Goal: Task Accomplishment & Management: Complete application form

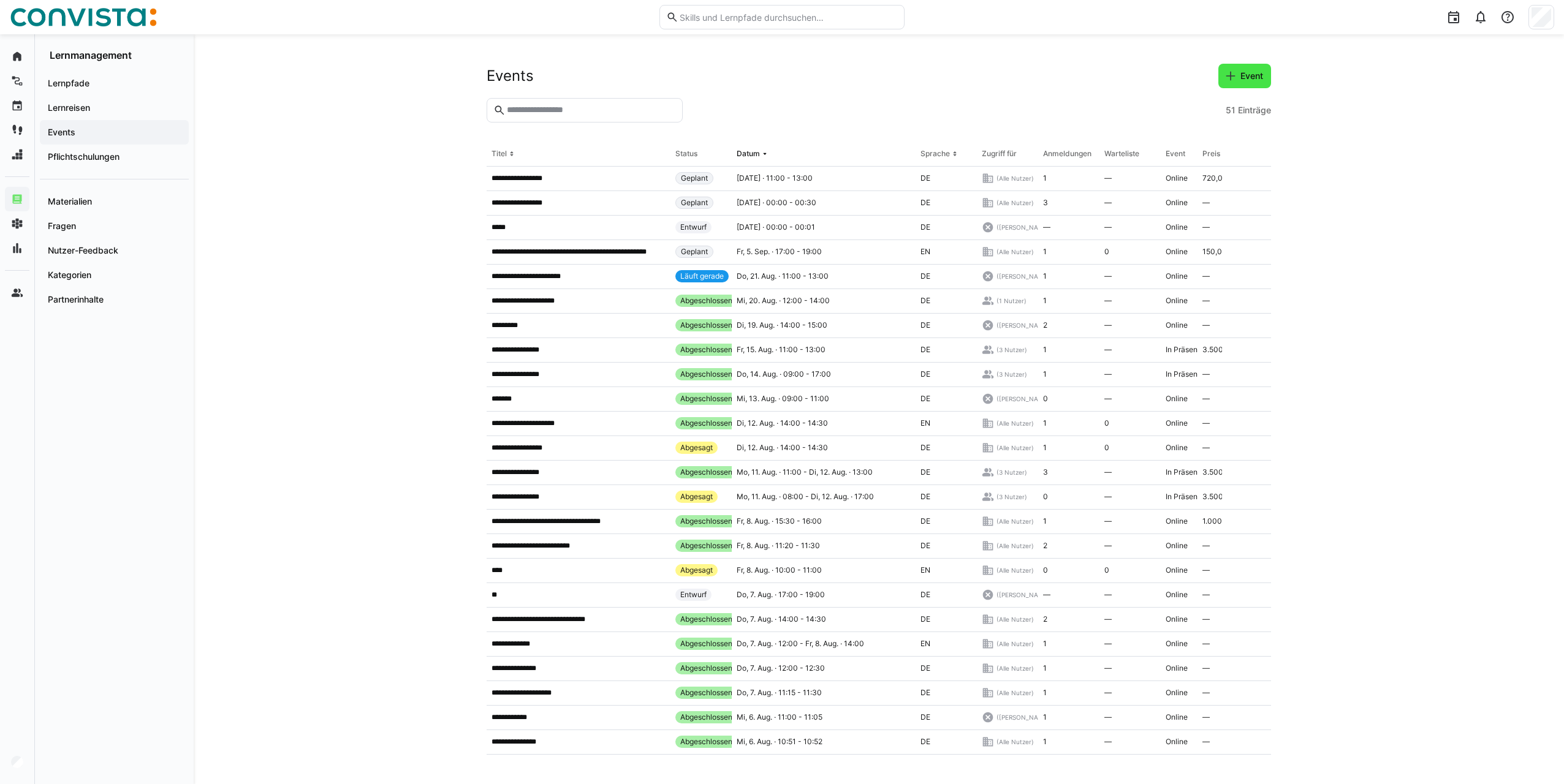
click at [1250, 83] on span "Event" at bounding box center [1244, 75] width 52 height 24
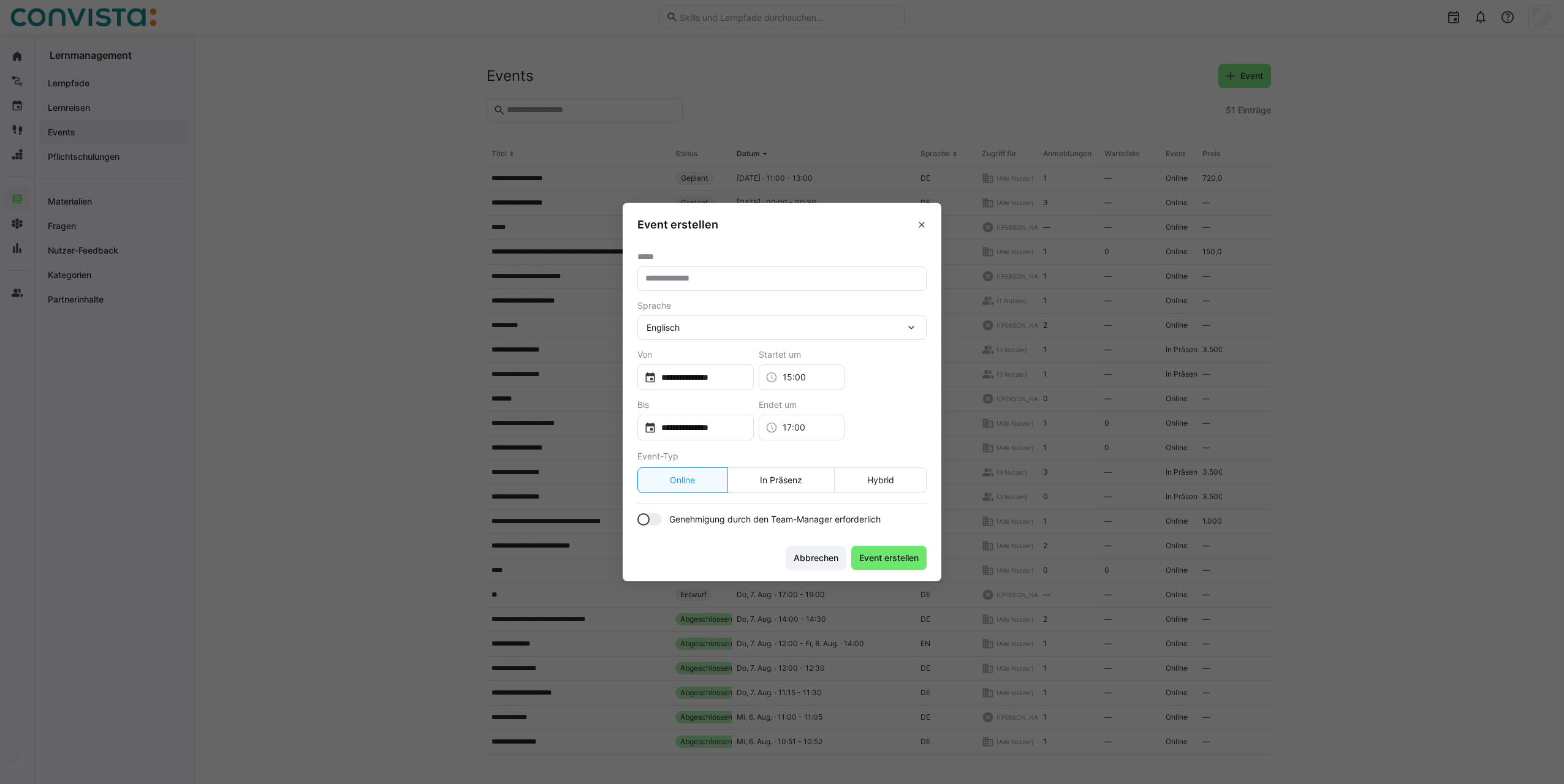
click at [659, 517] on div at bounding box center [650, 520] width 24 height 13
click at [704, 271] on eds-input at bounding box center [782, 278] width 289 height 24
drag, startPoint x: 687, startPoint y: 279, endPoint x: 824, endPoint y: 296, distance: 138.1
click at [824, 296] on form "**********" at bounding box center [782, 389] width 289 height 274
type input "**********"
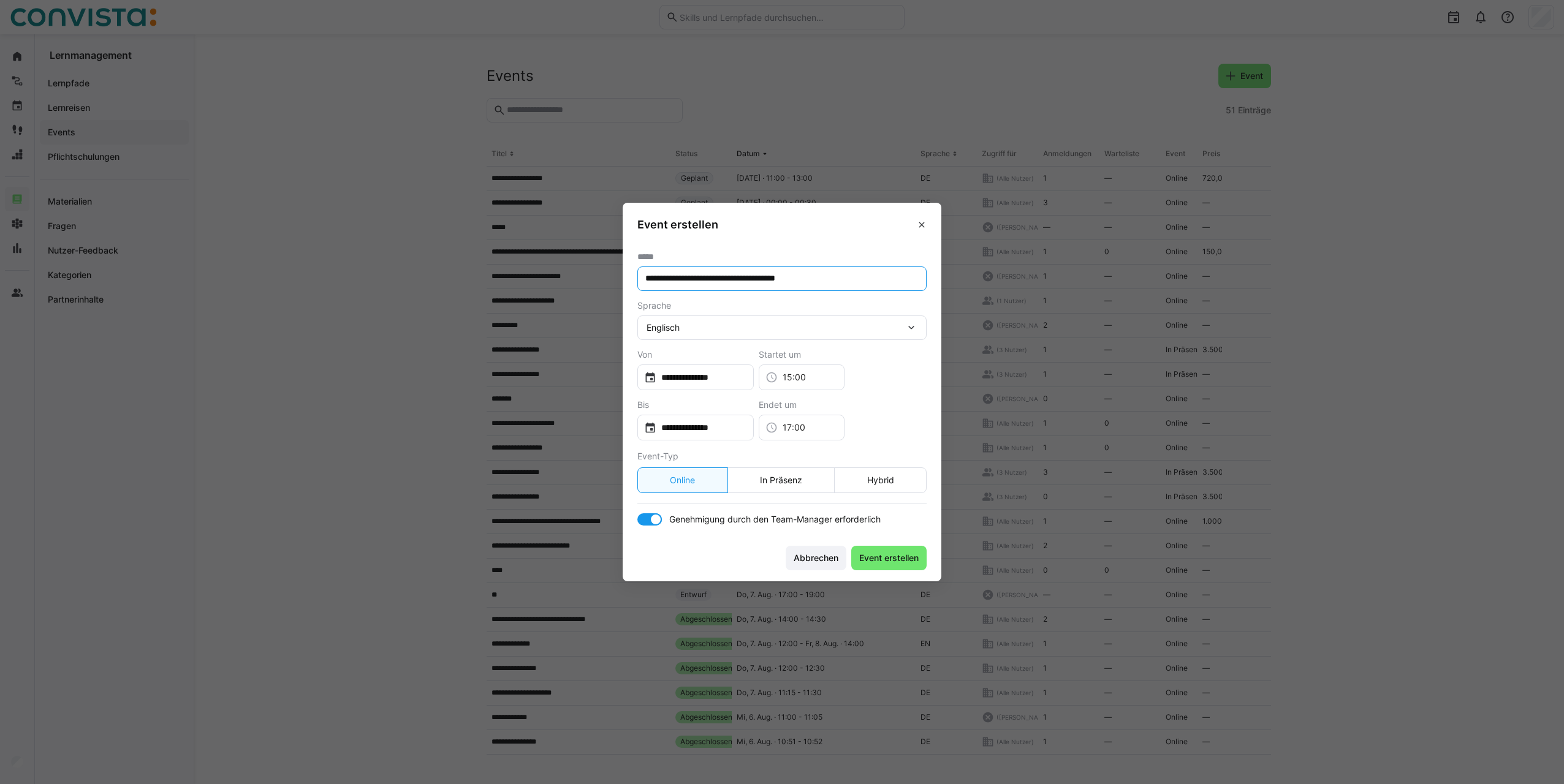
click at [717, 313] on eds-form-field "Sprache Englisch" at bounding box center [782, 320] width 289 height 39
click at [722, 325] on div "Englisch" at bounding box center [776, 328] width 259 height 11
click at [698, 333] on div "Englisch" at bounding box center [776, 328] width 259 height 11
click at [677, 389] on span "Deutsch" at bounding box center [663, 386] width 33 height 13
click at [725, 381] on input "**********" at bounding box center [702, 377] width 91 height 13
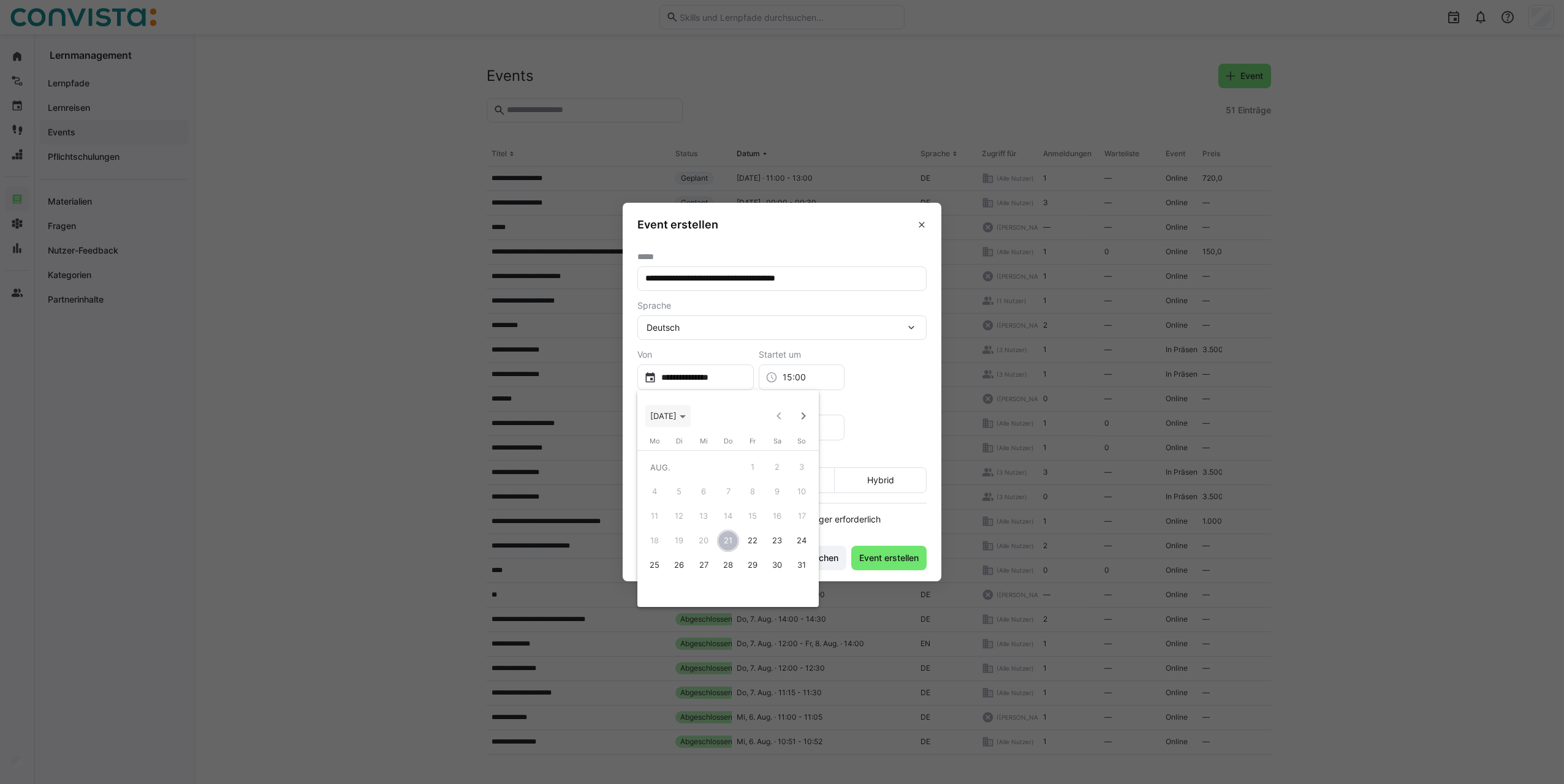
click at [677, 418] on span "[DATE]" at bounding box center [663, 416] width 27 height 10
click at [800, 412] on span "Next 24 years" at bounding box center [803, 416] width 24 height 24
click at [798, 412] on span "Next 24 years" at bounding box center [803, 416] width 24 height 24
click at [802, 413] on span "Next 24 years" at bounding box center [803, 416] width 24 height 24
click at [756, 454] on span "2099" at bounding box center [749, 454] width 38 height 22
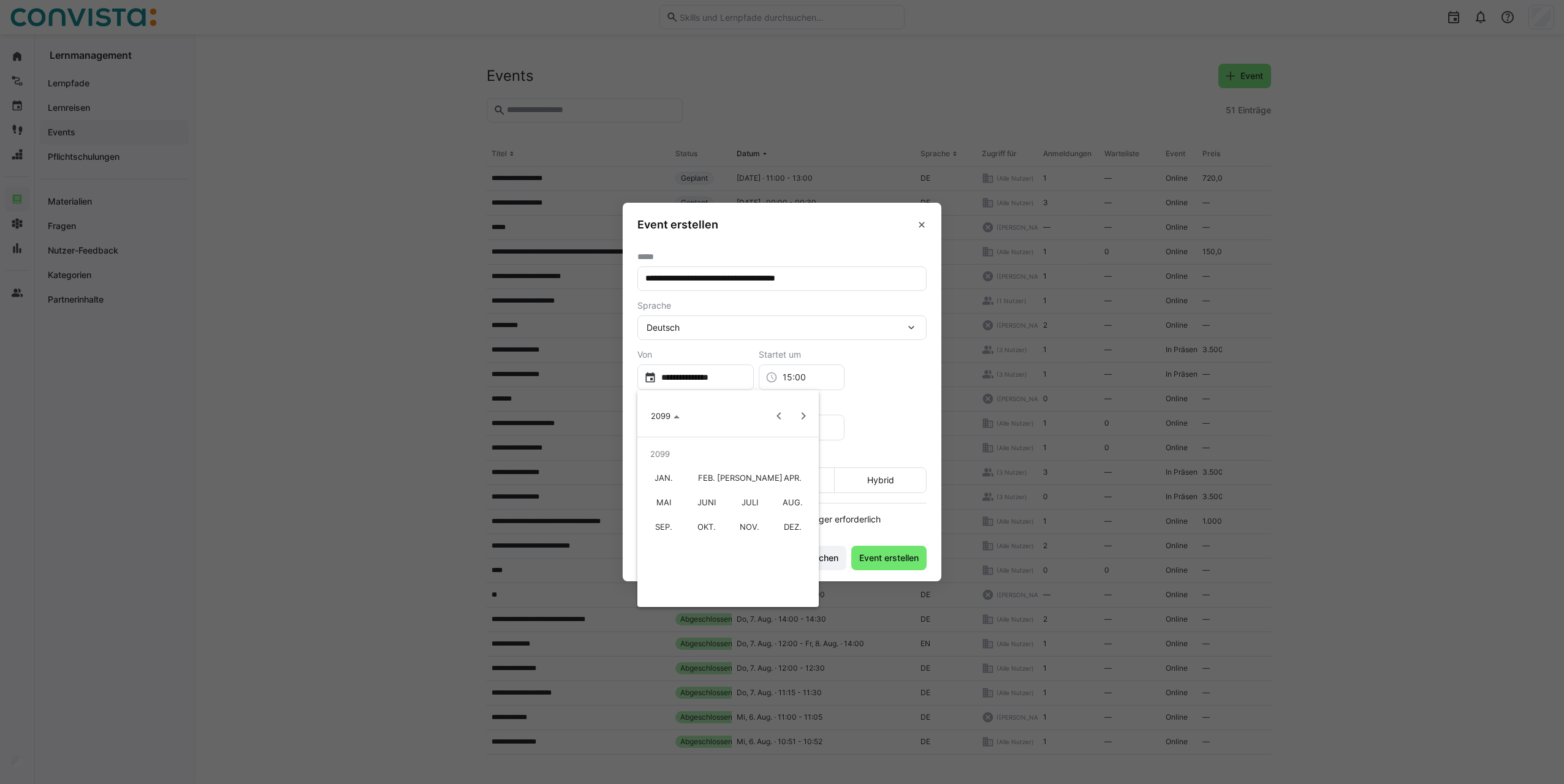
click at [659, 480] on span "JAN." at bounding box center [663, 479] width 38 height 22
click at [733, 463] on span "1" at bounding box center [729, 467] width 22 height 22
type input "**********"
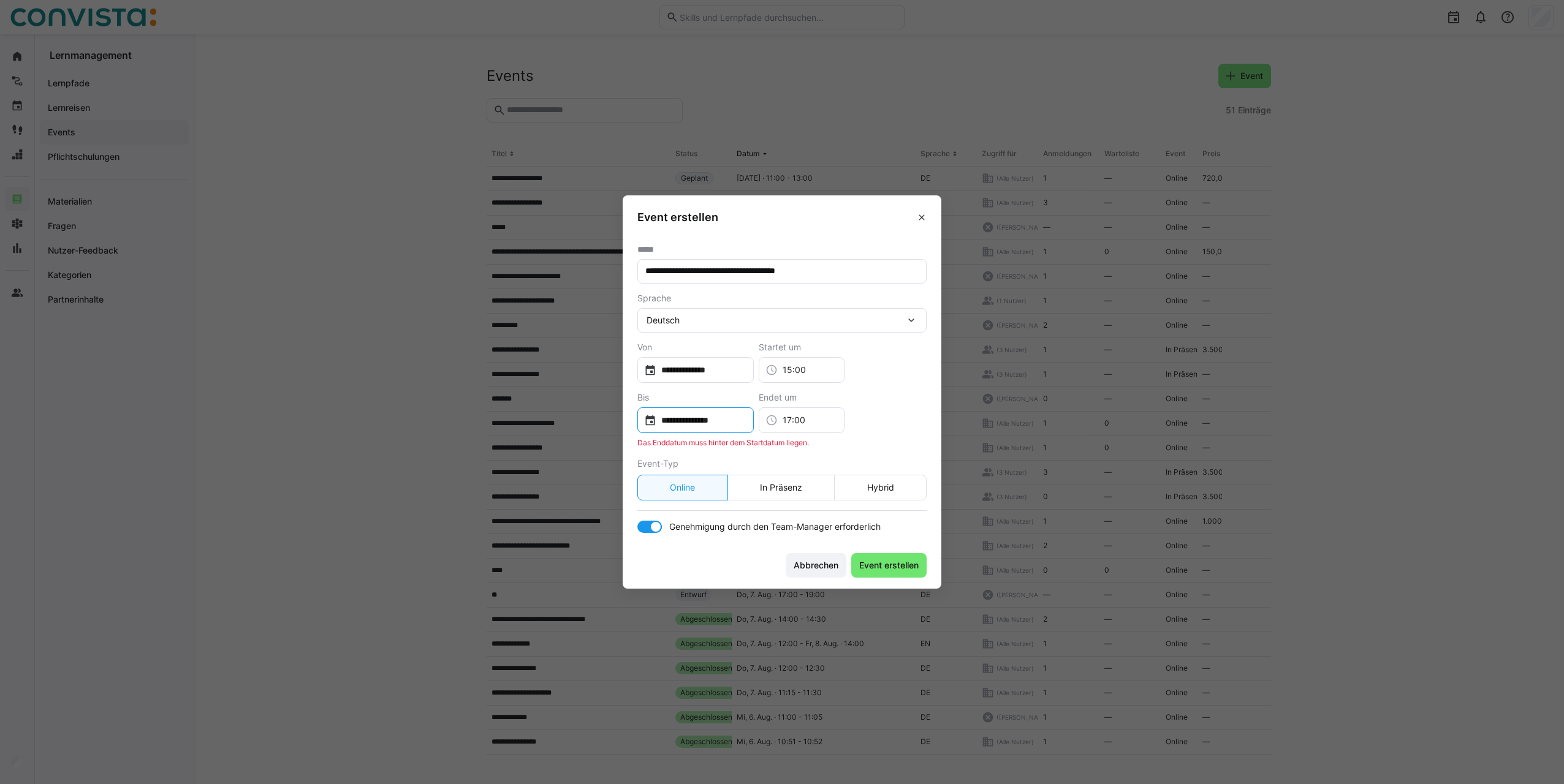
click at [694, 413] on div "**********" at bounding box center [696, 420] width 117 height 26
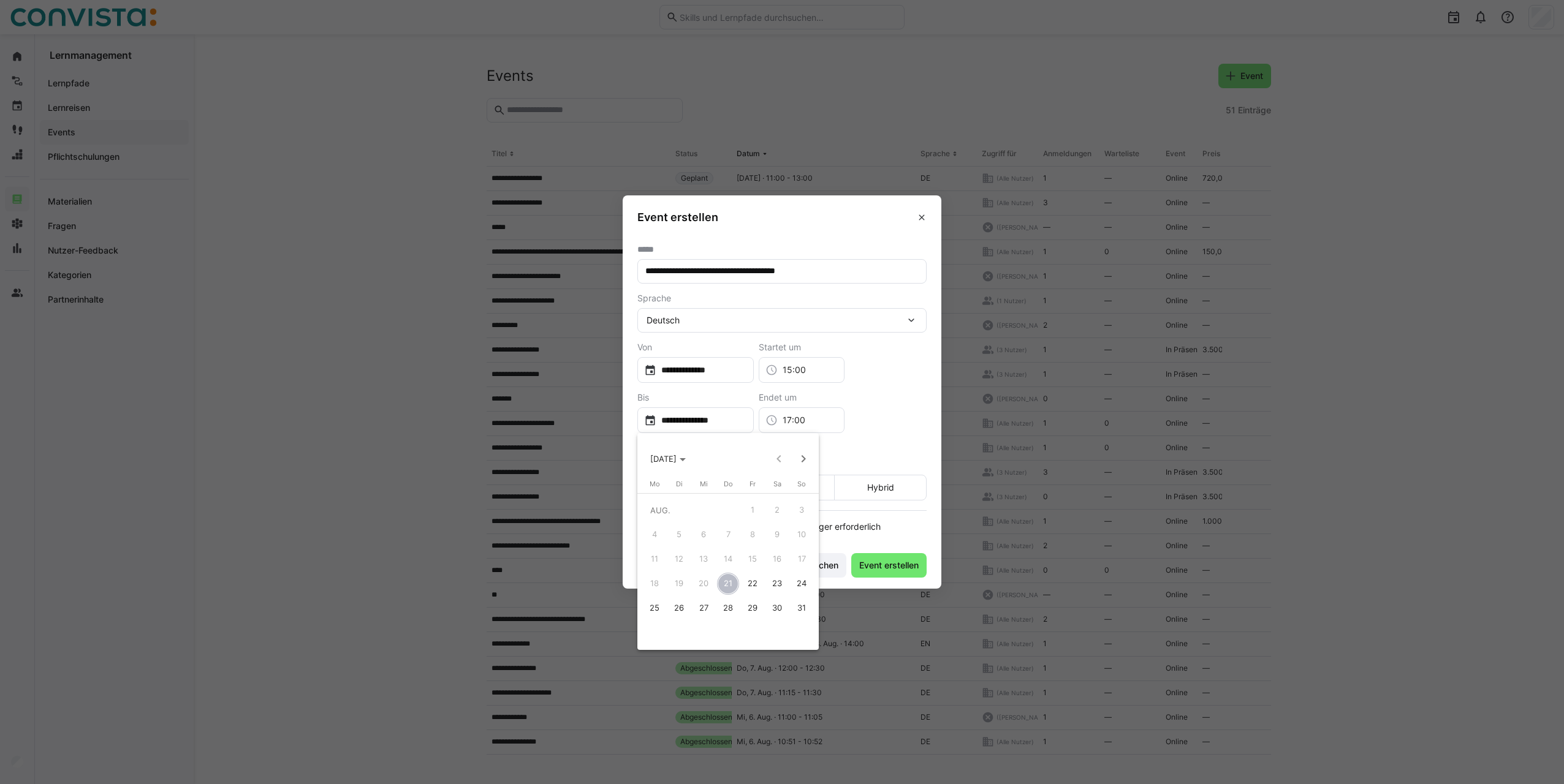
click at [731, 418] on div at bounding box center [782, 392] width 1564 height 784
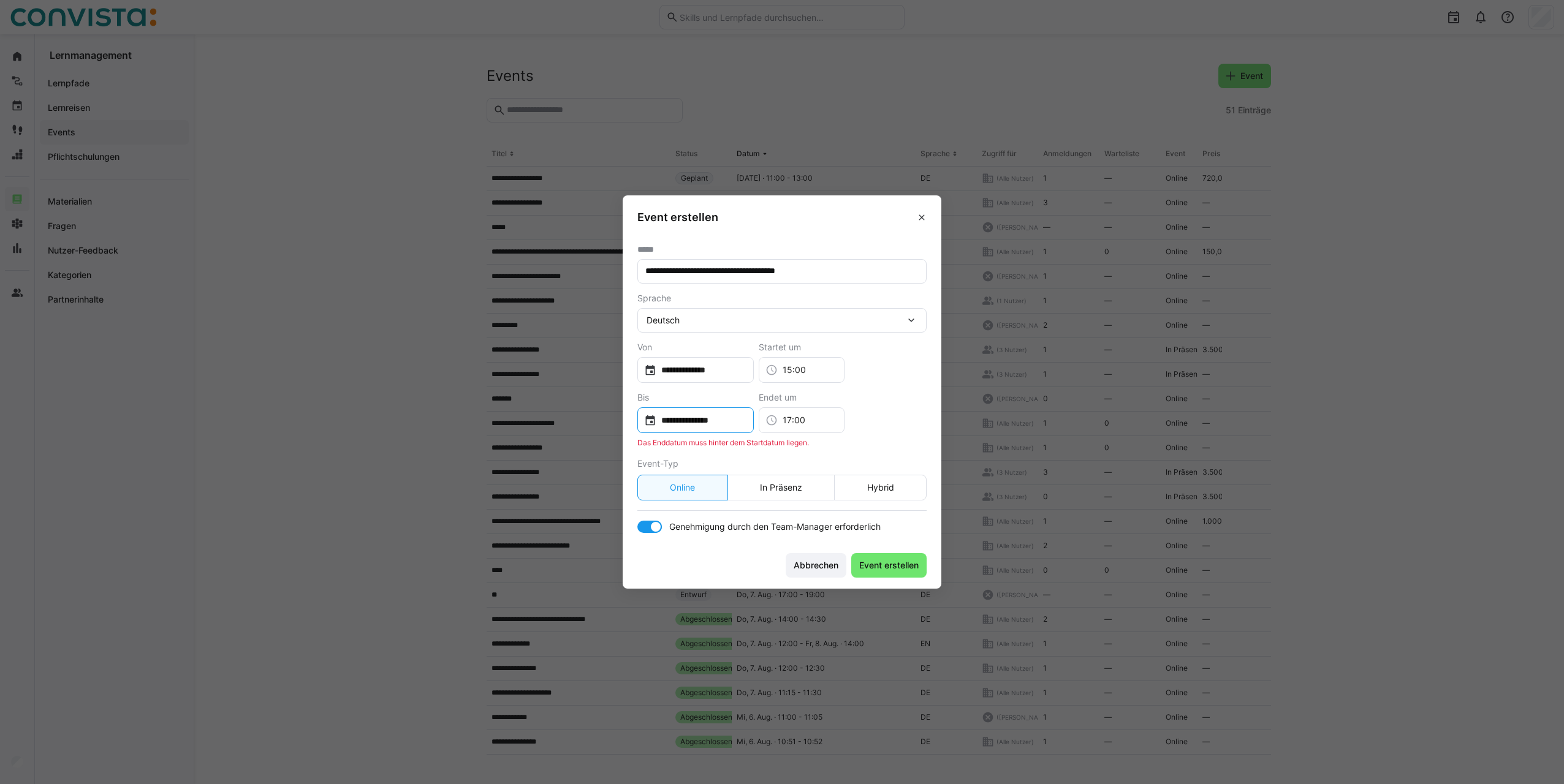
click at [708, 418] on input "**********" at bounding box center [702, 421] width 91 height 13
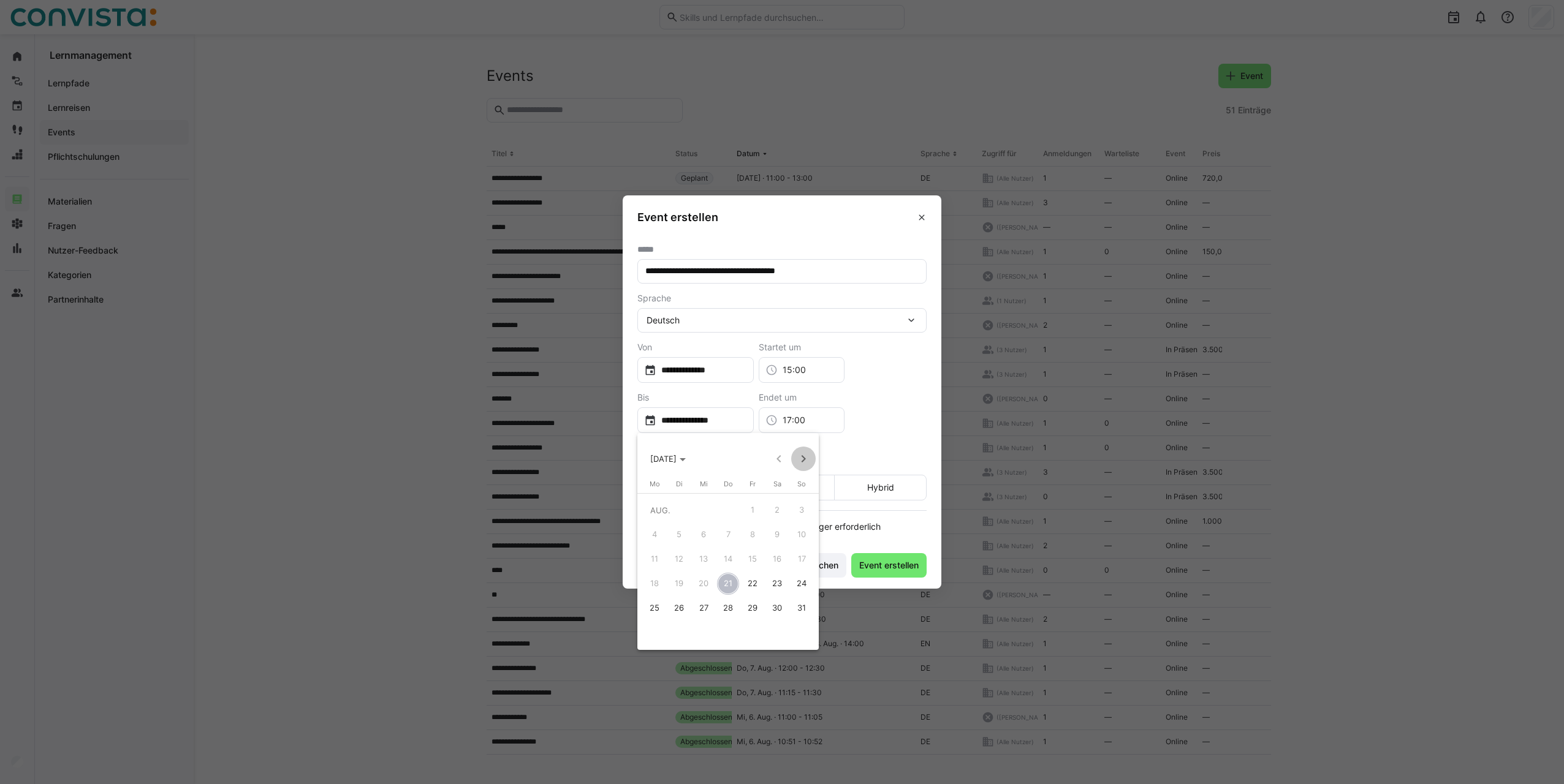
click at [801, 459] on span "Next month" at bounding box center [803, 458] width 24 height 24
click at [677, 463] on span "[DATE]" at bounding box center [663, 459] width 27 height 10
click at [798, 465] on span "Next 24 years" at bounding box center [803, 458] width 24 height 24
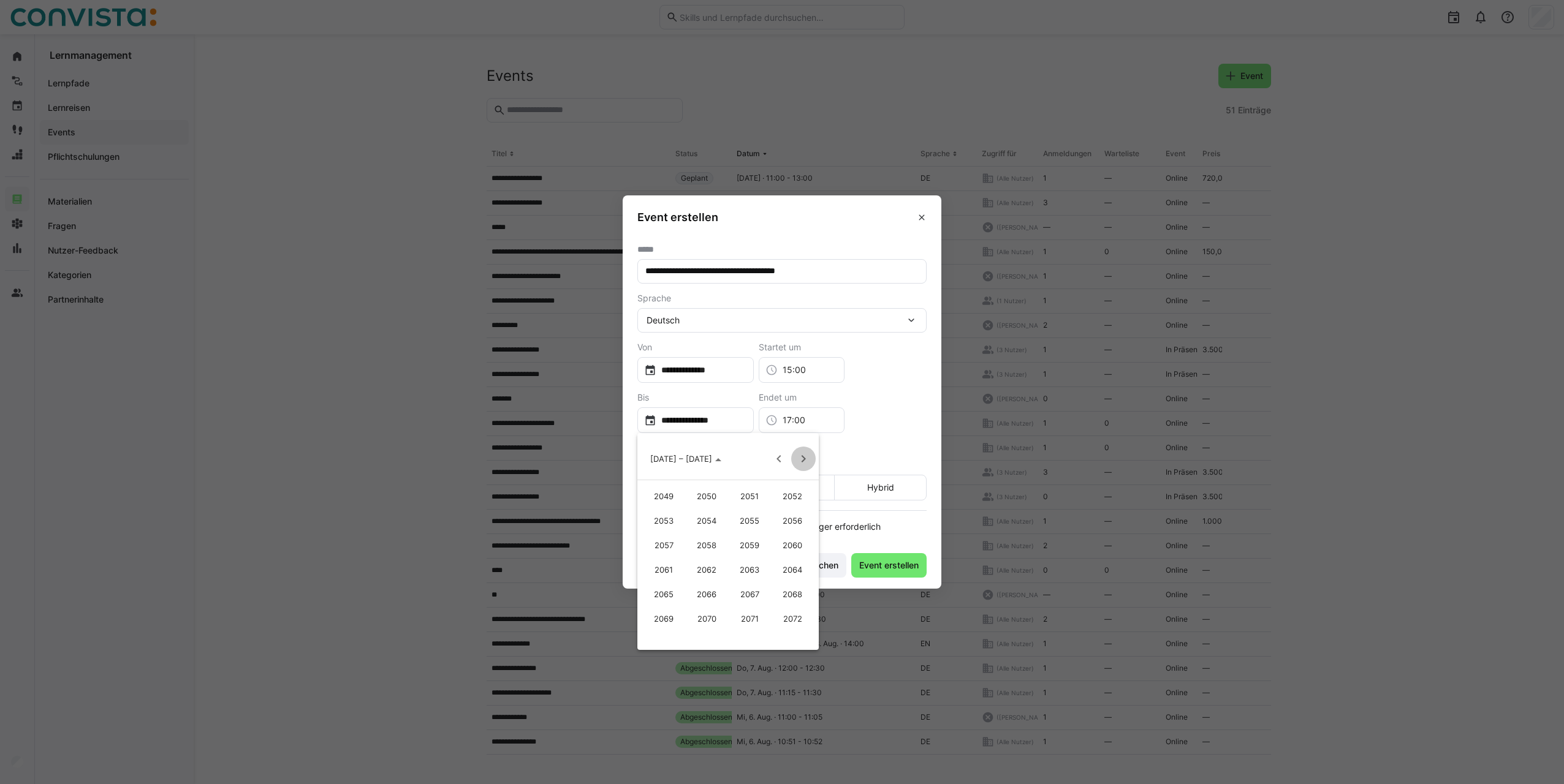
click at [798, 465] on span "Next 24 years" at bounding box center [803, 458] width 24 height 24
drag, startPoint x: 747, startPoint y: 498, endPoint x: 728, endPoint y: 468, distance: 35.5
click at [747, 498] on span "2099" at bounding box center [749, 497] width 38 height 22
click at [660, 518] on span "JAN." at bounding box center [663, 521] width 38 height 22
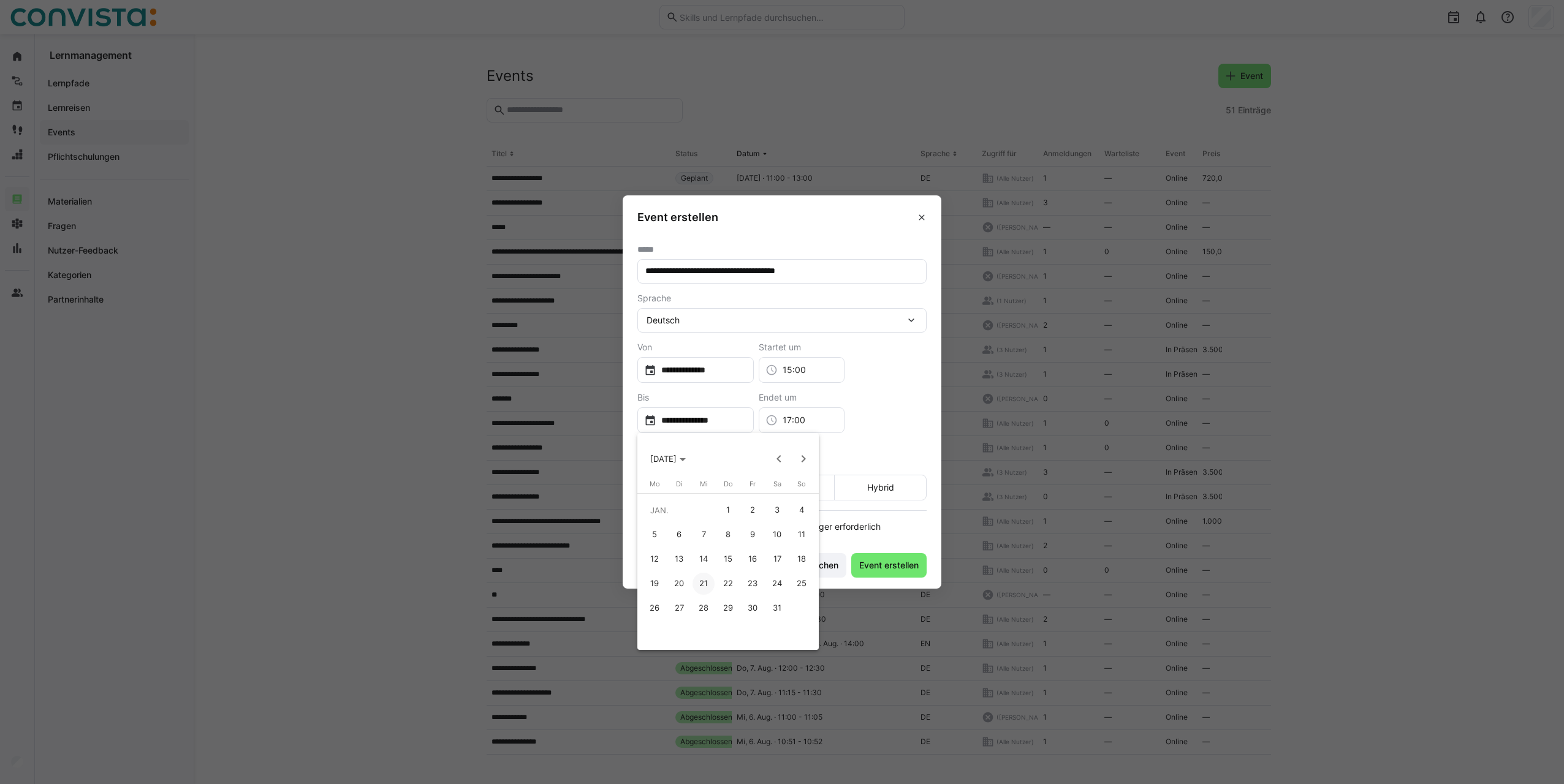
click at [734, 511] on span "1" at bounding box center [729, 510] width 22 height 22
type input "**********"
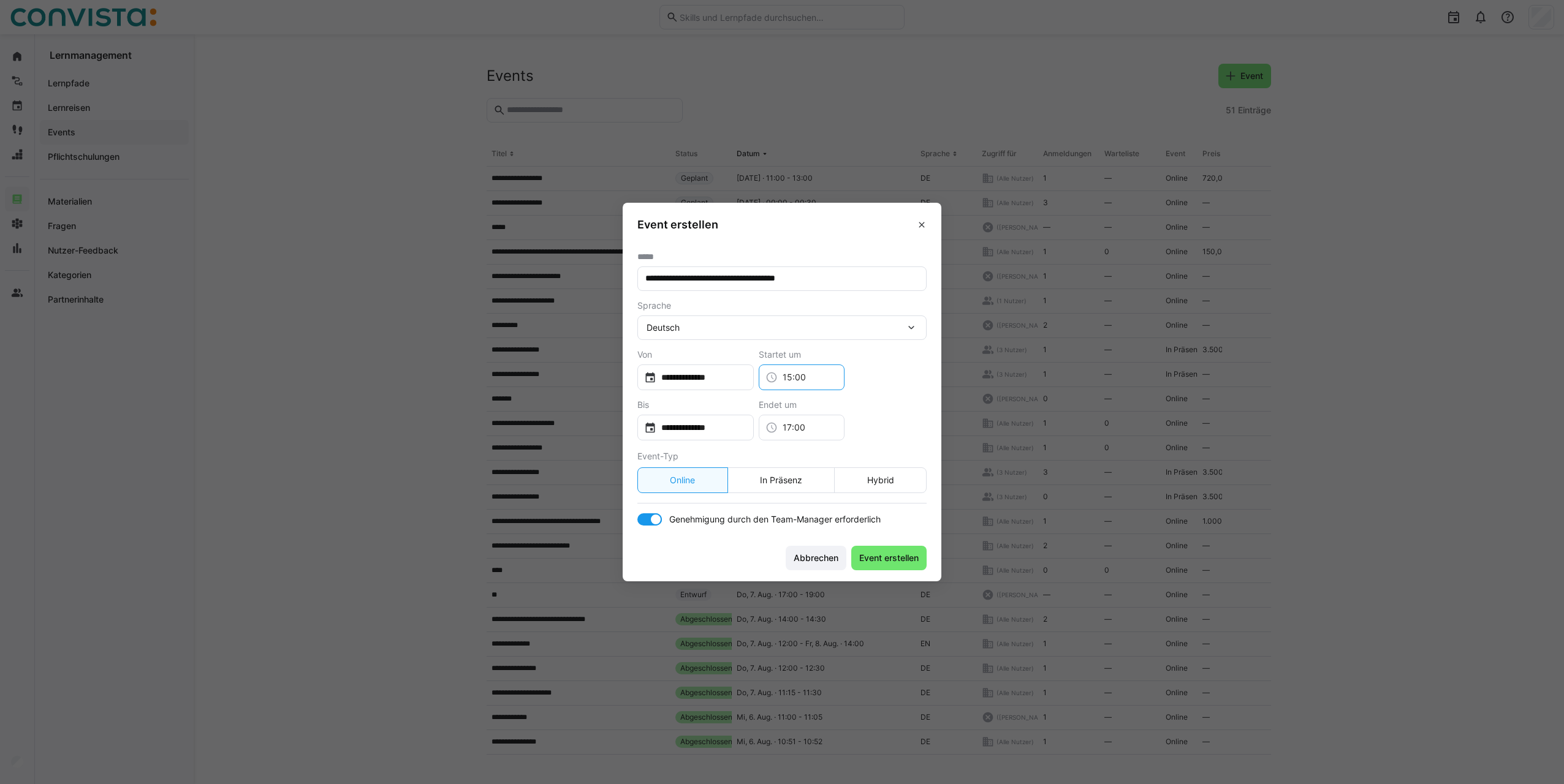
click at [822, 376] on input "15:00" at bounding box center [808, 377] width 60 height 13
drag, startPoint x: 847, startPoint y: 379, endPoint x: 798, endPoint y: 379, distance: 49.0
click at [798, 379] on div "15:00" at bounding box center [801, 377] width 86 height 26
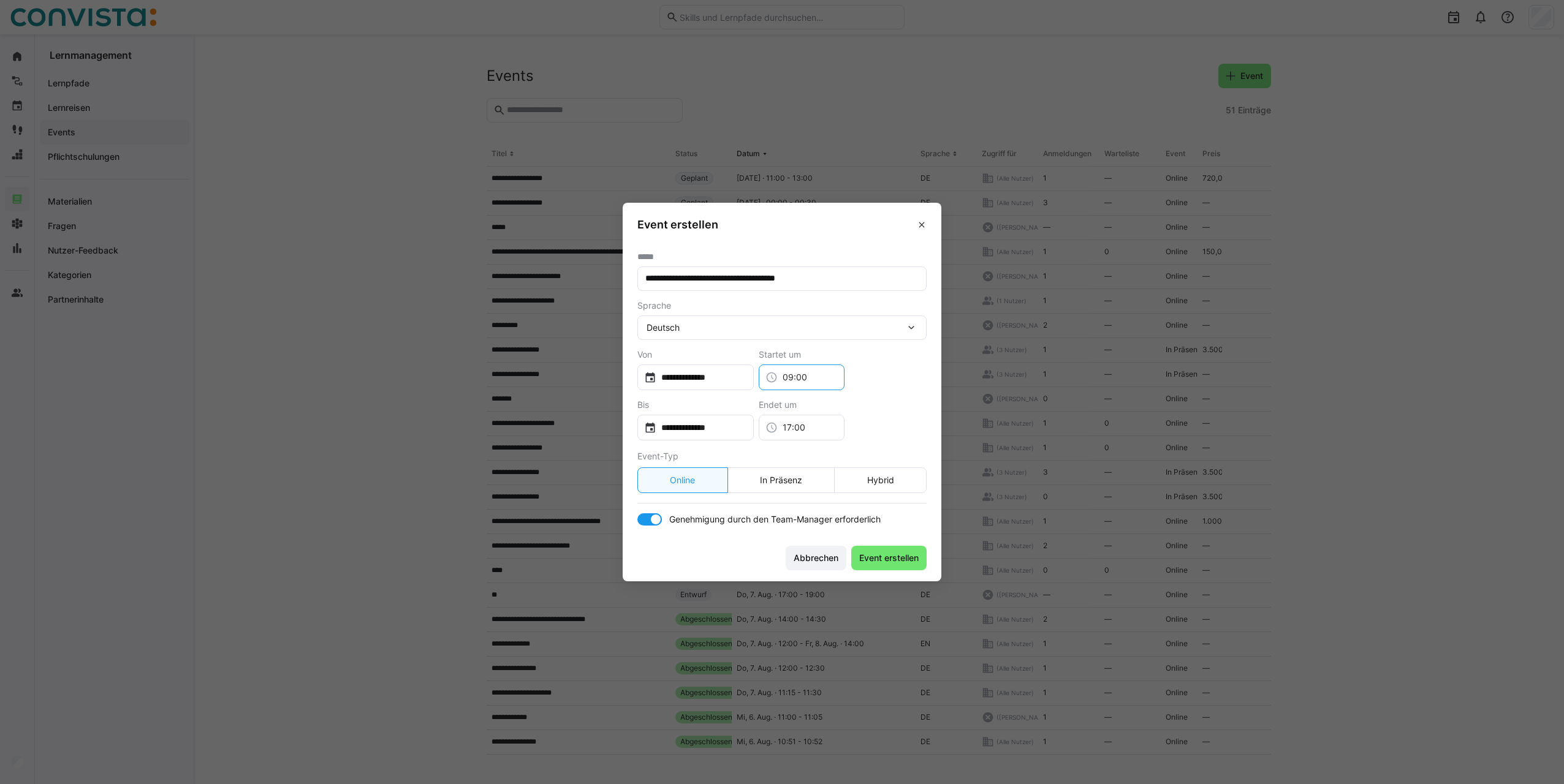
type input "09:00"
click at [834, 421] on input "17:00" at bounding box center [808, 428] width 60 height 13
type input "1"
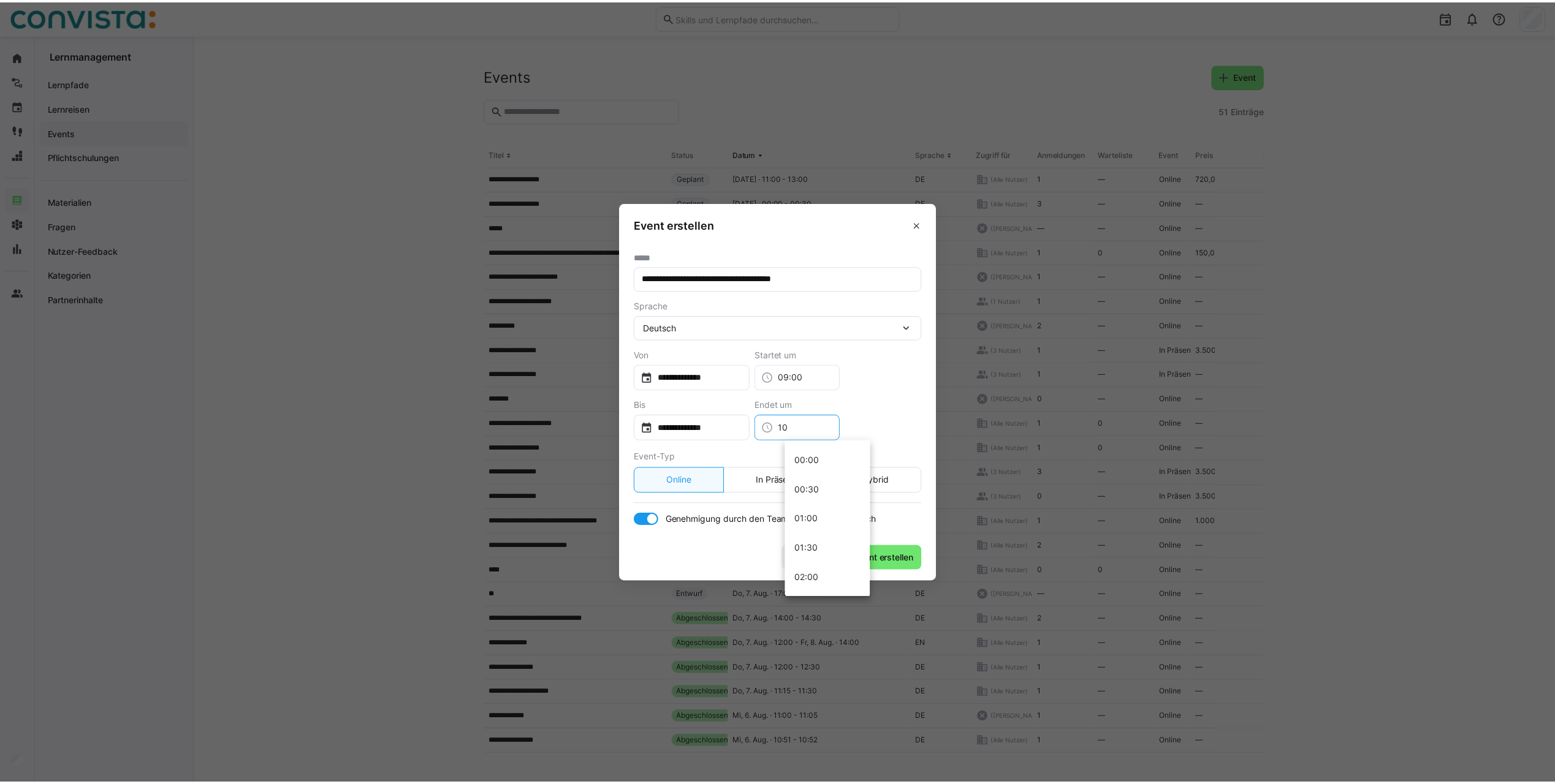
scroll to position [529, 0]
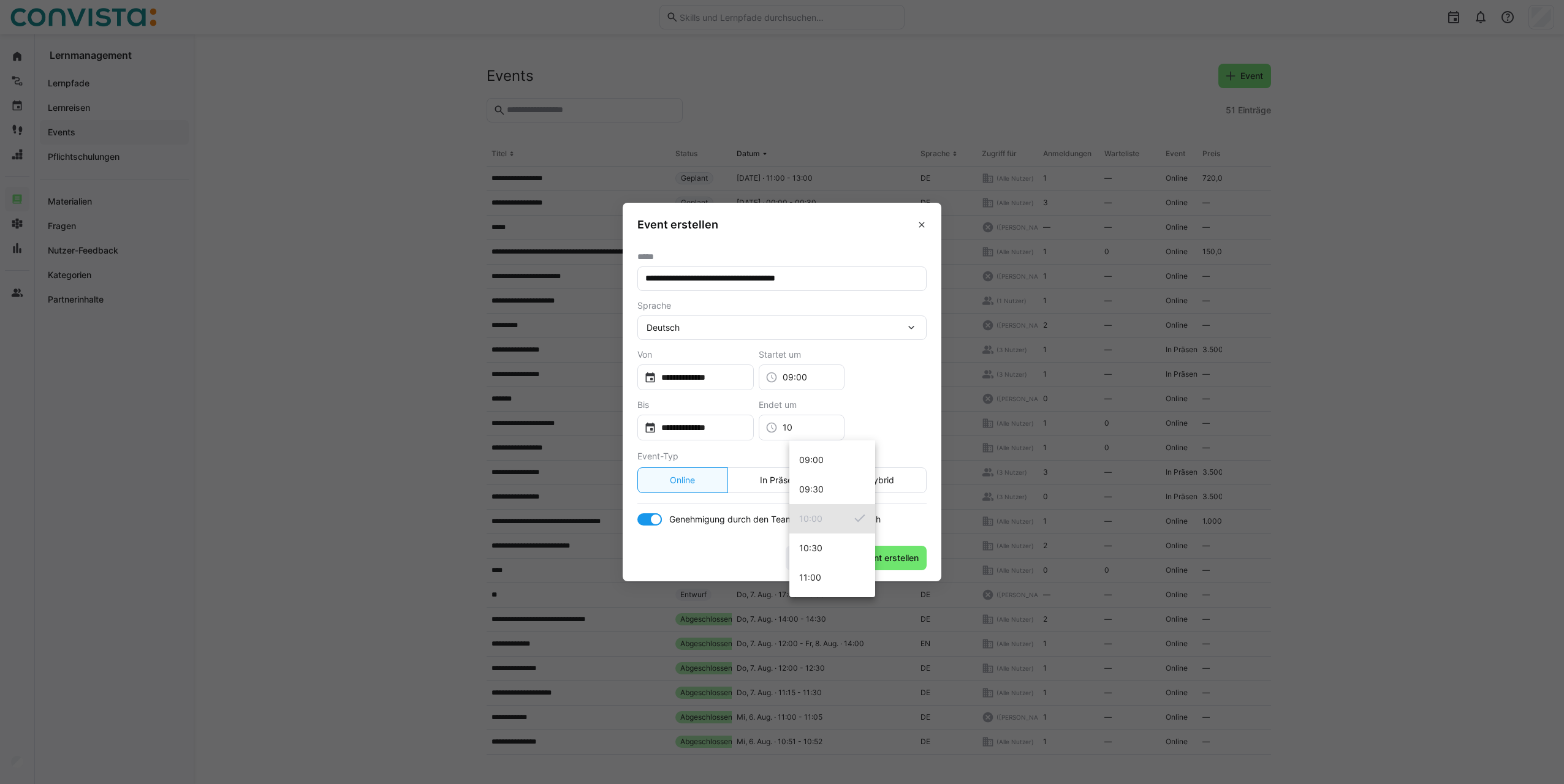
type input "10:00"
click at [822, 525] on mat-option "10:00" at bounding box center [832, 518] width 86 height 29
click at [898, 556] on span "Event erstellen" at bounding box center [889, 558] width 63 height 13
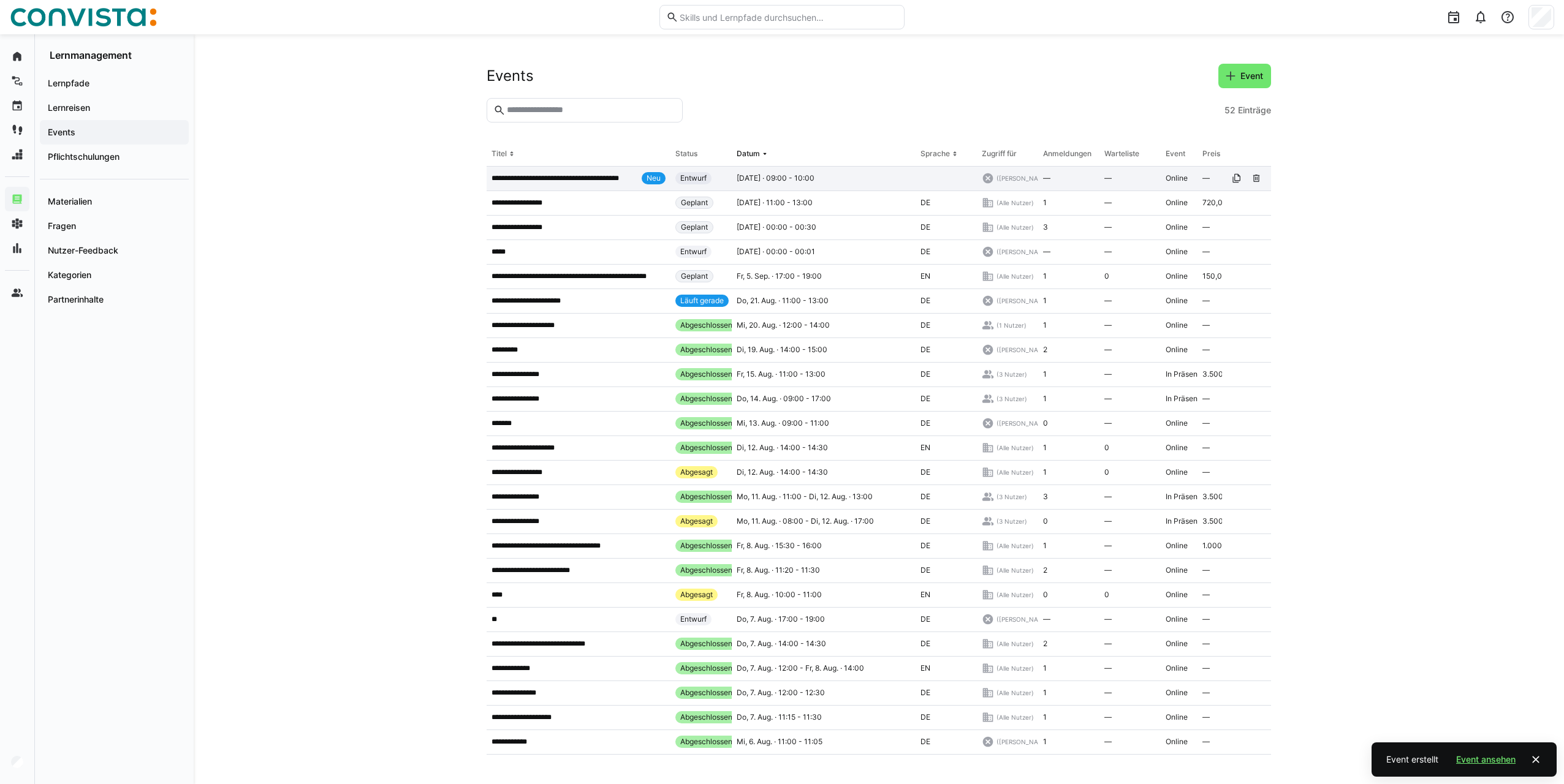
click at [509, 176] on p "**********" at bounding box center [564, 178] width 145 height 10
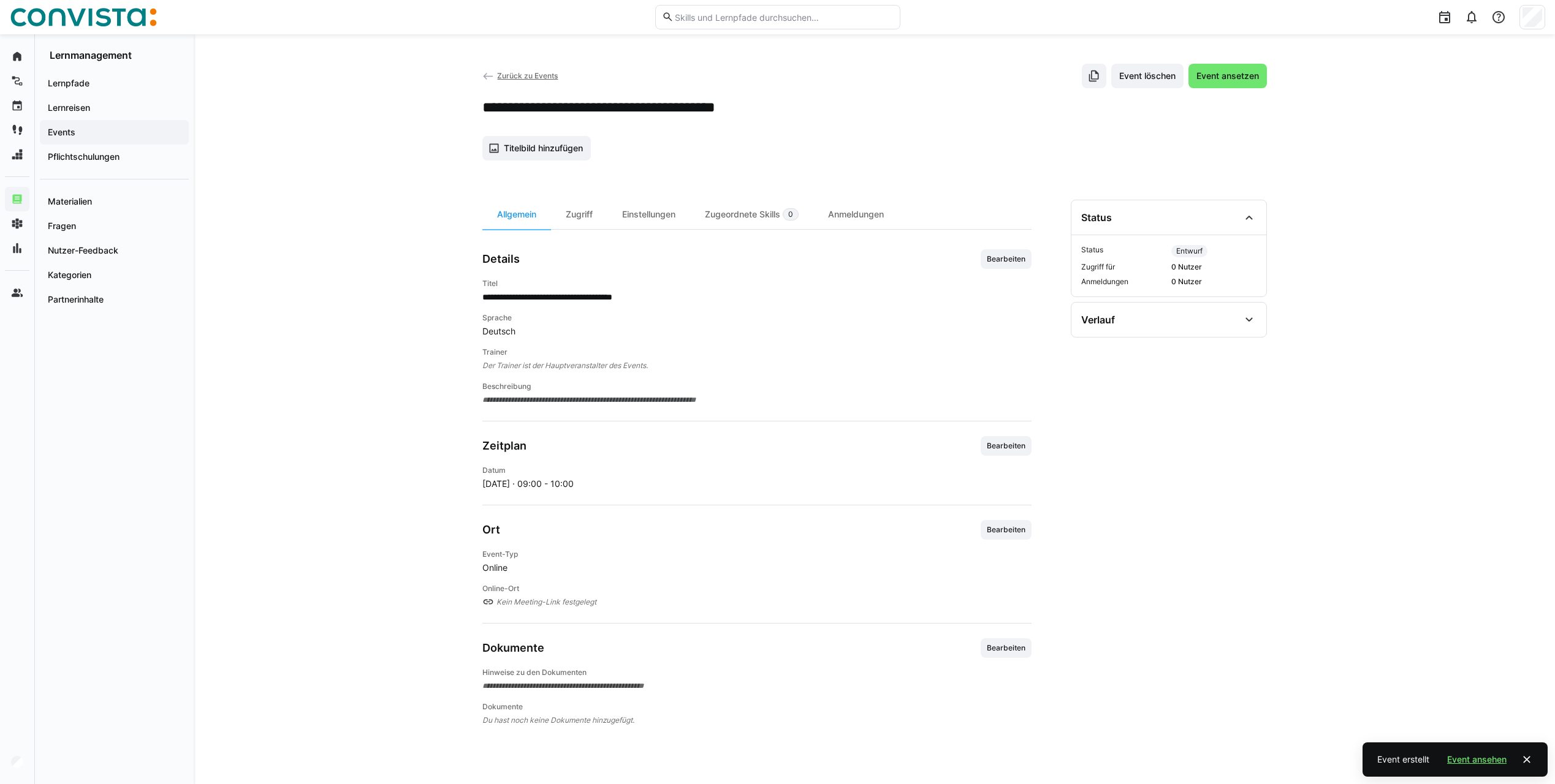
click at [698, 106] on h2 "**********" at bounding box center [633, 107] width 303 height 18
click at [759, 102] on h2 "**********" at bounding box center [633, 107] width 303 height 18
click at [773, 107] on h2 "**********" at bounding box center [633, 107] width 303 height 18
click at [997, 263] on span "Bearbeiten" at bounding box center [1006, 259] width 41 height 10
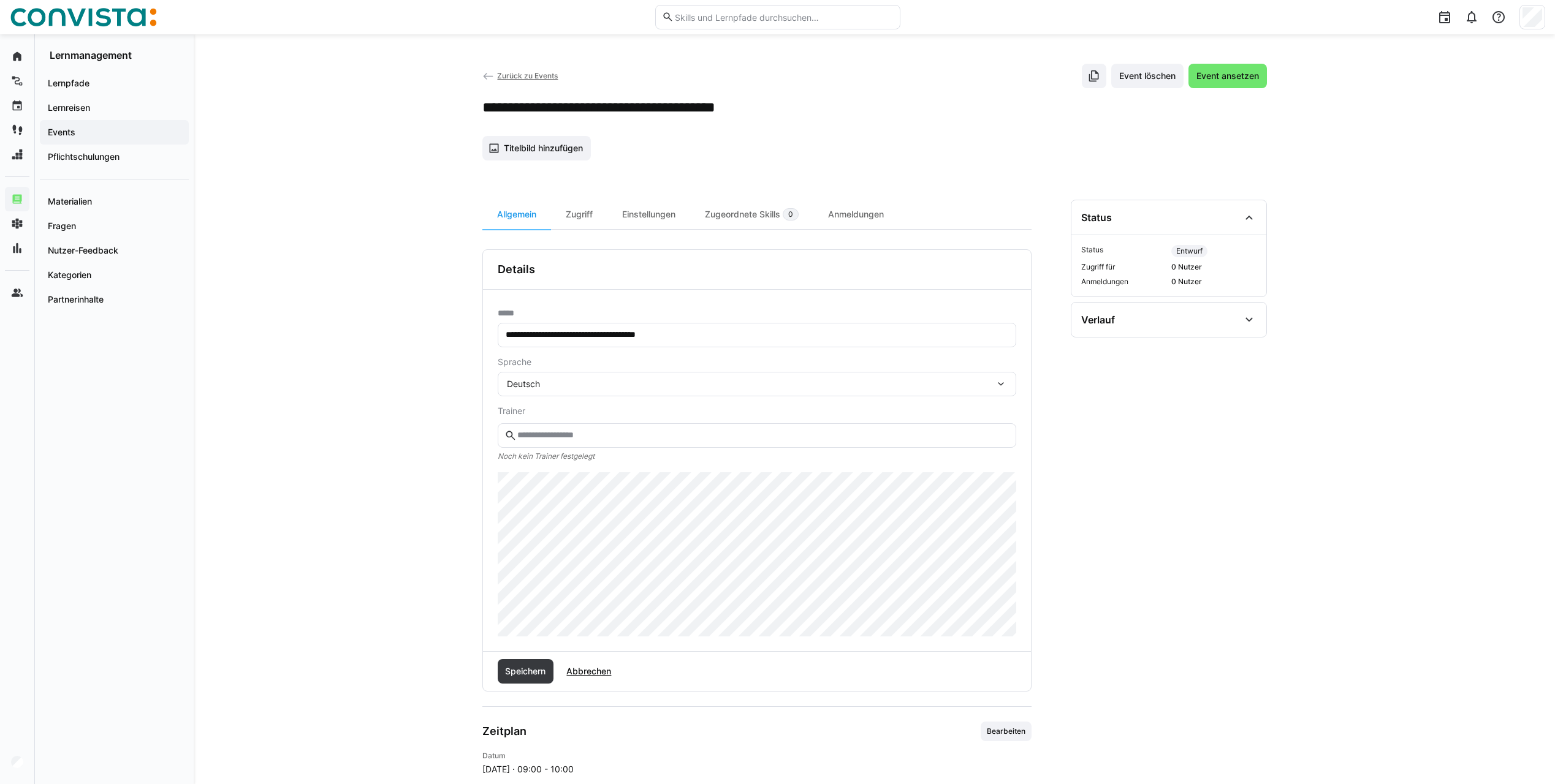
click at [550, 333] on input "**********" at bounding box center [757, 335] width 505 height 11
click at [703, 337] on input "**********" at bounding box center [757, 335] width 505 height 11
type input "**********"
click at [587, 435] on input "text" at bounding box center [762, 435] width 493 height 11
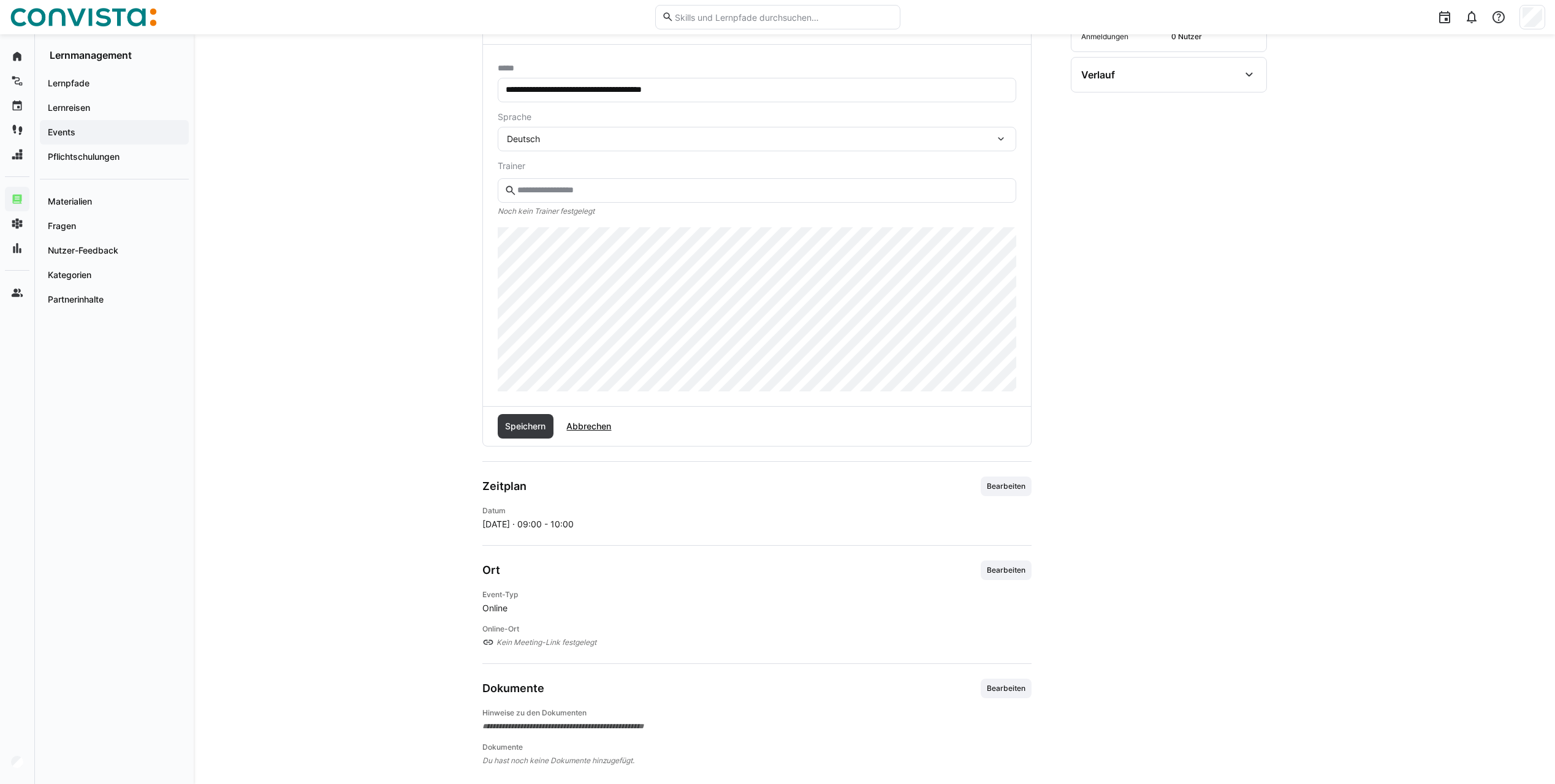
scroll to position [257, 0]
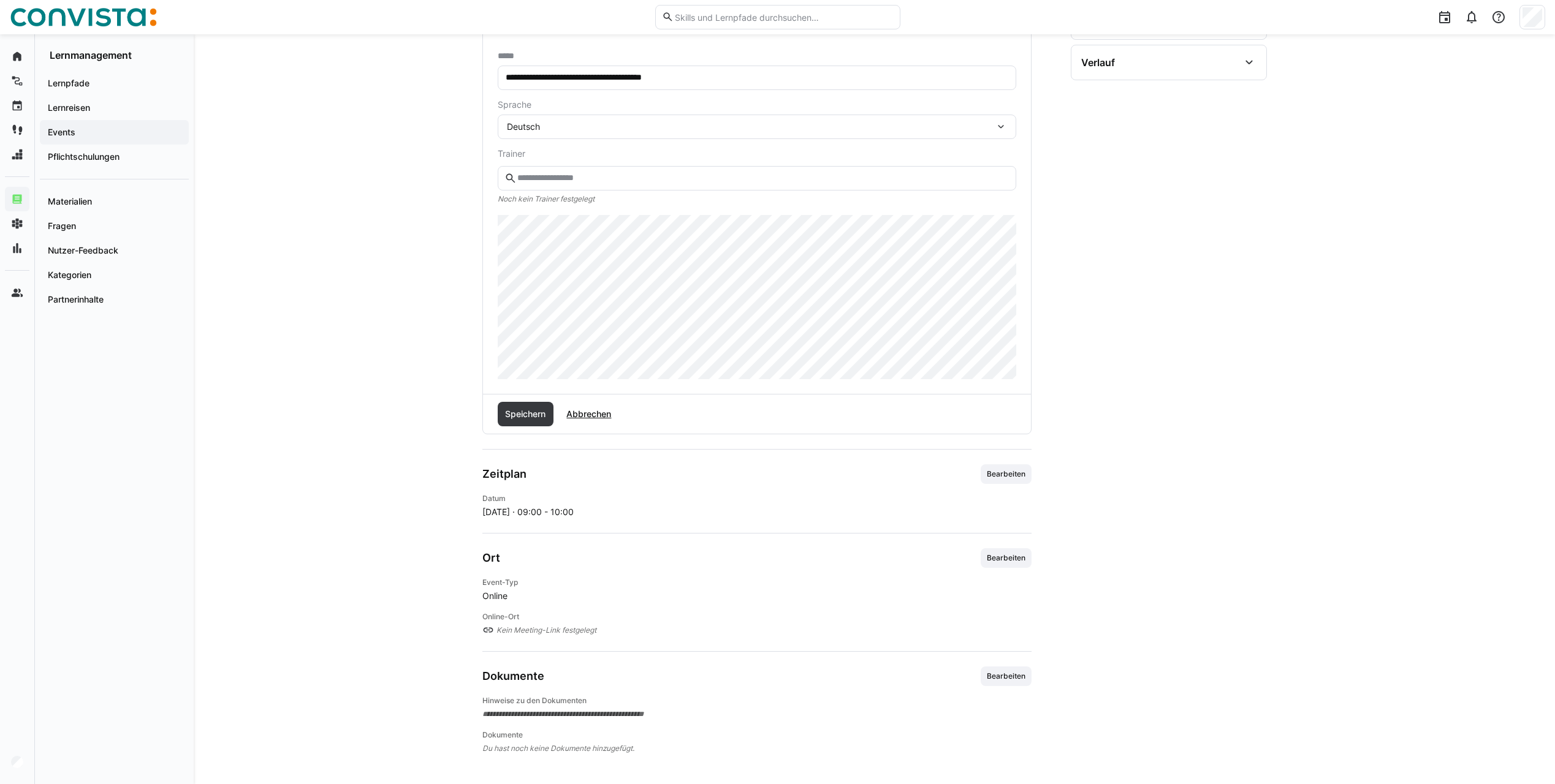
click at [1157, 408] on section "**********" at bounding box center [1168, 349] width 196 height 812
click at [996, 671] on span "Bearbeiten" at bounding box center [1006, 676] width 51 height 20
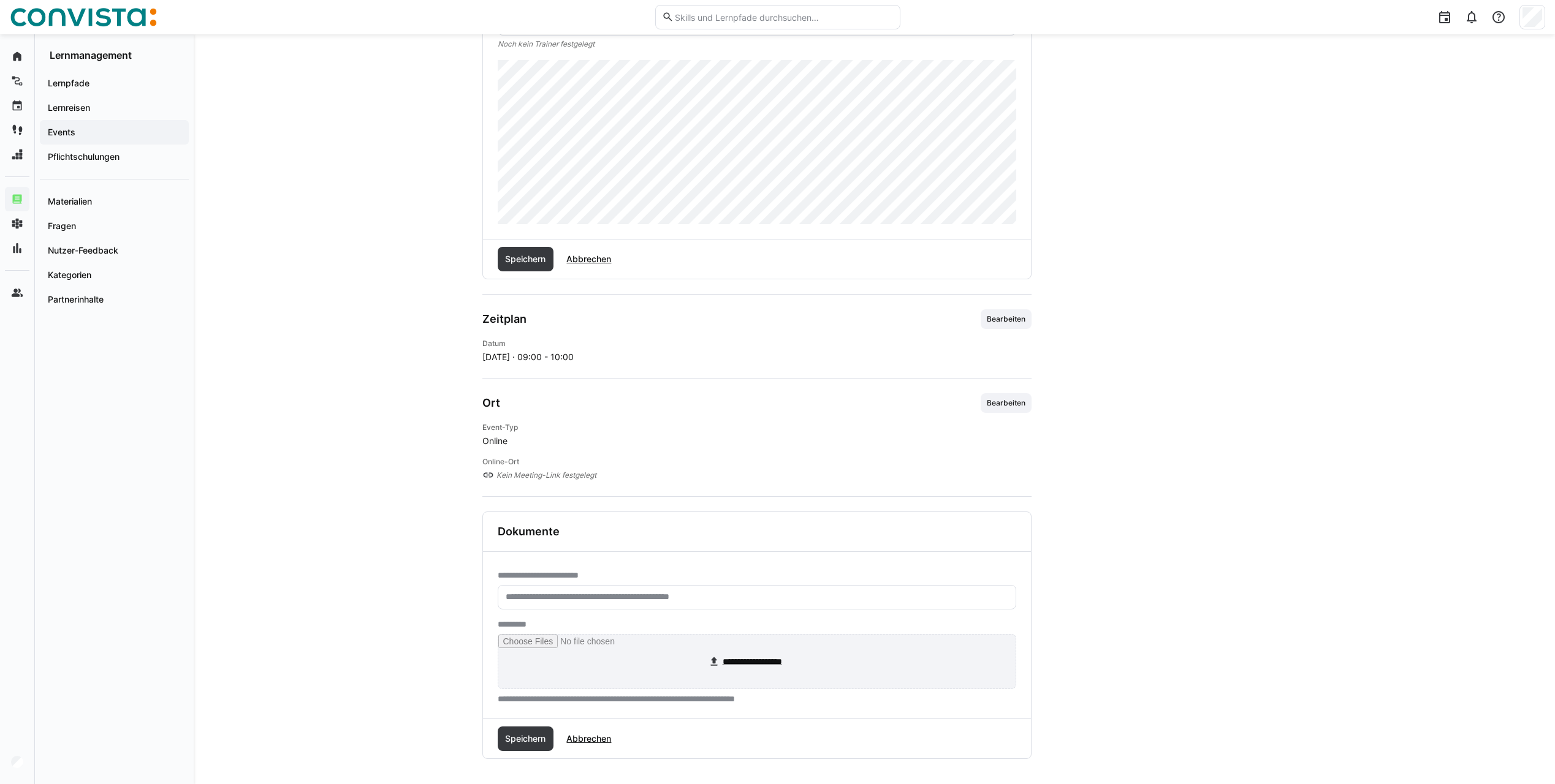
scroll to position [416, 0]
click at [564, 593] on input "text" at bounding box center [757, 593] width 505 height 11
click at [535, 588] on input "text" at bounding box center [757, 593] width 505 height 11
type input "**********"
click at [715, 658] on input "file" at bounding box center [757, 657] width 517 height 54
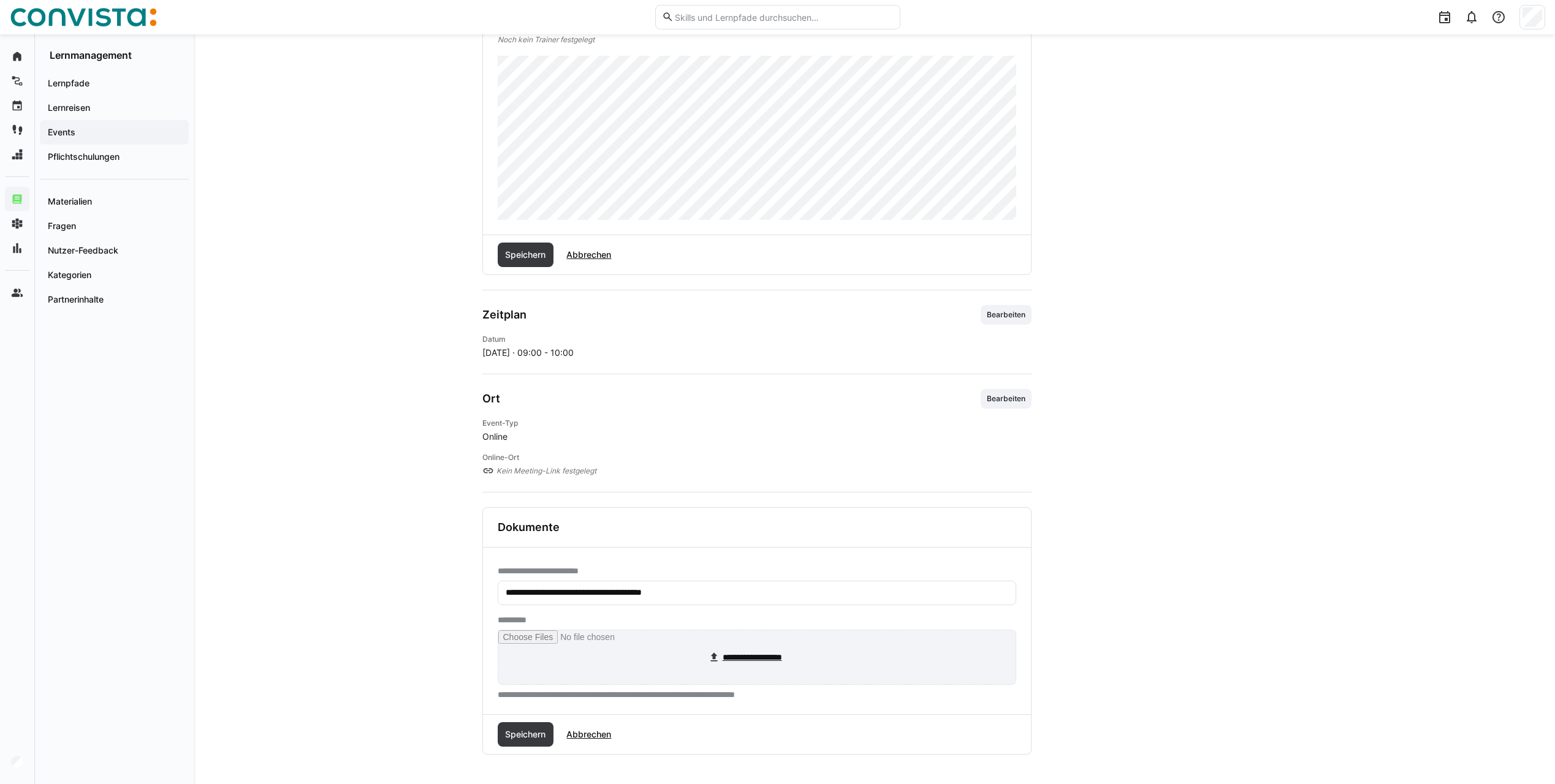
type input "**********"
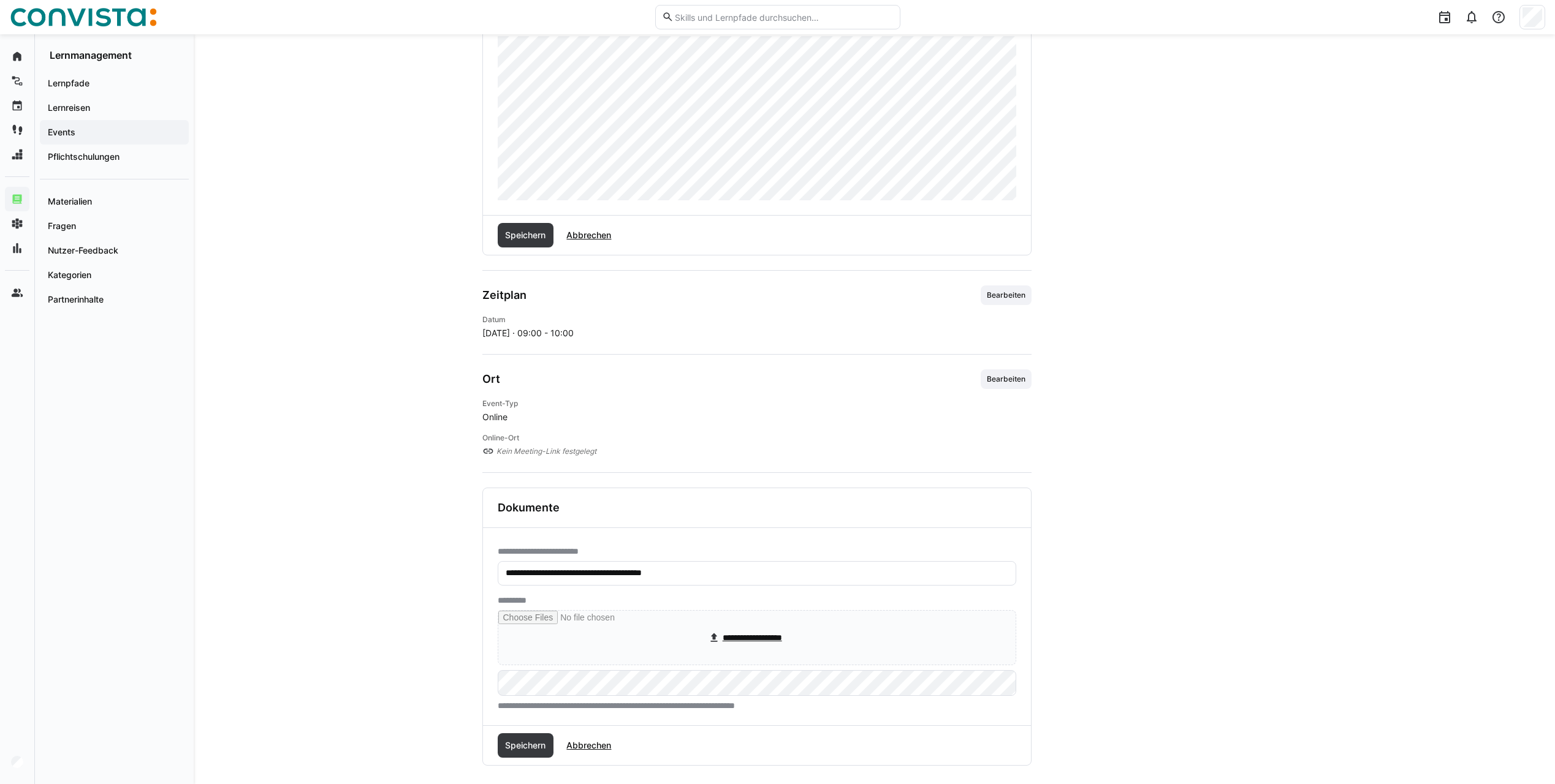
scroll to position [447, 0]
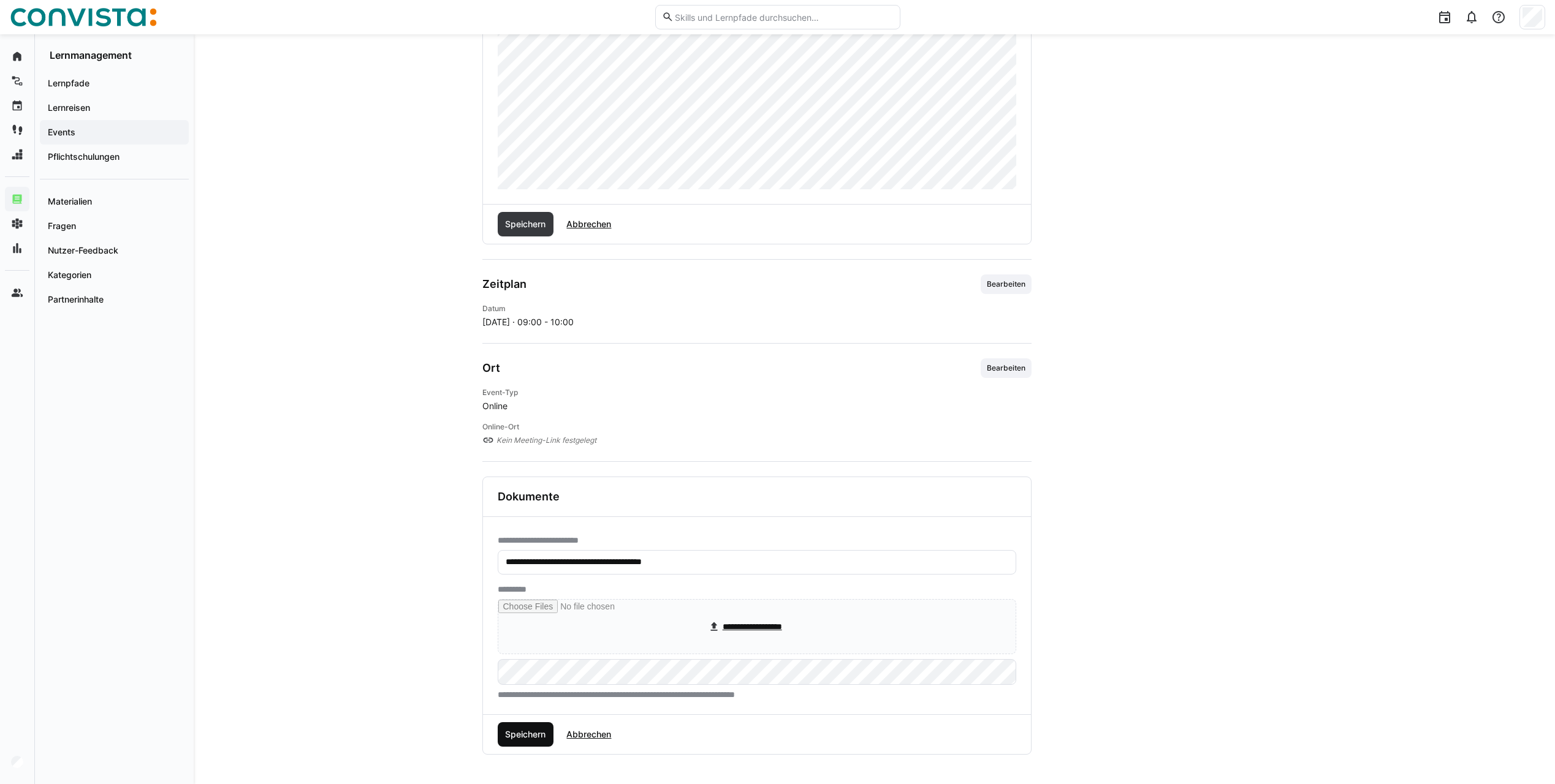
click at [517, 740] on span "Speichern" at bounding box center [525, 734] width 44 height 13
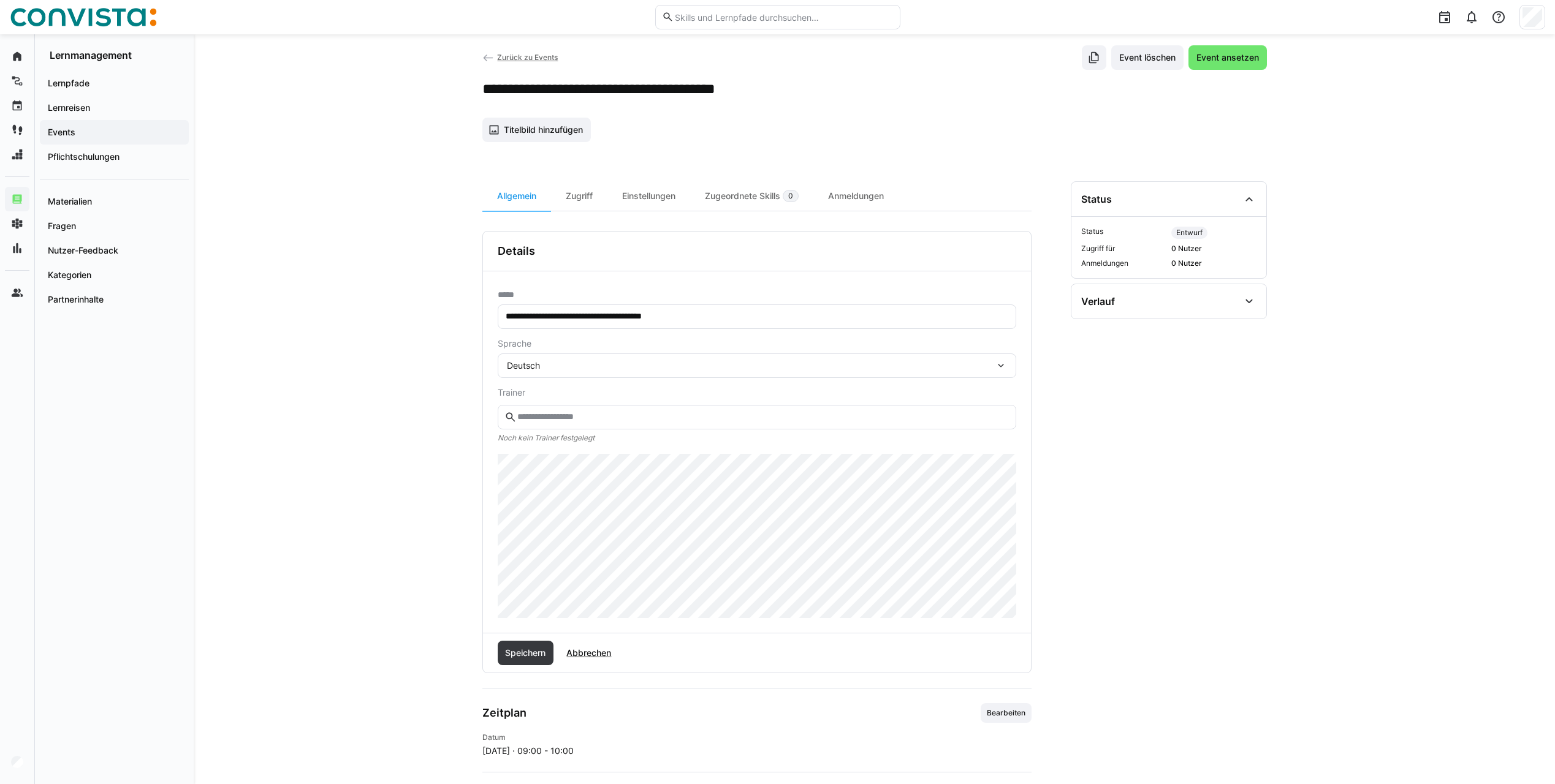
scroll to position [0, 0]
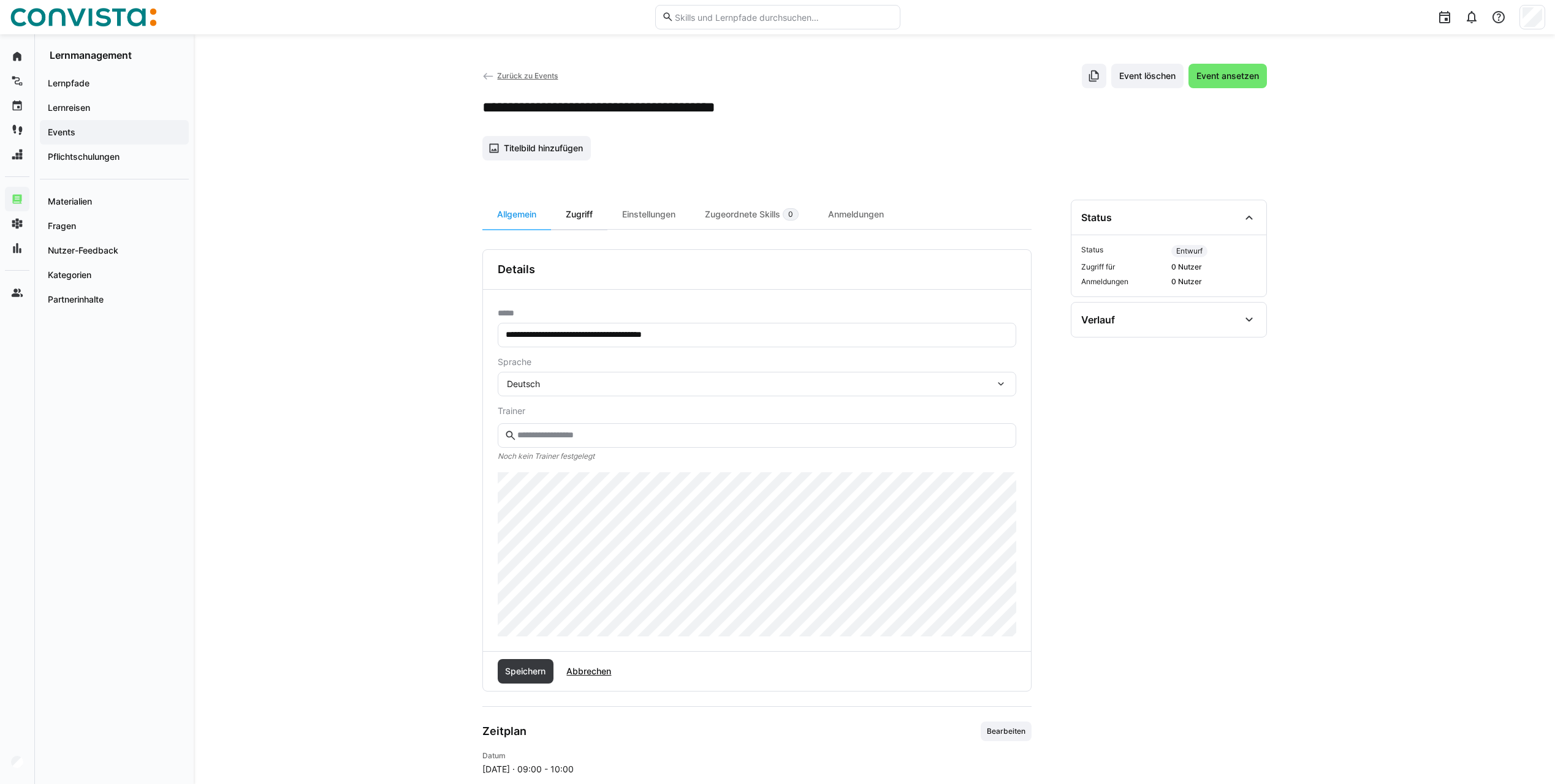
click at [585, 215] on div "Zugriff" at bounding box center [579, 215] width 57 height 29
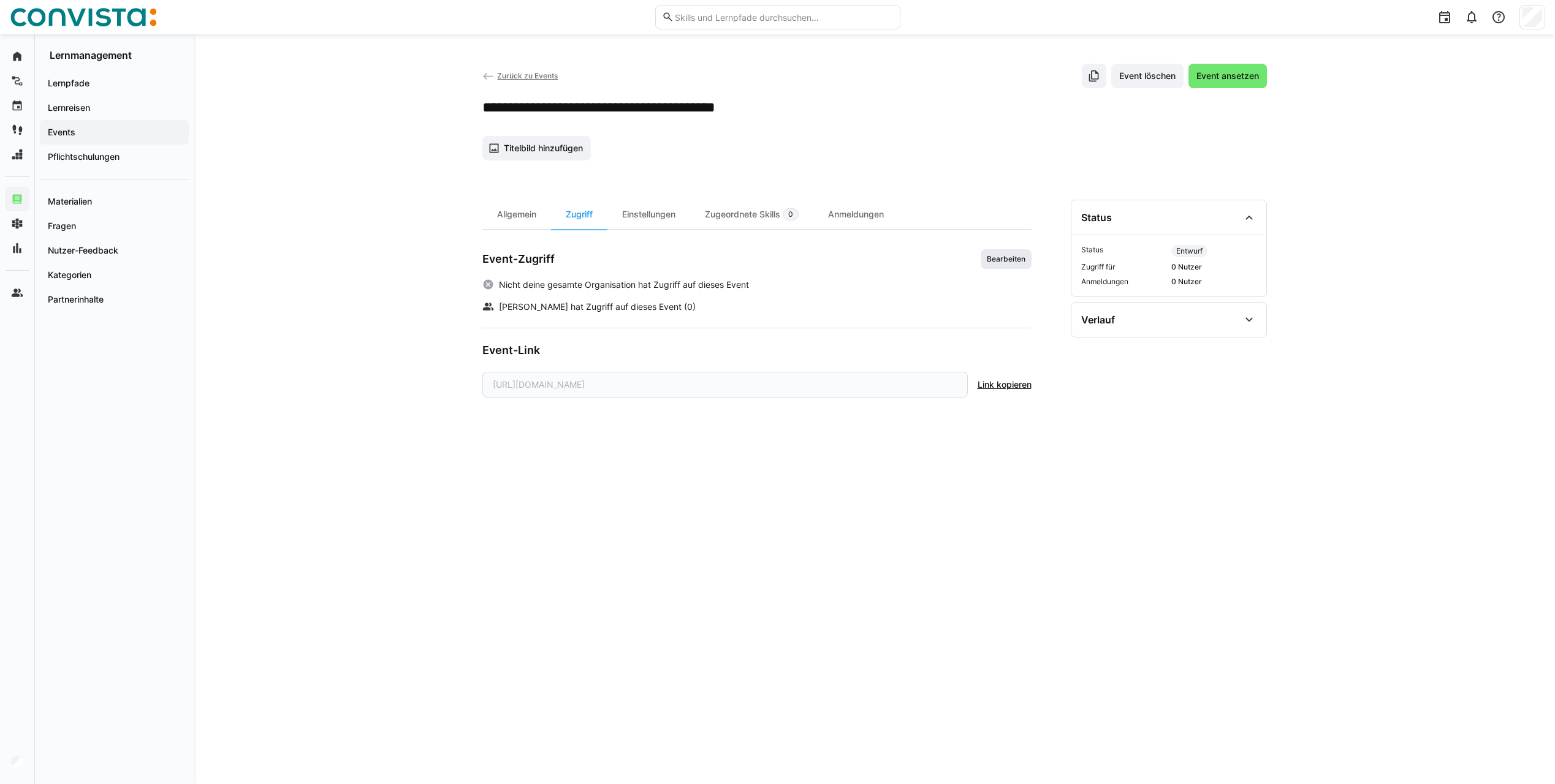
click at [1001, 266] on span "Bearbeiten" at bounding box center [1006, 259] width 51 height 20
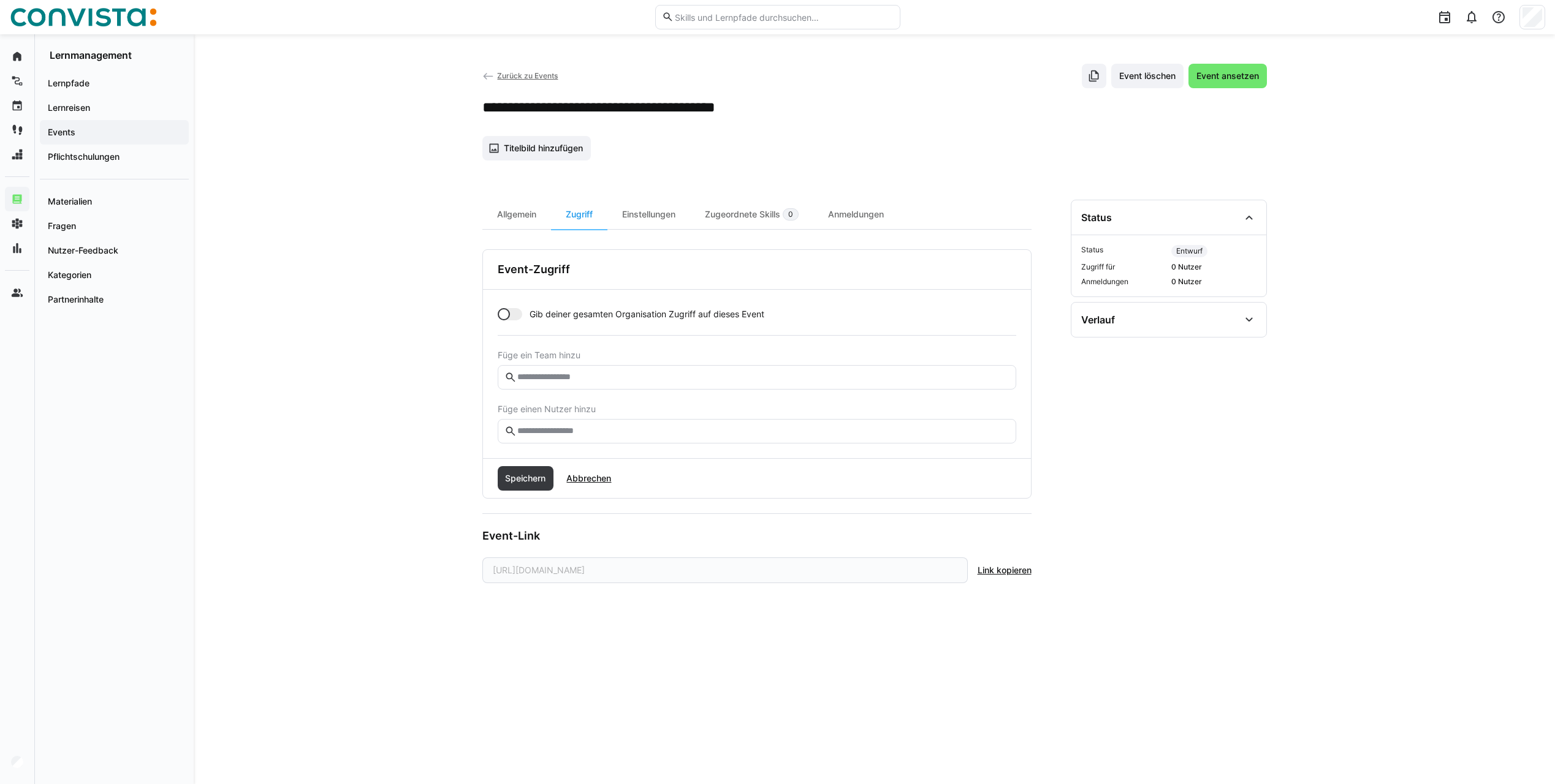
click at [515, 313] on div at bounding box center [510, 314] width 24 height 13
drag, startPoint x: 529, startPoint y: 314, endPoint x: 780, endPoint y: 321, distance: 251.1
click at [780, 321] on div "Gib deiner gesamten Organisation Zugriff auf dieses Event Füge ein Team hinzu F…" at bounding box center [757, 376] width 519 height 136
drag, startPoint x: 780, startPoint y: 321, endPoint x: 750, endPoint y: 315, distance: 30.6
copy span "Gib deiner gesamten Organisation Zugriff auf dieses Event"
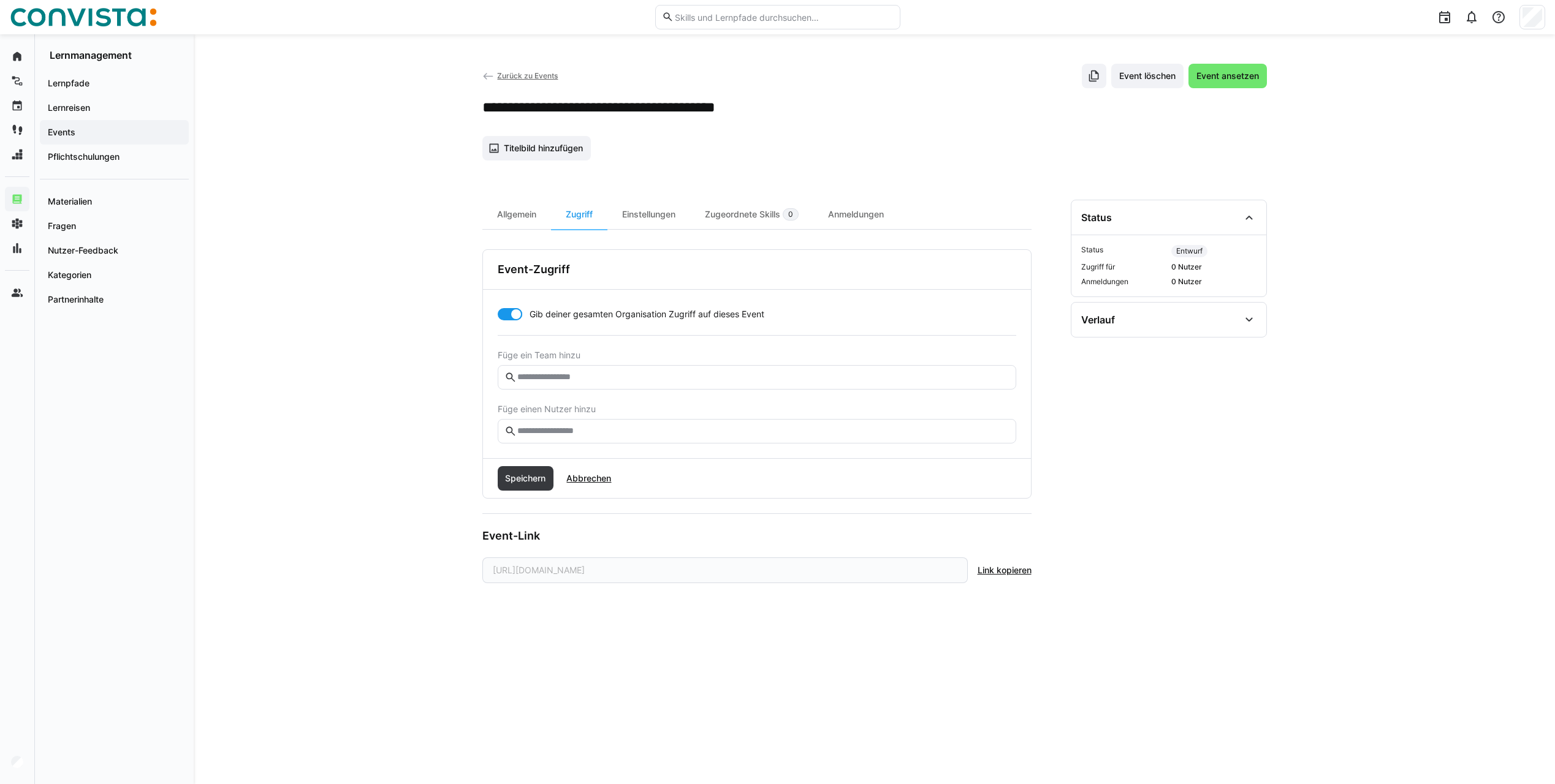
drag, startPoint x: 554, startPoint y: 667, endPoint x: 545, endPoint y: 197, distance: 470.1
click at [554, 666] on div "Allgemein Zugriff Einstellungen Zugeordnete Skills 0 Anmeldungen Event-Zugriff …" at bounding box center [757, 477] width 549 height 555
click at [665, 223] on div "Einstellungen" at bounding box center [649, 215] width 83 height 29
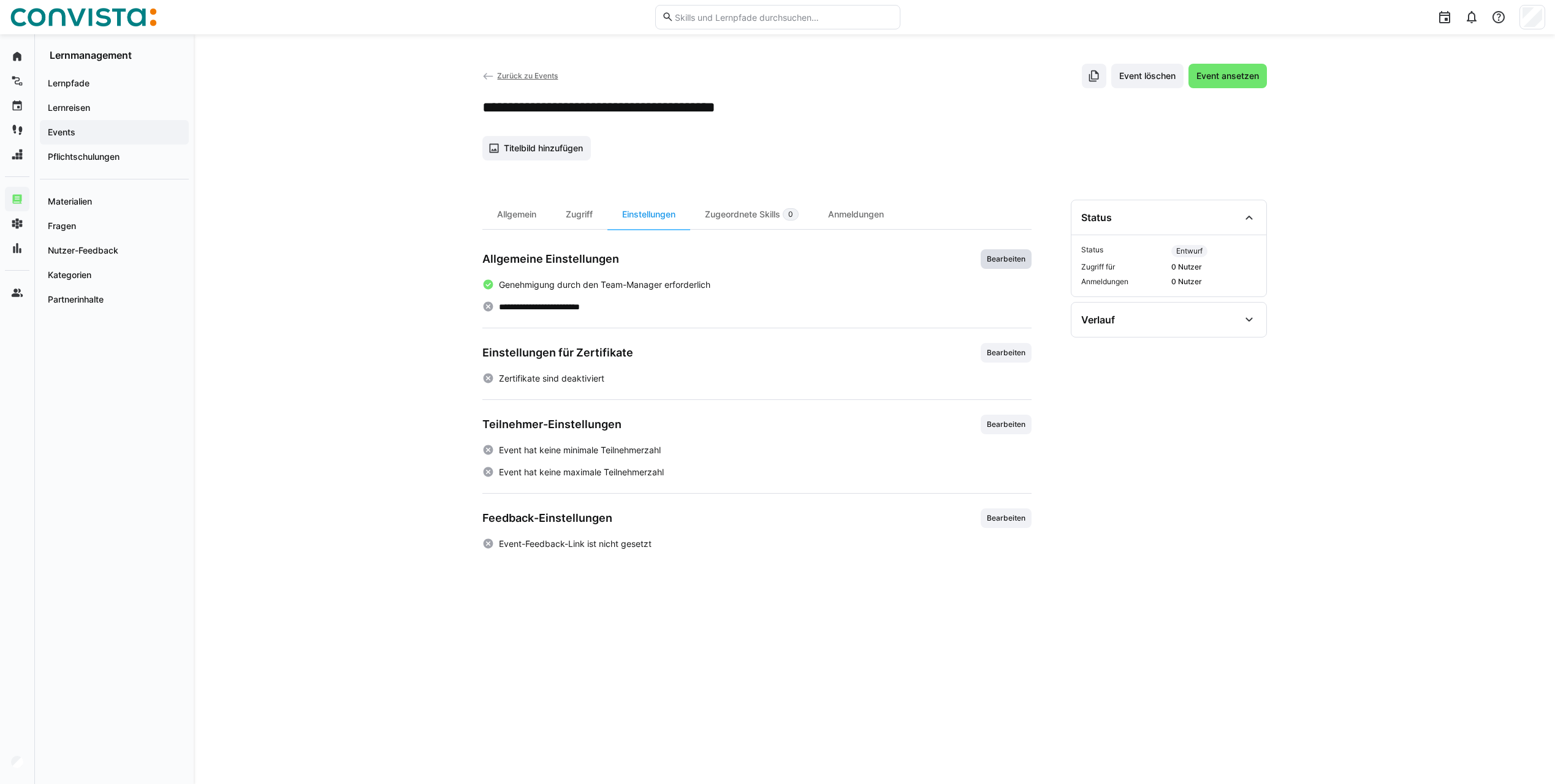
click at [1005, 255] on span "Bearbeiten" at bounding box center [1006, 259] width 41 height 10
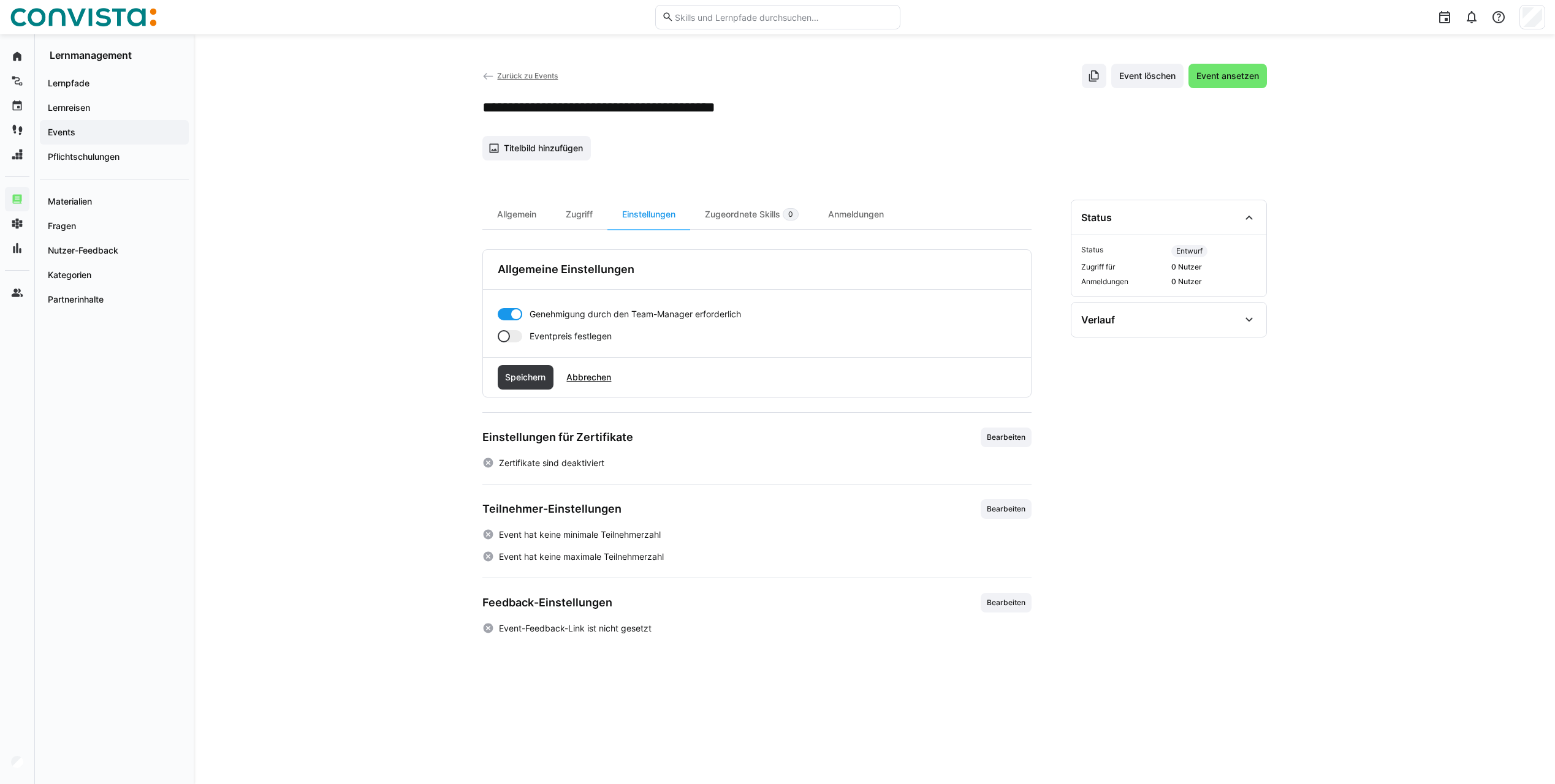
click at [513, 340] on div at bounding box center [510, 336] width 24 height 13
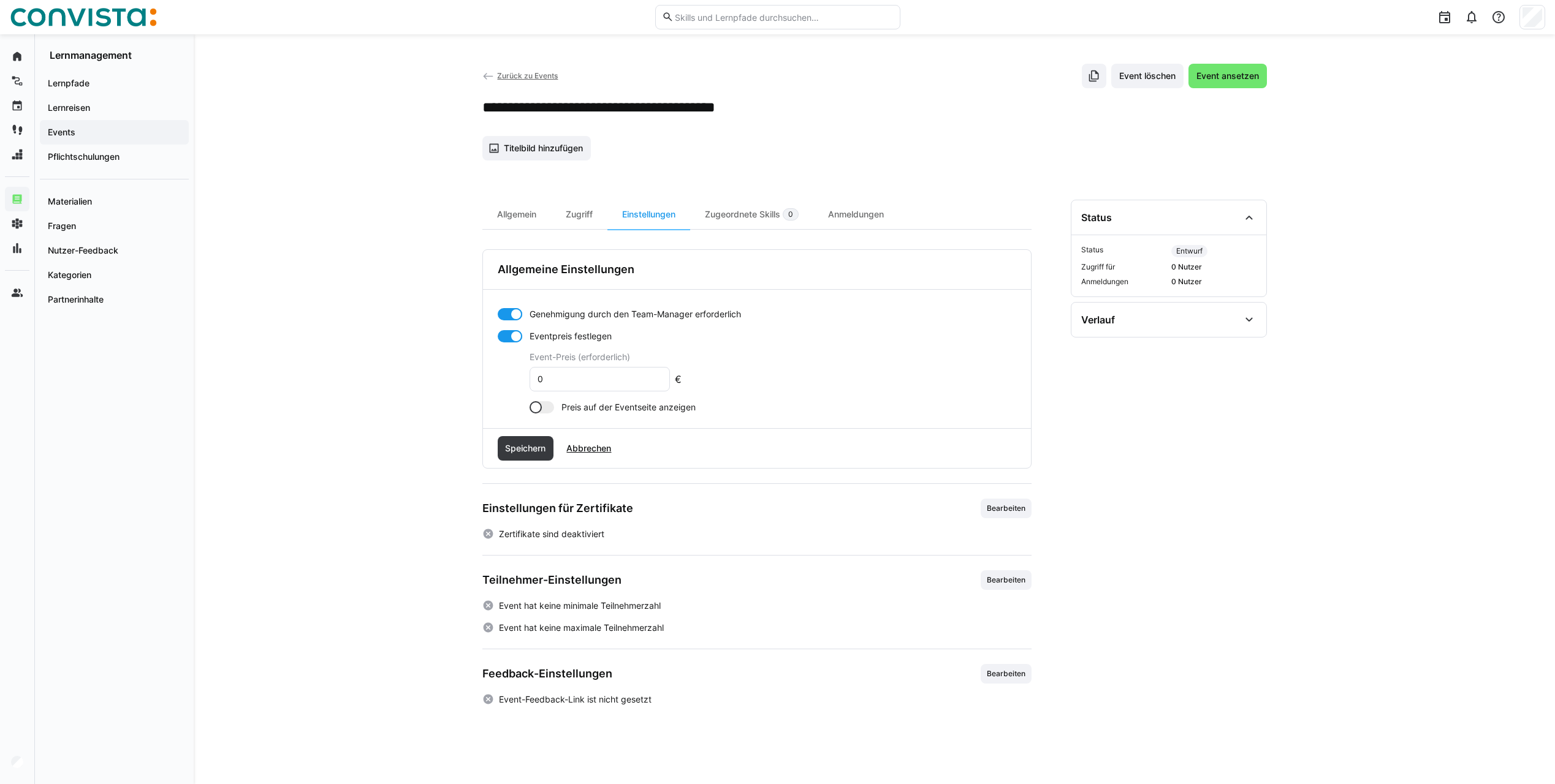
click at [508, 313] on div at bounding box center [510, 314] width 24 height 13
click at [514, 314] on div at bounding box center [510, 314] width 24 height 13
drag, startPoint x: 533, startPoint y: 315, endPoint x: 704, endPoint y: 315, distance: 171.0
click at [704, 315] on span "Genehmigung durch den Team-Manager erforderlich" at bounding box center [635, 314] width 211 height 13
drag, startPoint x: 704, startPoint y: 315, endPoint x: 747, endPoint y: 326, distance: 44.4
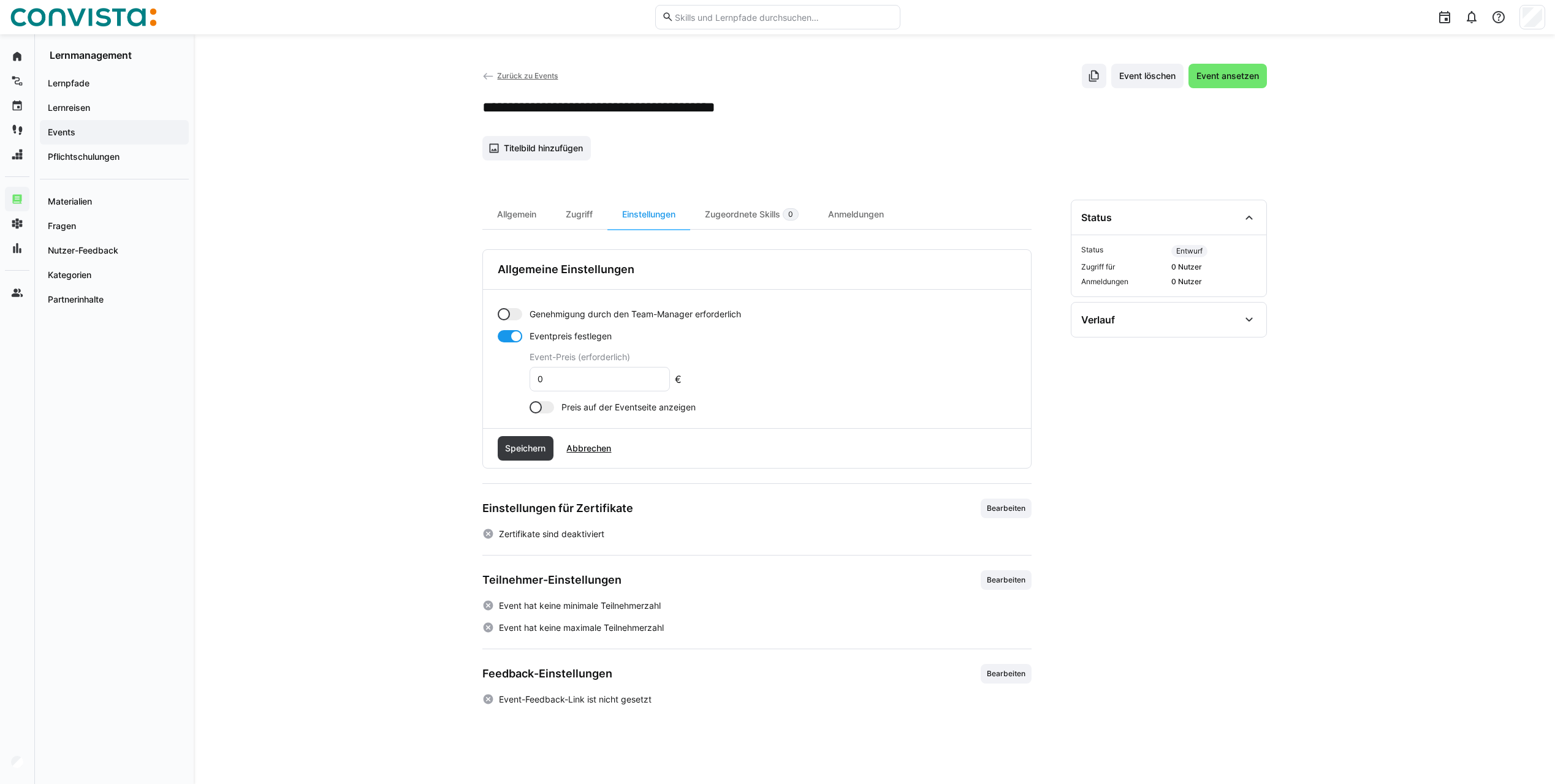
click at [747, 326] on form "Genehmigung durch den Team-Manager erforderlich Eventpreis festlegen Event-Prei…" at bounding box center [757, 361] width 519 height 106
drag, startPoint x: 747, startPoint y: 317, endPoint x: 519, endPoint y: 314, distance: 228.0
click at [519, 314] on app-toggle "Genehmigung durch den Team-Manager erforderlich" at bounding box center [757, 314] width 519 height 13
copy app-toggle "Genehmigung durch den Team-Manager erforderlich"
click at [550, 405] on div at bounding box center [541, 407] width 24 height 13
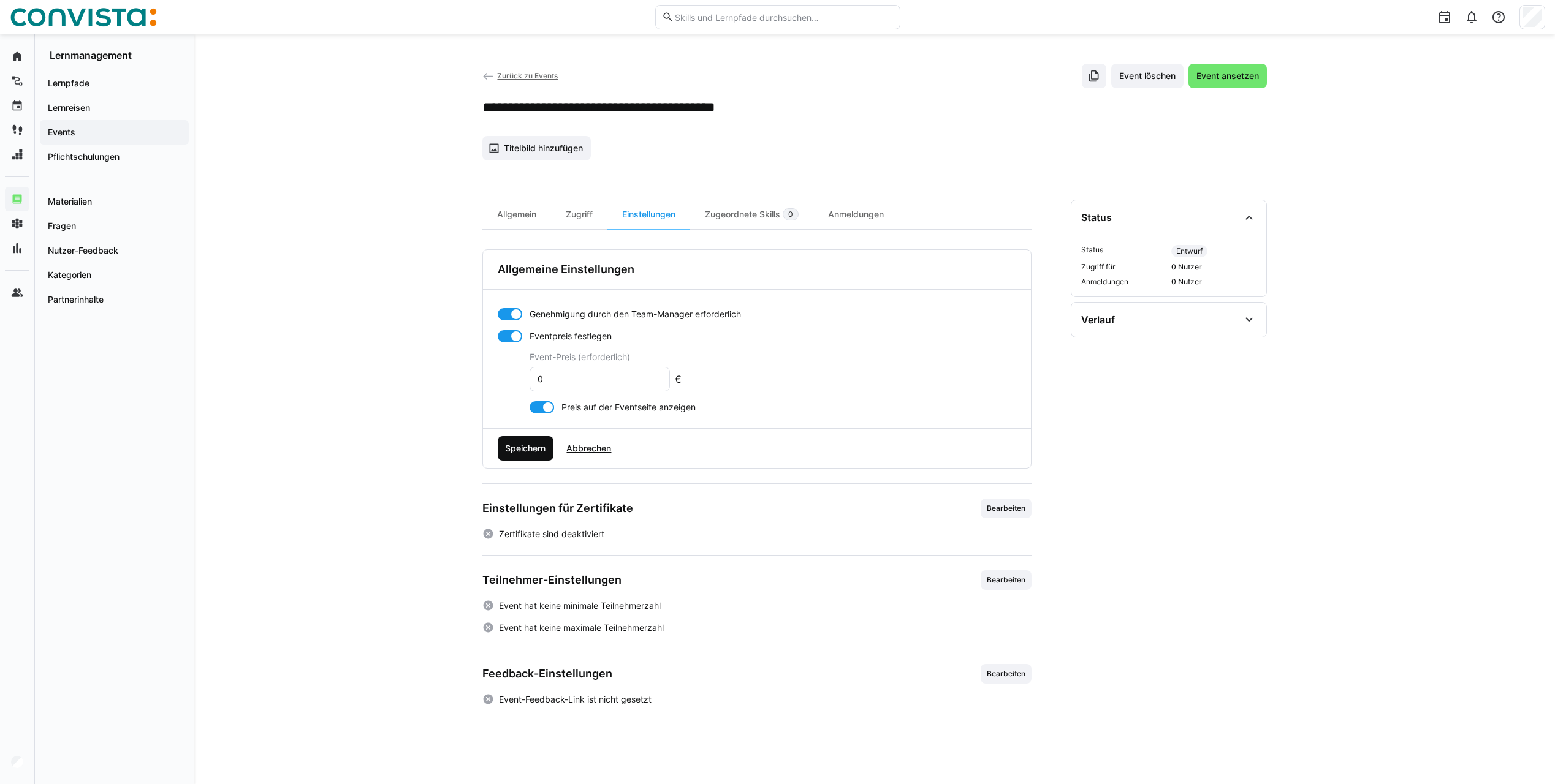
click at [529, 444] on span "Speichern" at bounding box center [525, 449] width 44 height 13
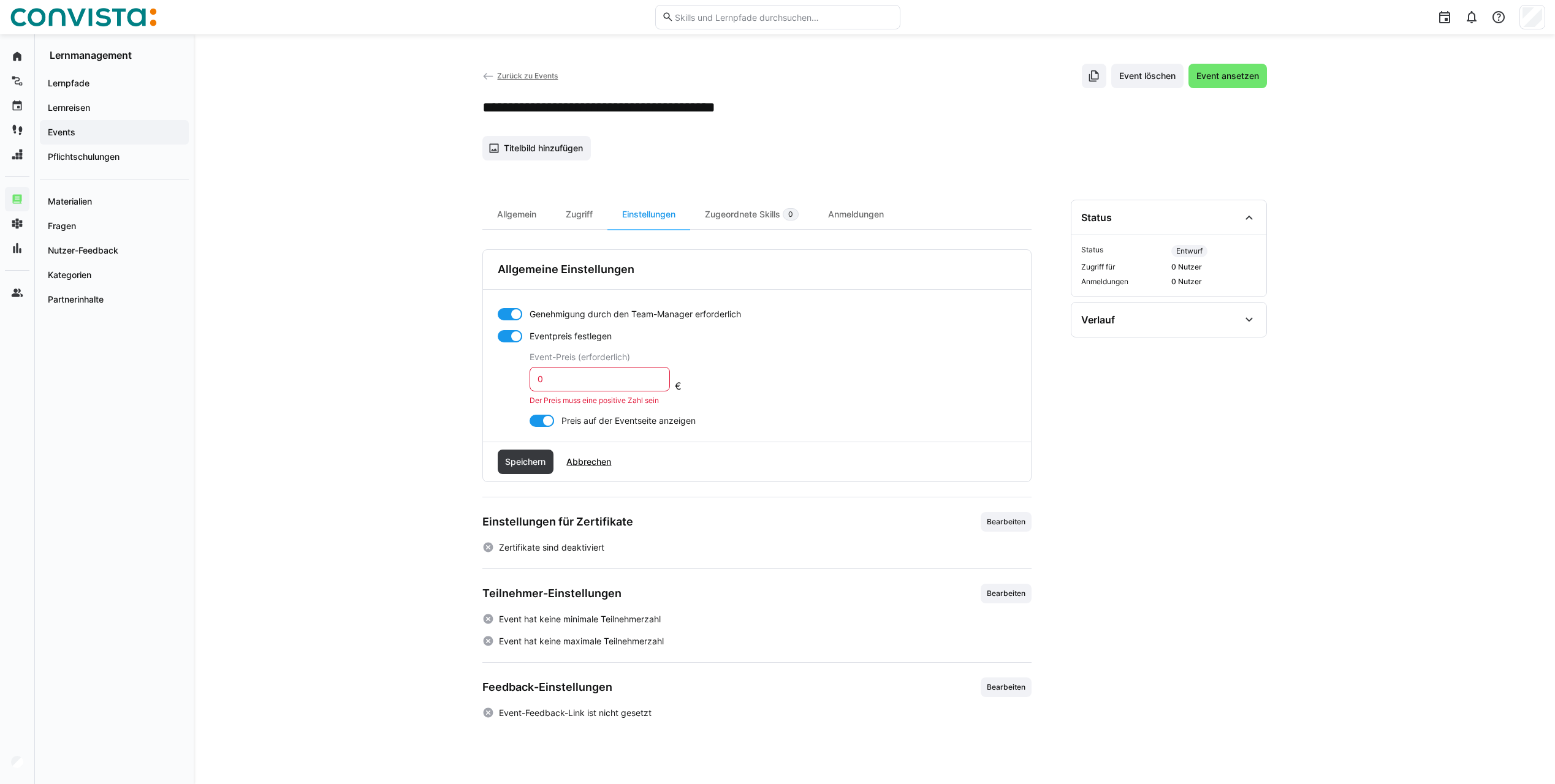
click at [582, 374] on input "0" at bounding box center [599, 379] width 127 height 11
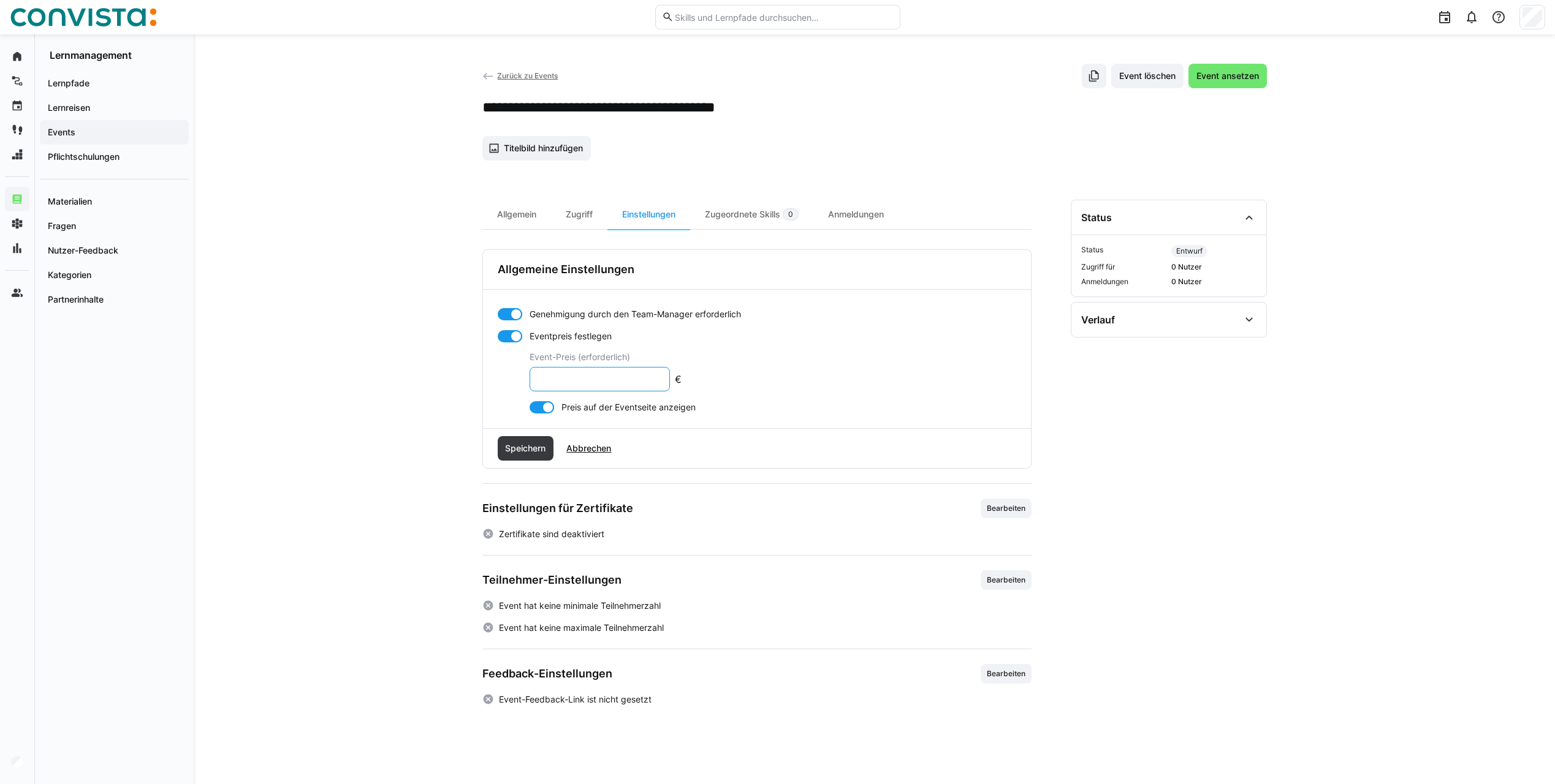
type input "2"
type input "500"
click at [524, 455] on span "Speichern" at bounding box center [526, 448] width 57 height 24
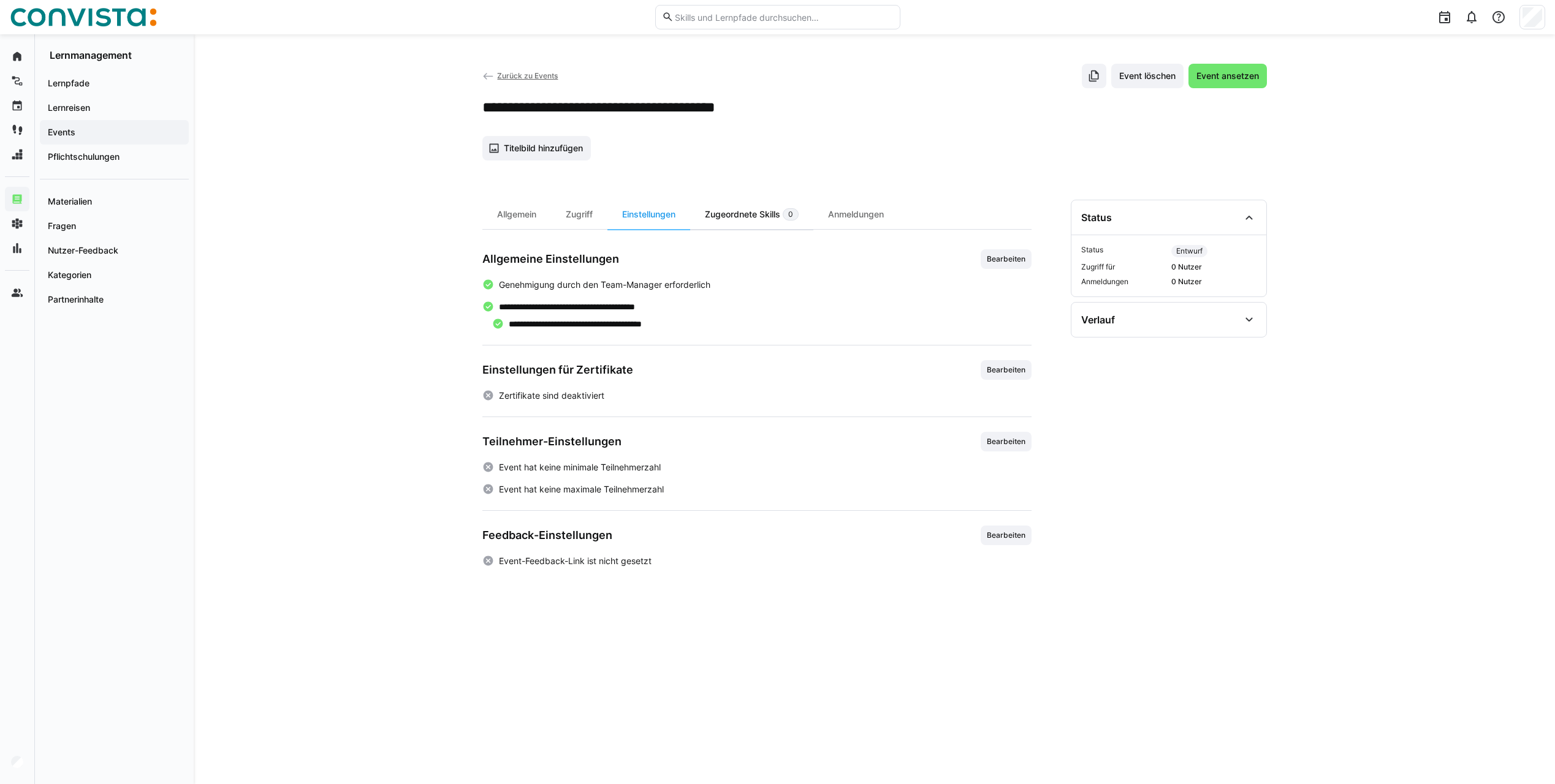
click at [740, 216] on div "Zugeordnete Skills 0" at bounding box center [752, 215] width 123 height 29
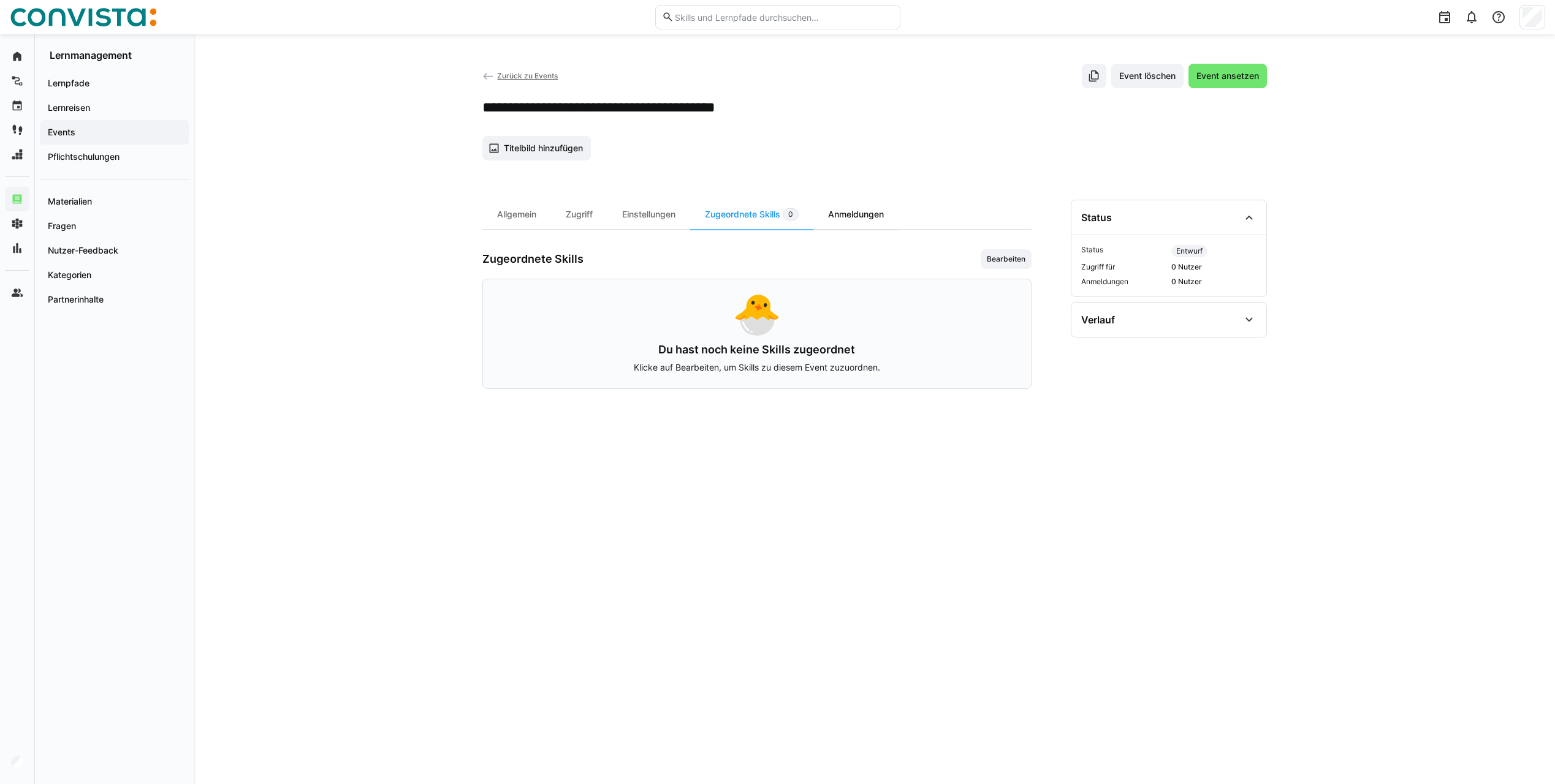
click at [891, 215] on div "Anmeldungen" at bounding box center [856, 215] width 85 height 29
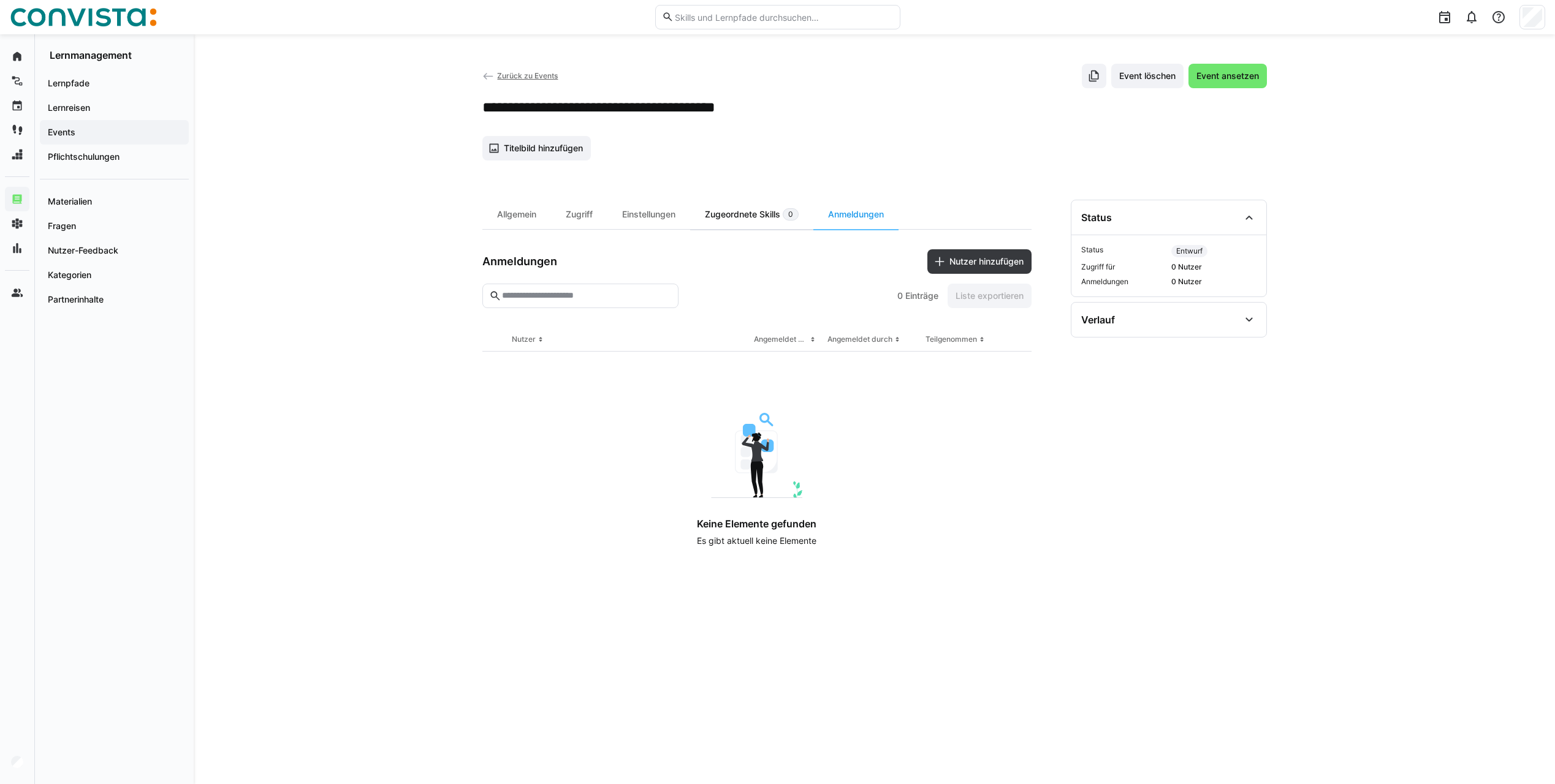
click at [749, 204] on div "Zugeordnete Skills 0" at bounding box center [752, 215] width 123 height 29
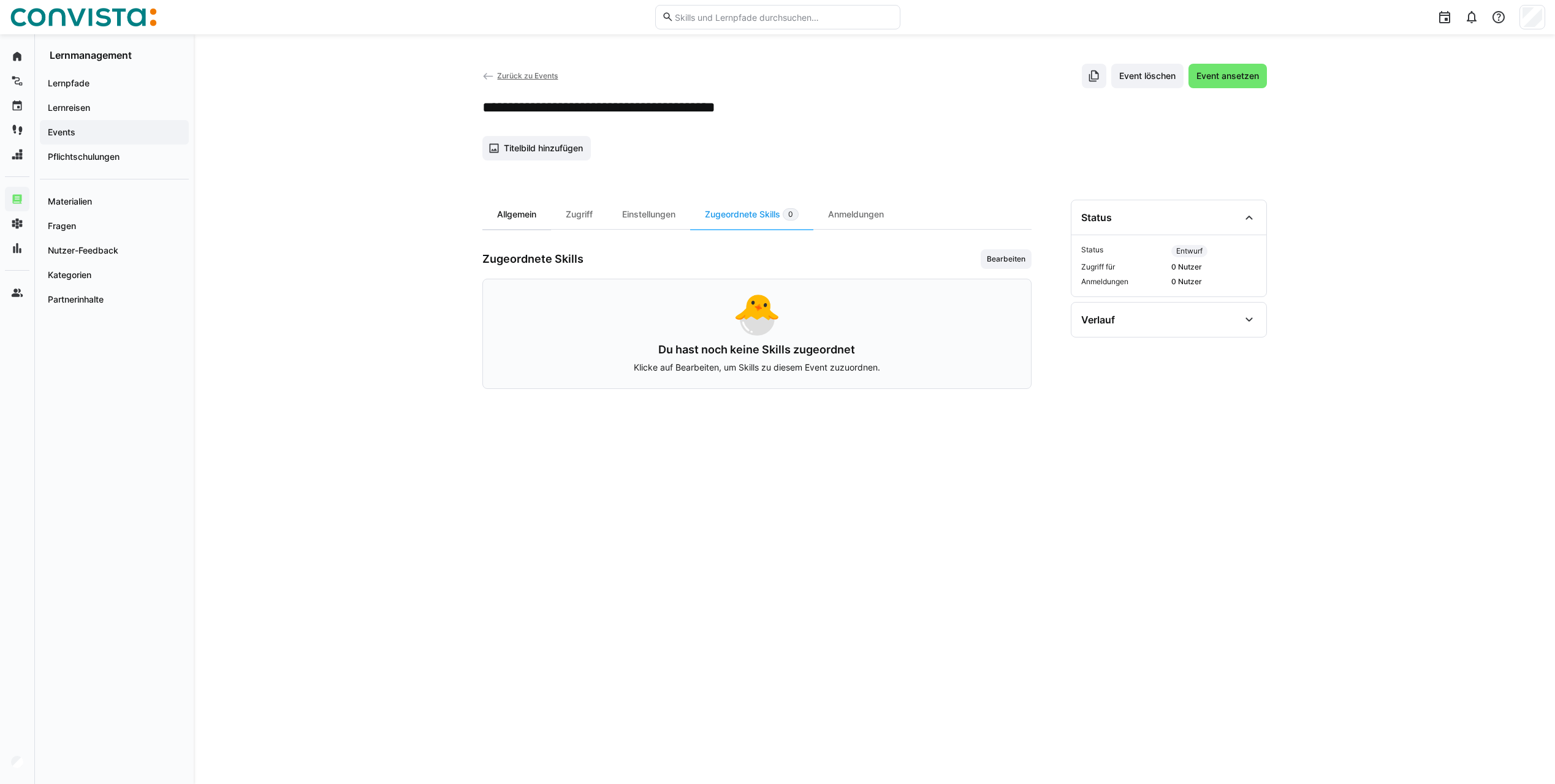
click at [503, 211] on div "Allgemein" at bounding box center [517, 215] width 69 height 29
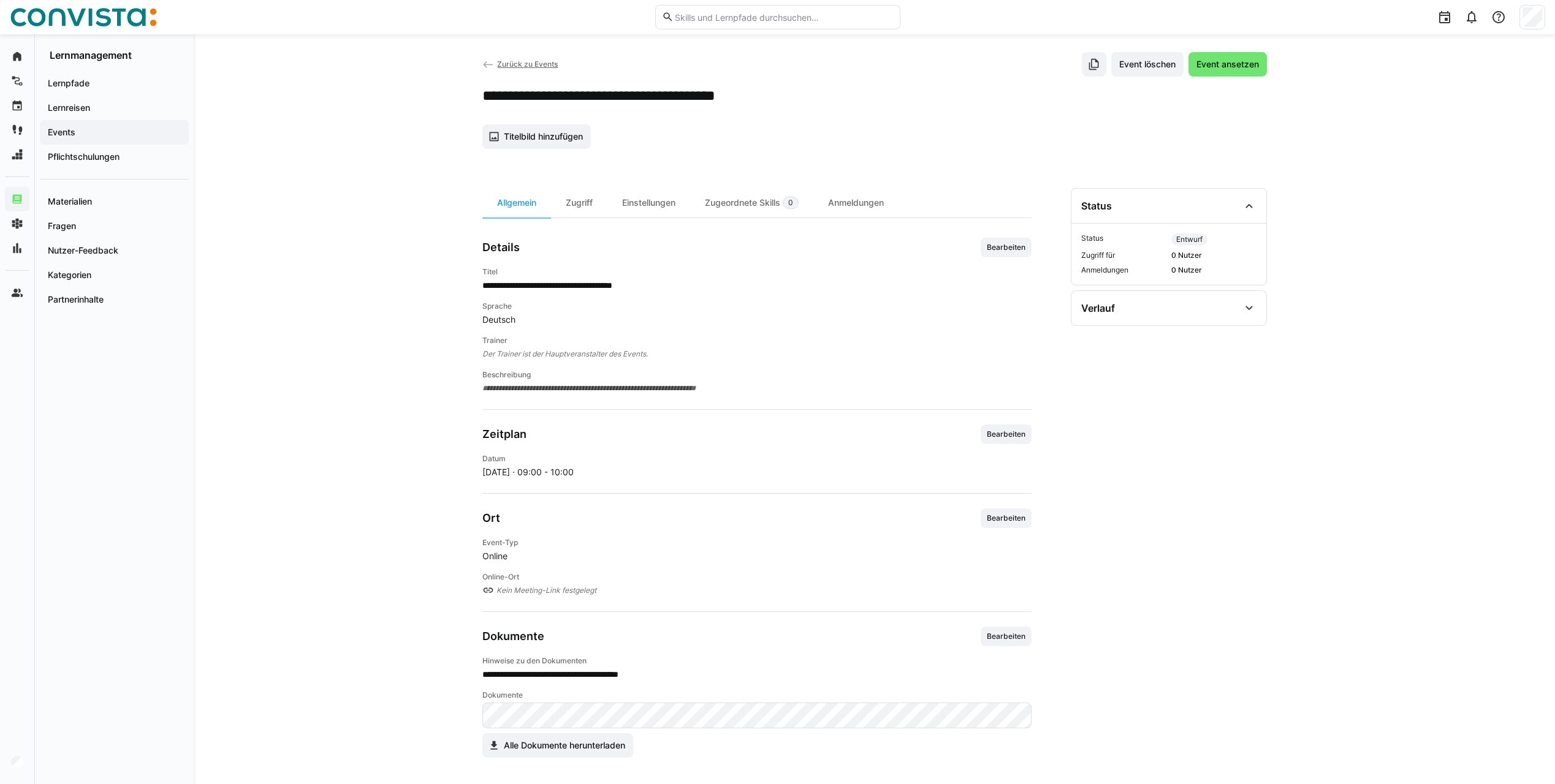
scroll to position [15, 0]
click at [586, 203] on div "Zugriff" at bounding box center [579, 200] width 57 height 29
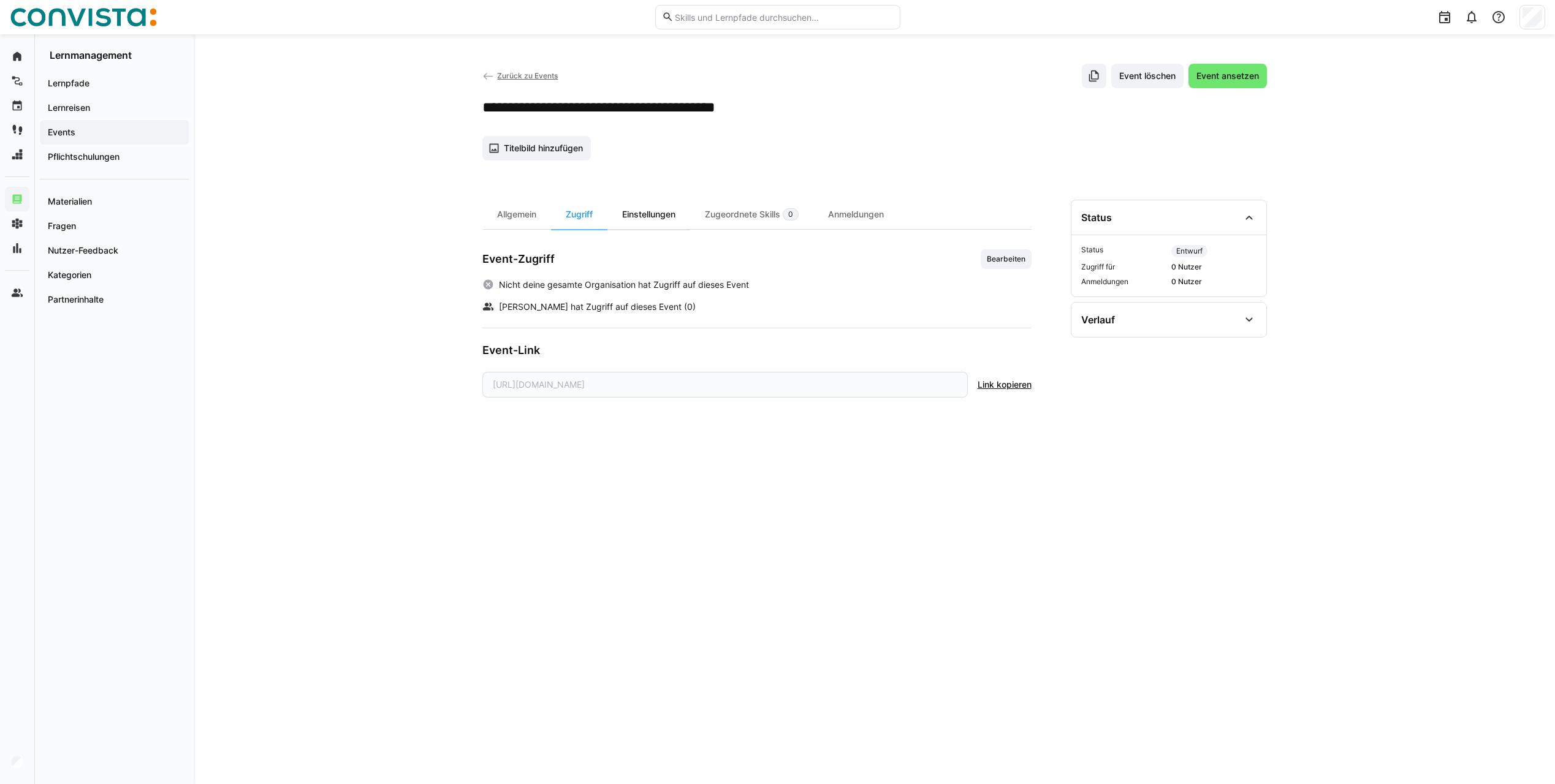
click at [654, 214] on div "Einstellungen" at bounding box center [649, 215] width 83 height 29
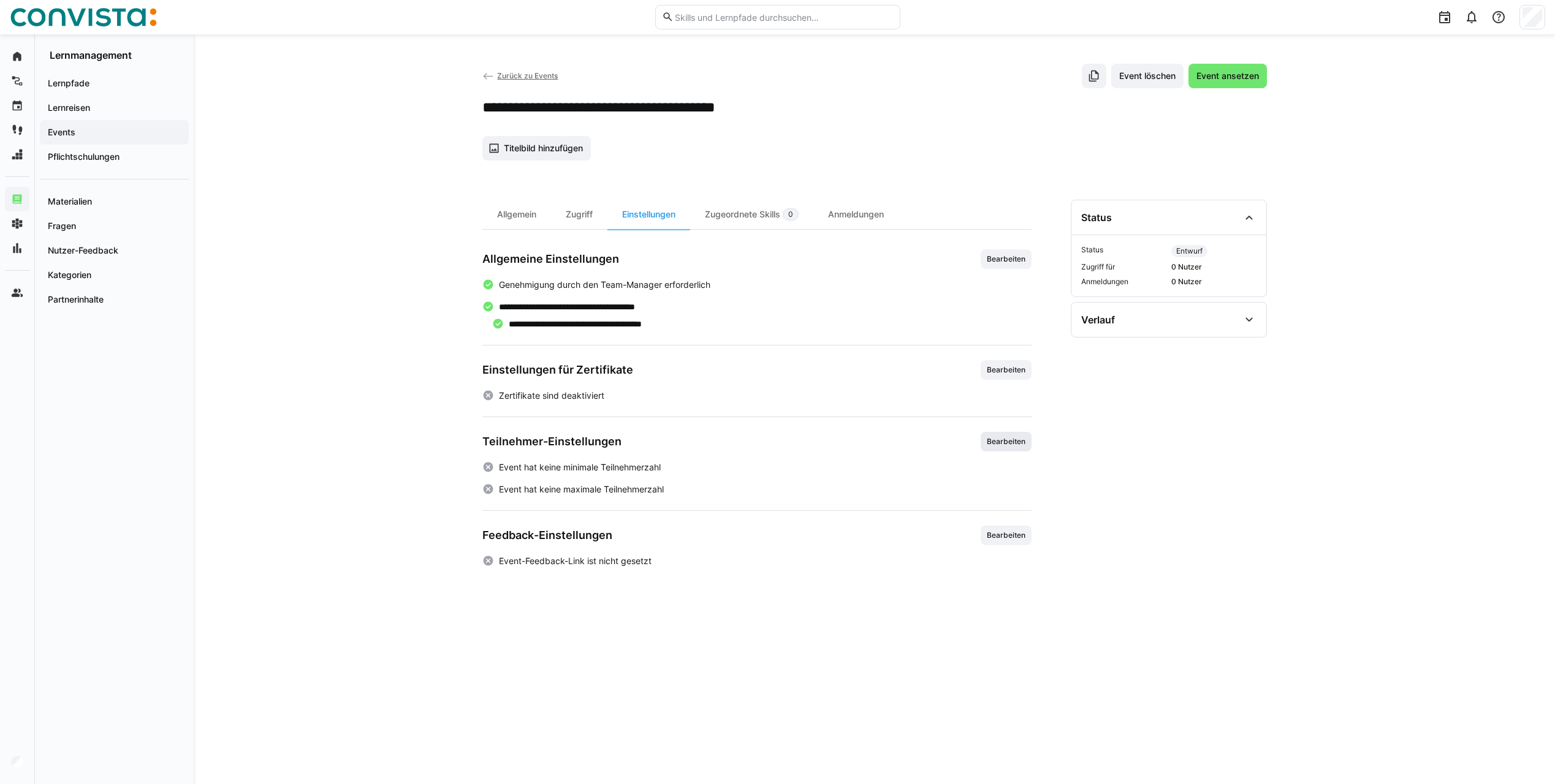
click at [1003, 440] on span "Bearbeiten" at bounding box center [1006, 442] width 41 height 10
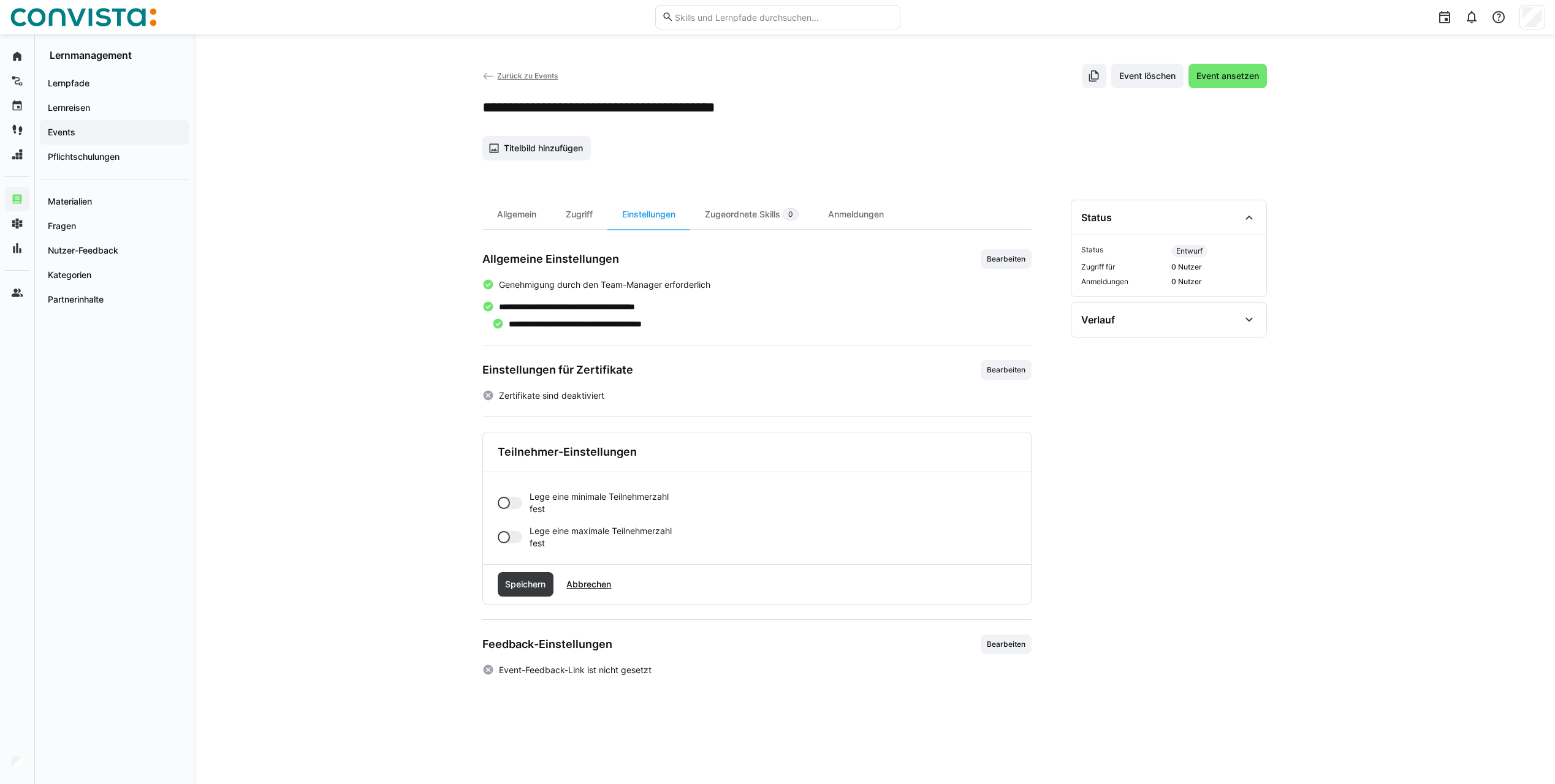
click at [520, 501] on div at bounding box center [510, 503] width 24 height 13
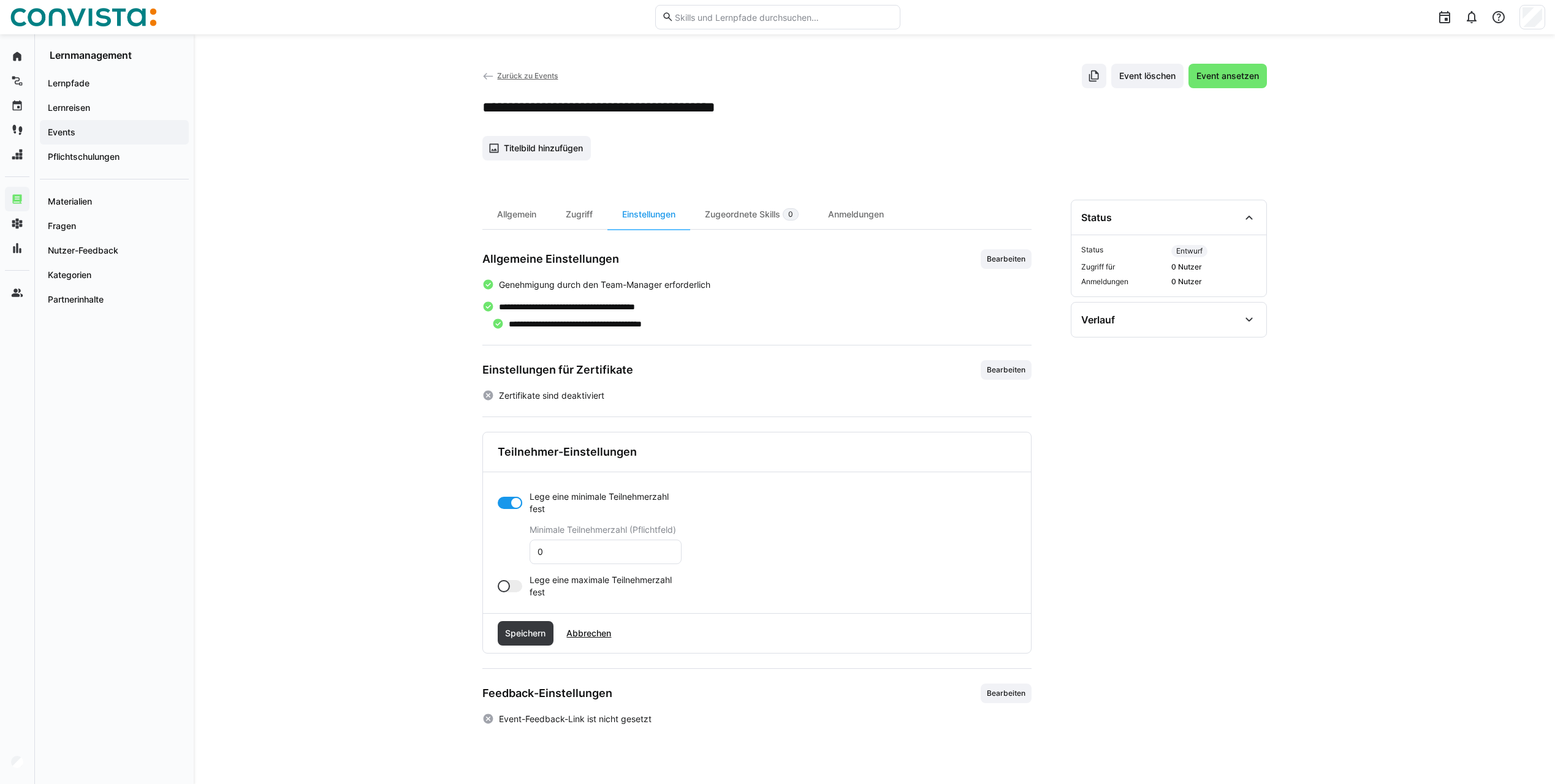
click at [514, 590] on div at bounding box center [510, 586] width 24 height 13
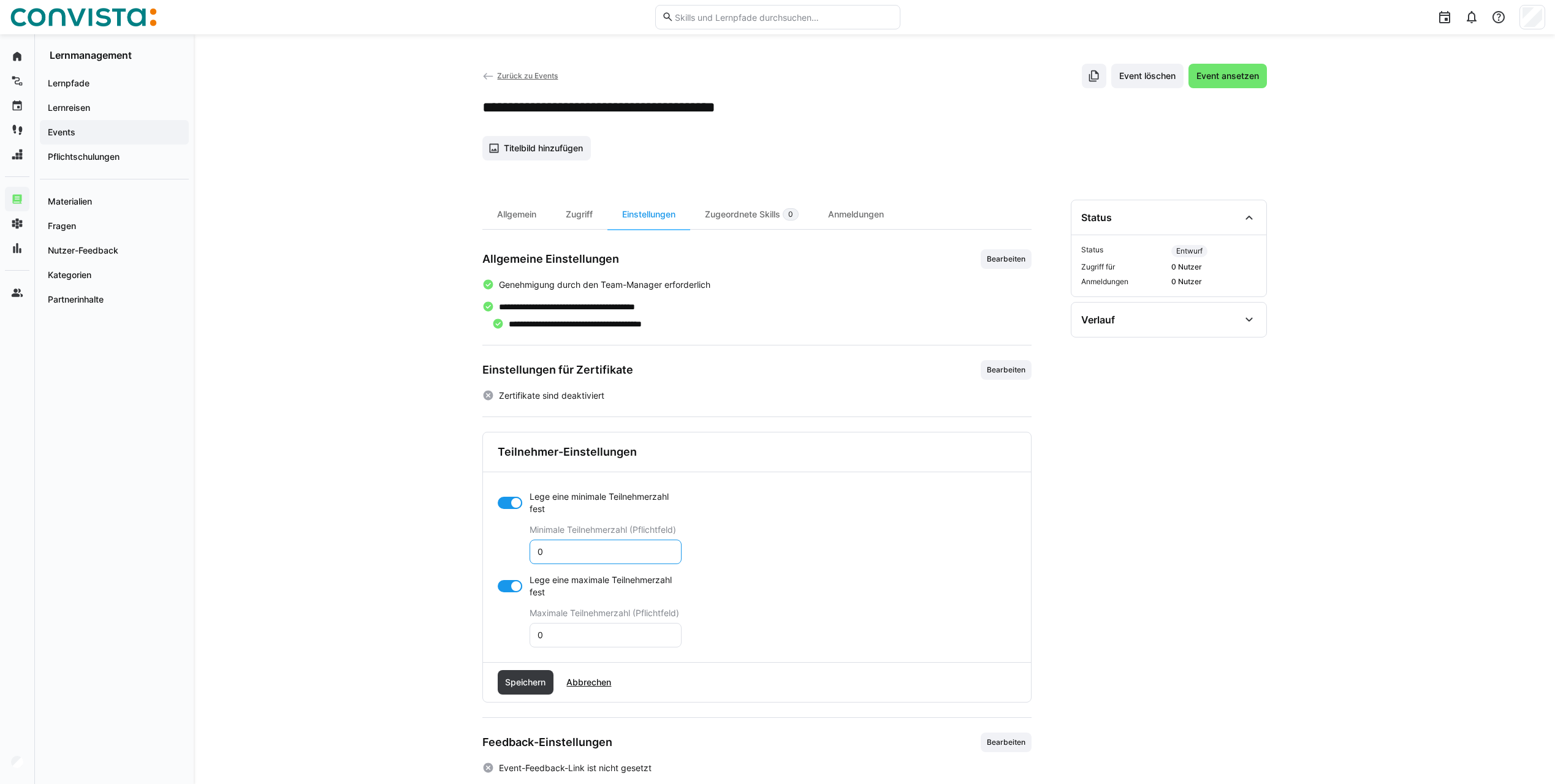
click at [556, 555] on input "0" at bounding box center [605, 552] width 138 height 11
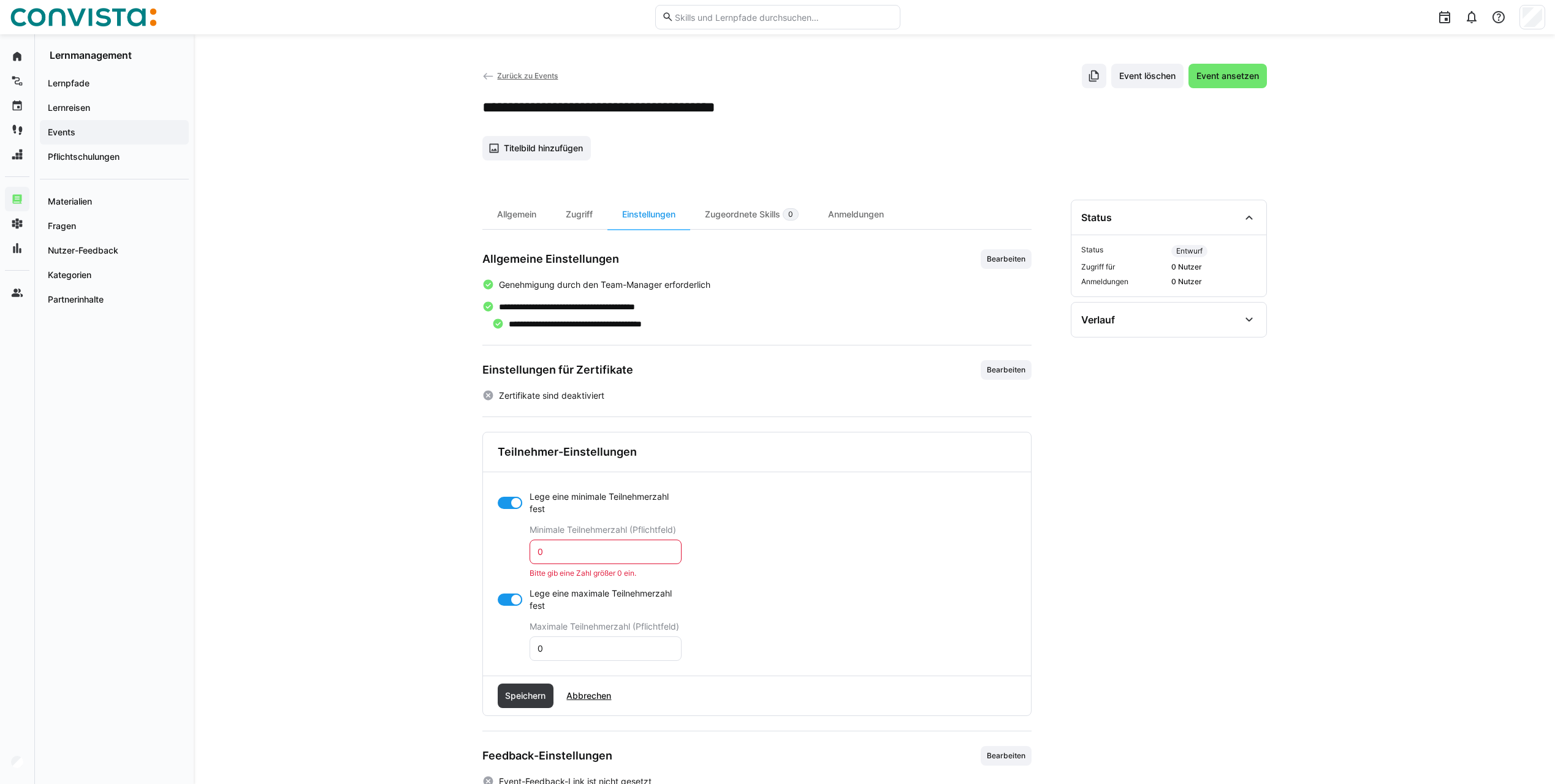
click at [503, 496] on app-toggle "Lege eine minimale Teilnehmerzahl fest" at bounding box center [589, 502] width 184 height 24
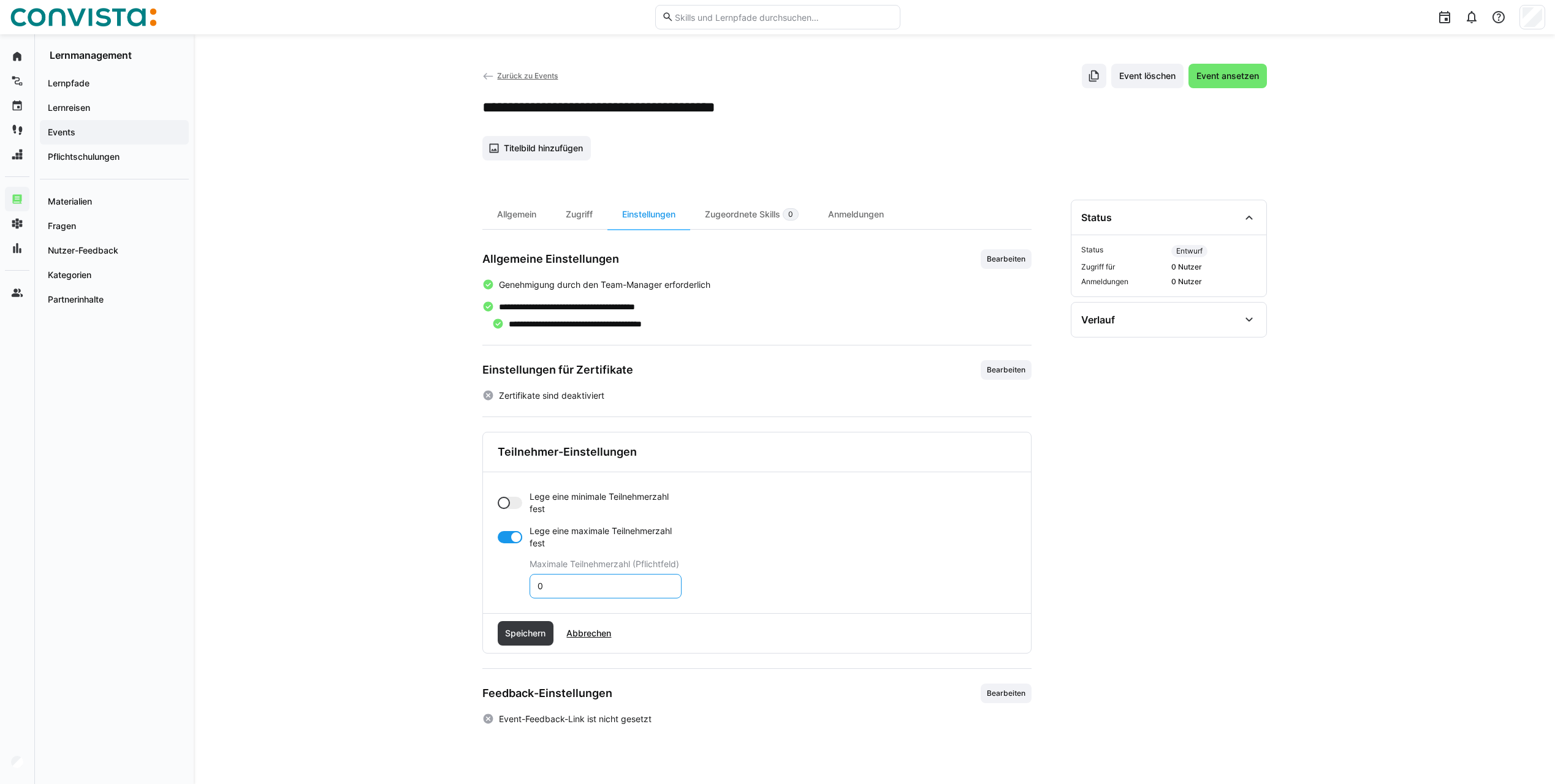
drag, startPoint x: 551, startPoint y: 583, endPoint x: 531, endPoint y: 589, distance: 20.9
click at [531, 589] on eds-input "0" at bounding box center [605, 586] width 152 height 24
type input "8"
click at [534, 633] on span "Speichern" at bounding box center [525, 634] width 44 height 13
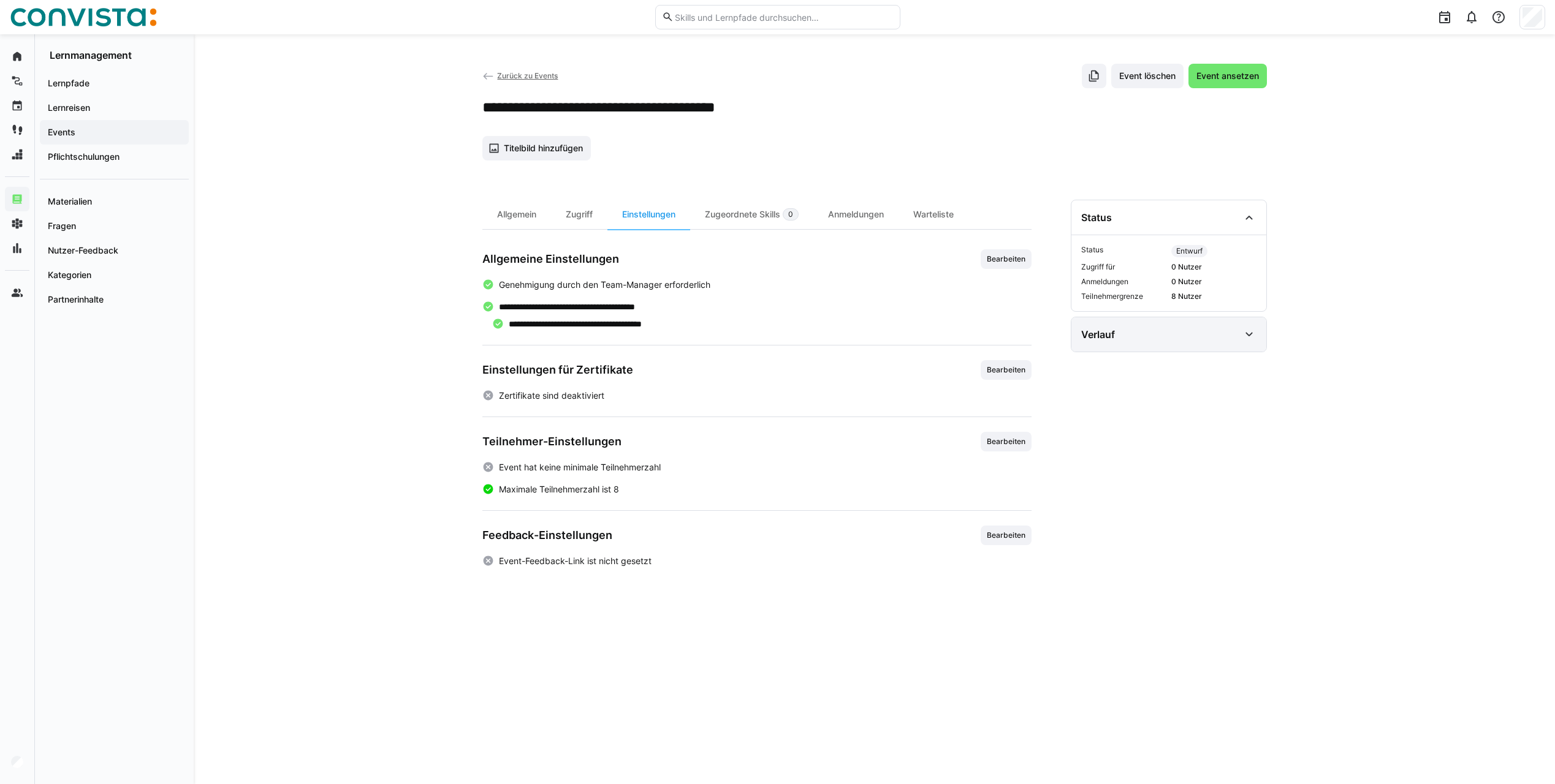
click at [1249, 335] on eds-icon at bounding box center [1249, 334] width 15 height 15
click at [1247, 336] on eds-icon at bounding box center [1249, 334] width 15 height 15
click at [1219, 224] on div "Status" at bounding box center [1160, 217] width 158 height 15
click at [728, 216] on div "Zugeordnete Skills 0" at bounding box center [752, 215] width 123 height 29
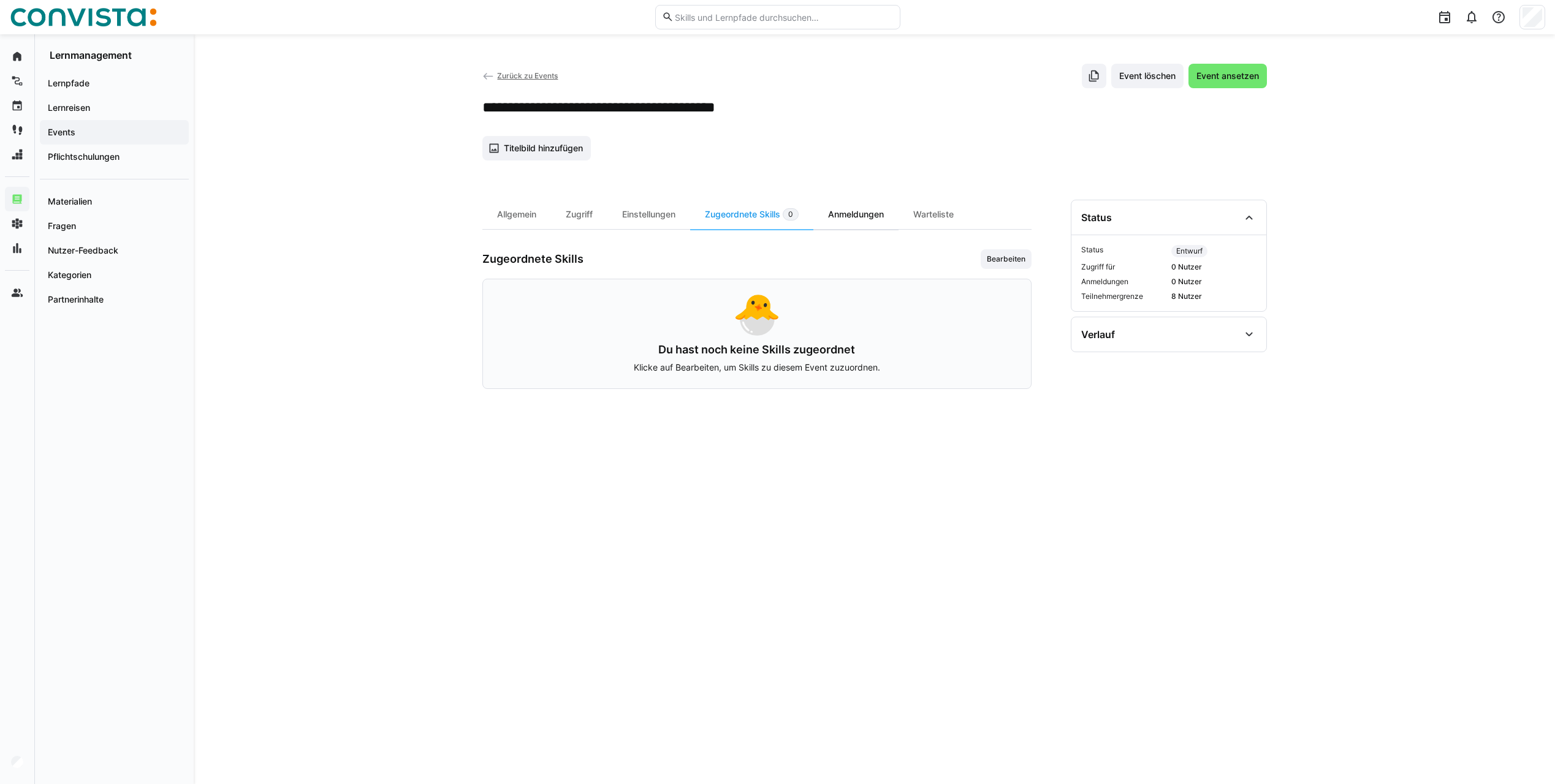
click at [847, 211] on div "Anmeldungen" at bounding box center [856, 215] width 85 height 29
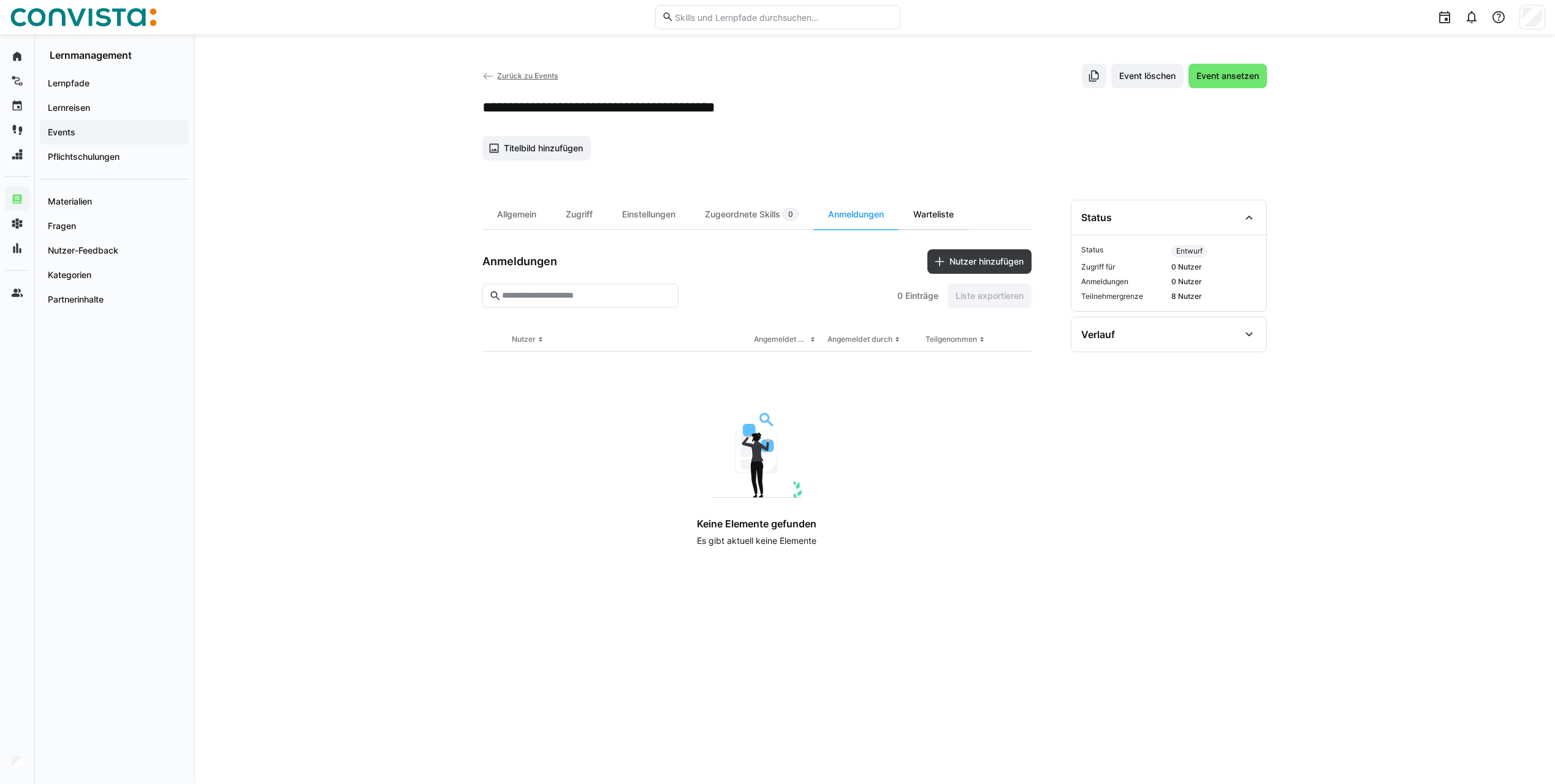
click at [931, 212] on div "Warteliste" at bounding box center [933, 215] width 70 height 29
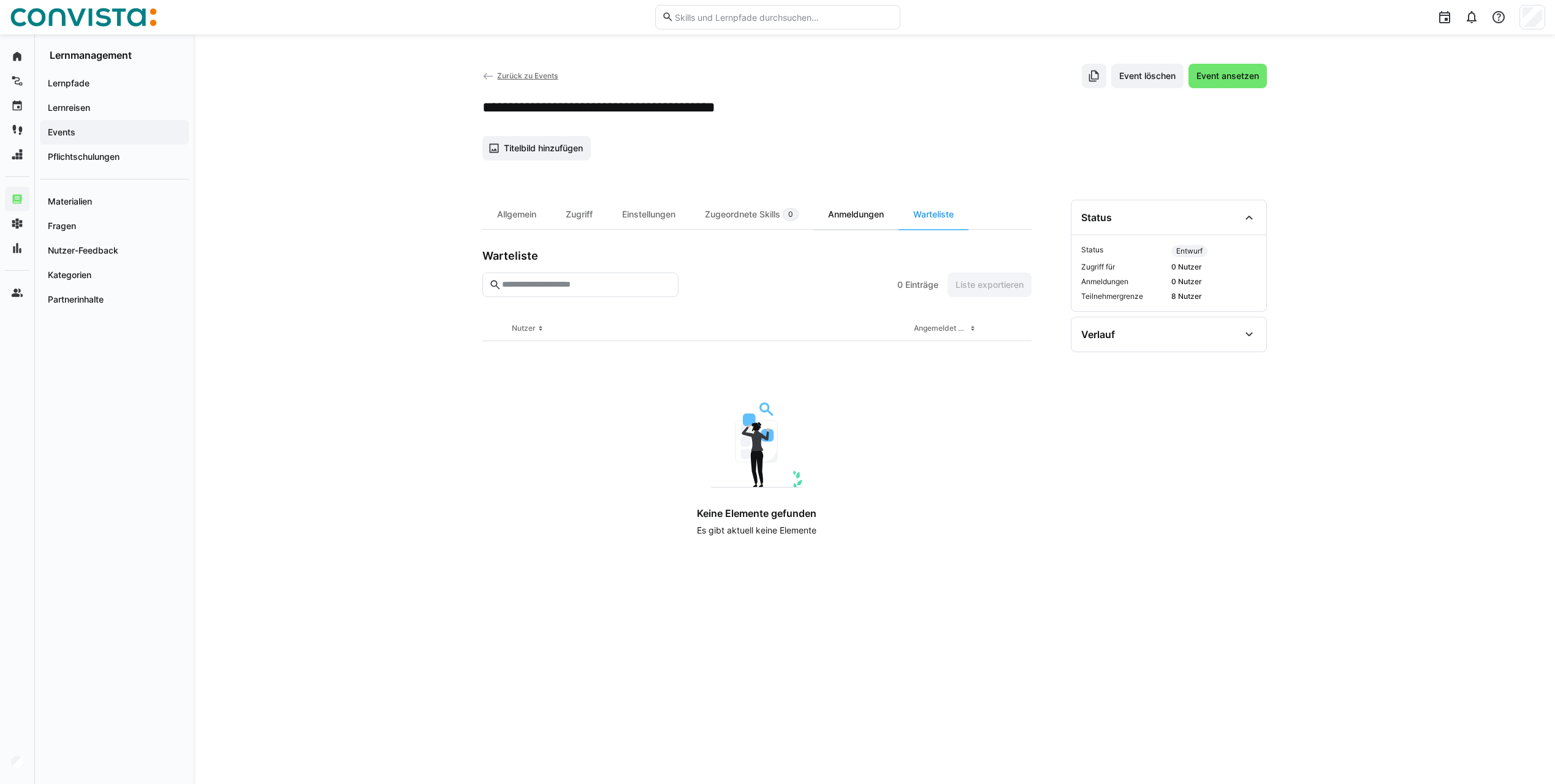
click at [872, 212] on div "Anmeldungen" at bounding box center [856, 215] width 85 height 29
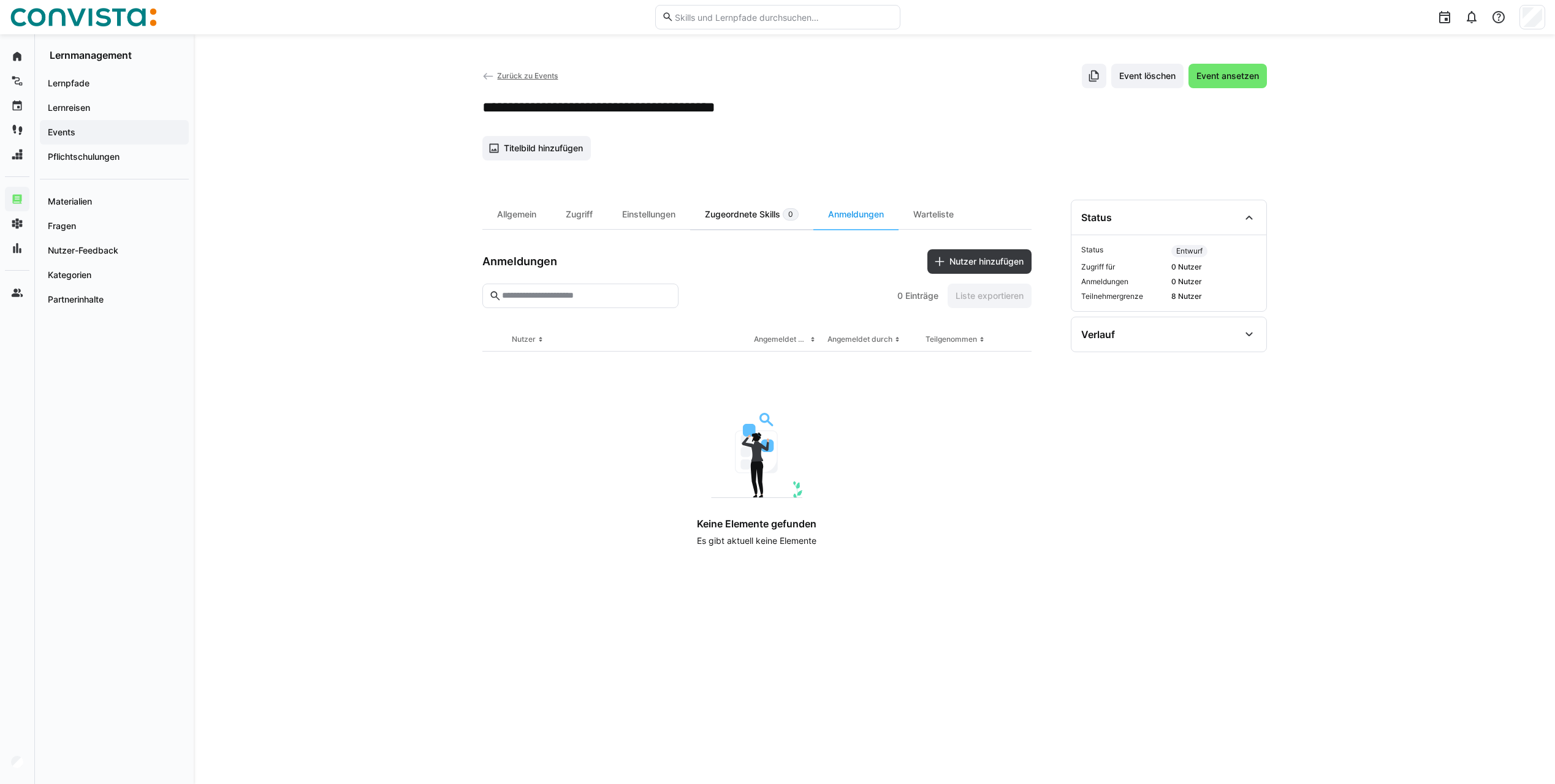
click at [726, 215] on div "Zugeordnete Skills 0" at bounding box center [752, 215] width 123 height 29
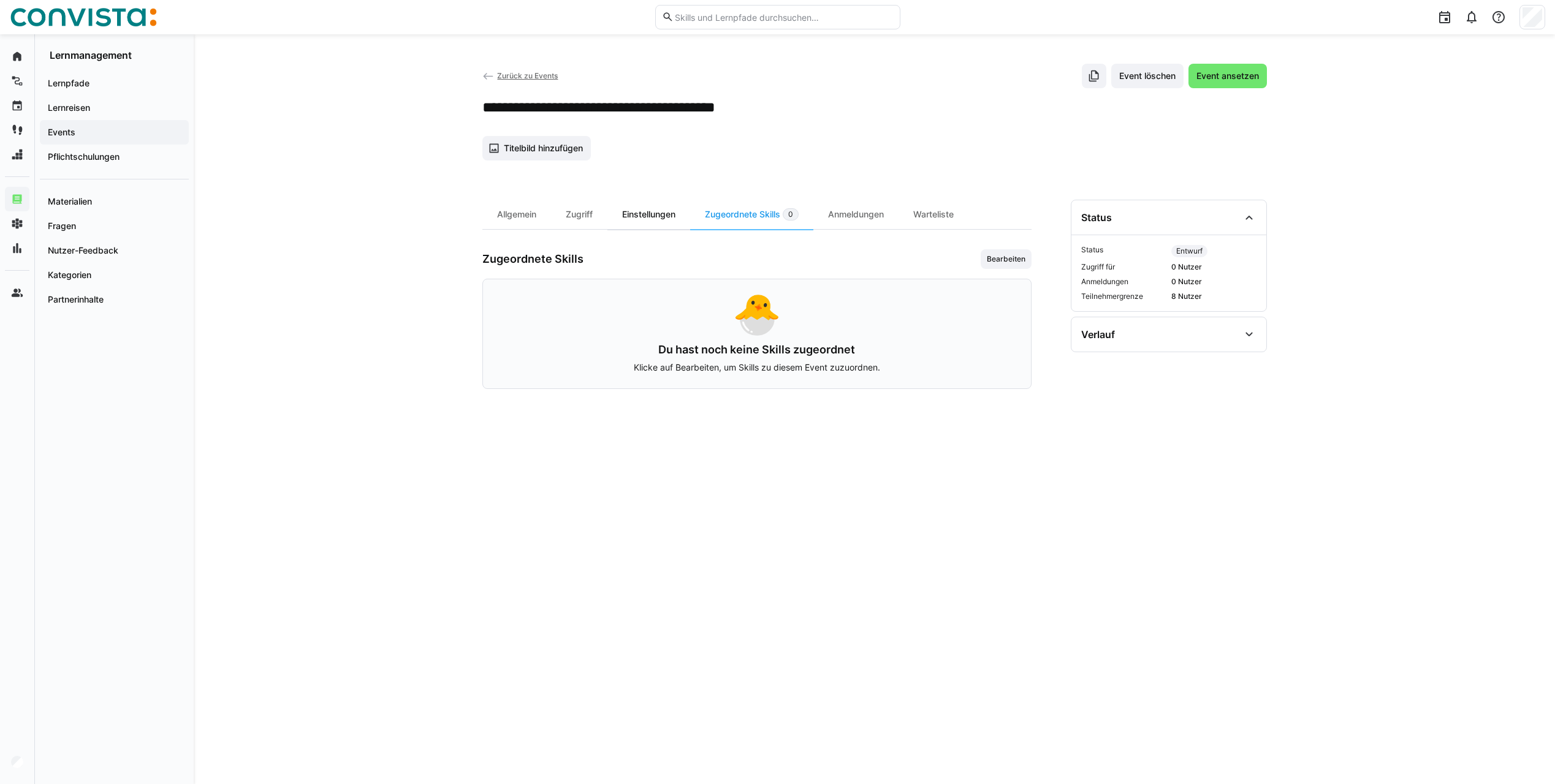
click at [644, 215] on div "Einstellungen" at bounding box center [649, 215] width 83 height 29
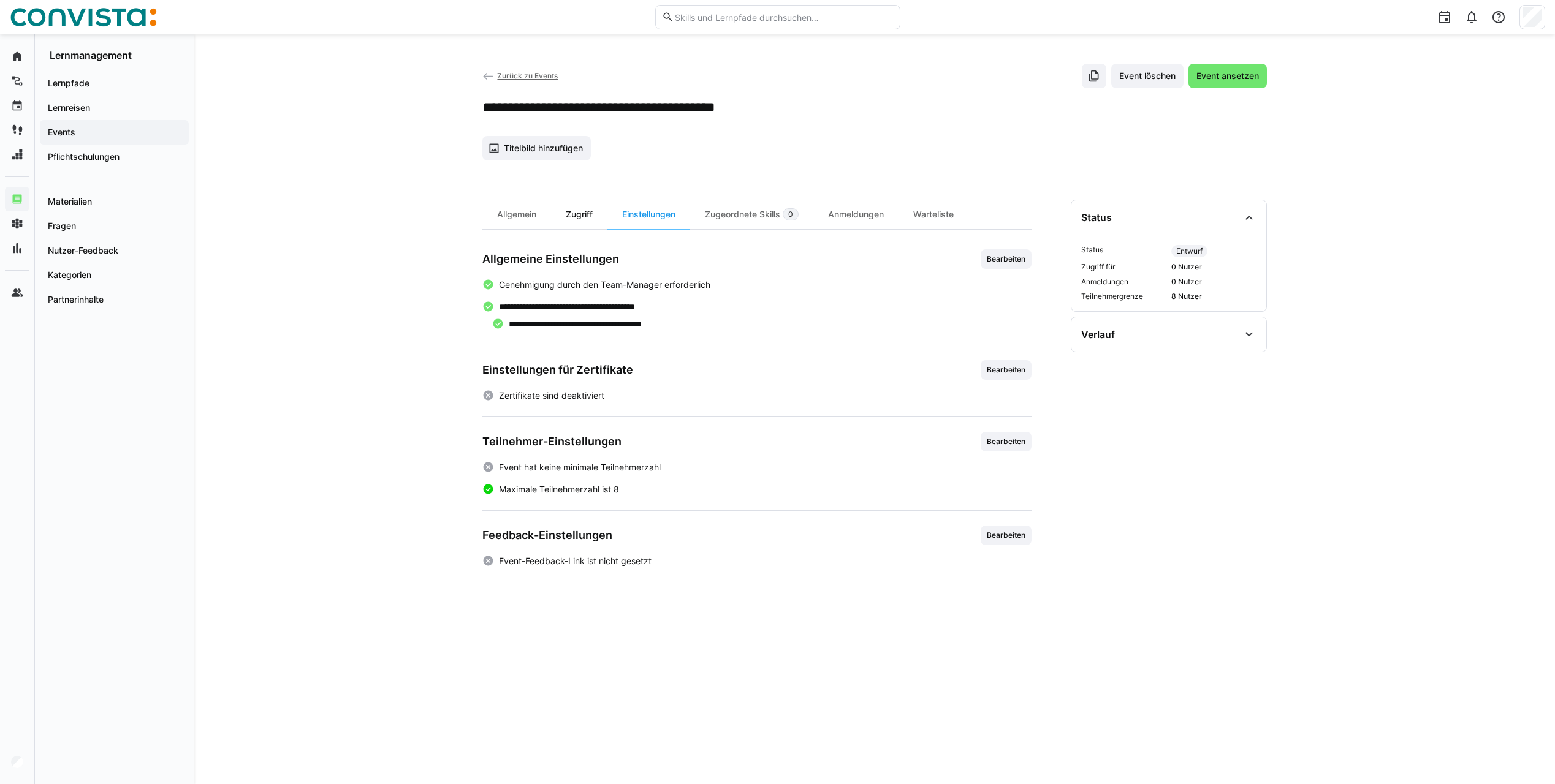
click at [592, 215] on div "Zugriff" at bounding box center [579, 215] width 57 height 29
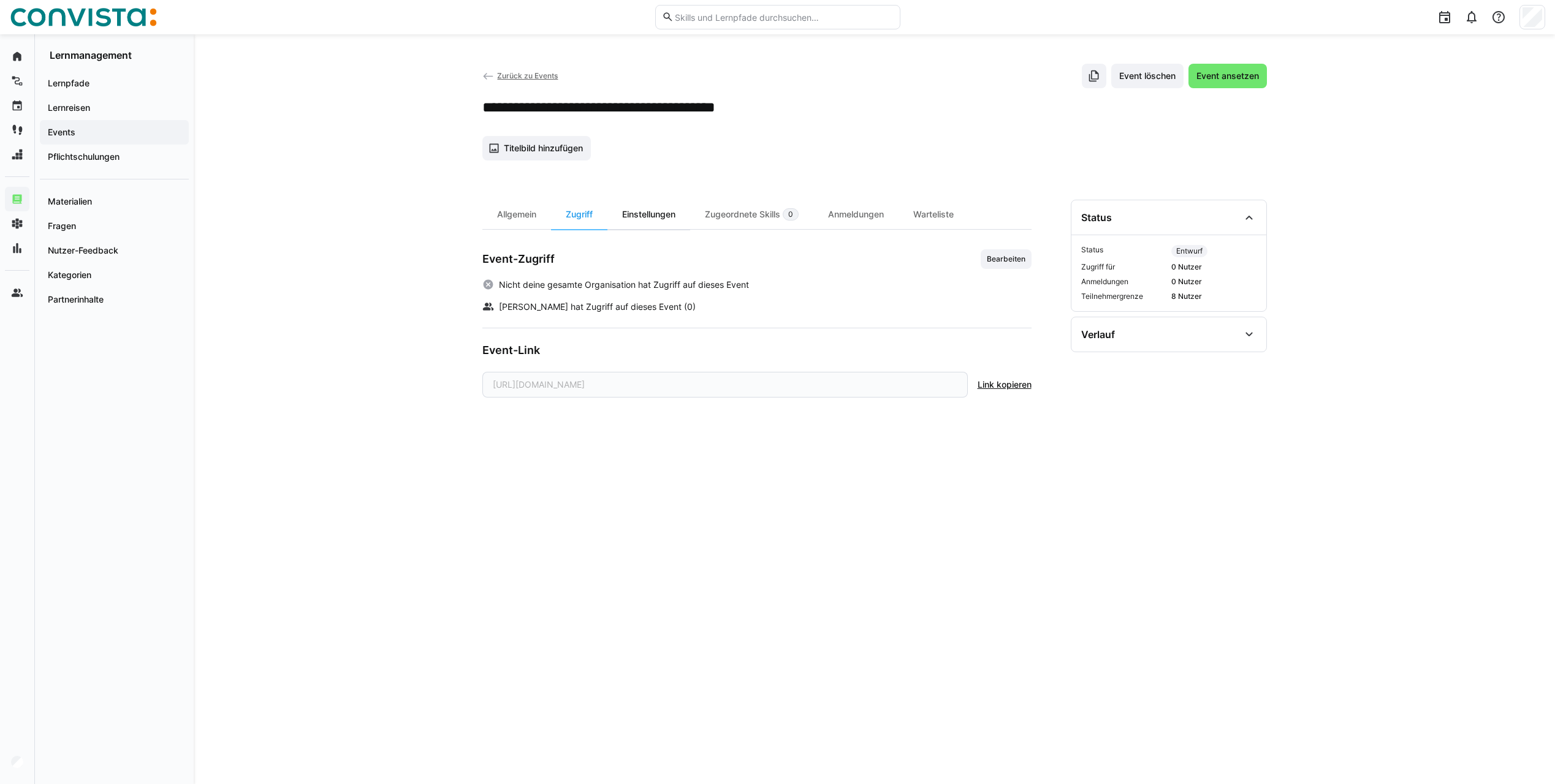
click at [657, 207] on div "Einstellungen" at bounding box center [649, 215] width 83 height 29
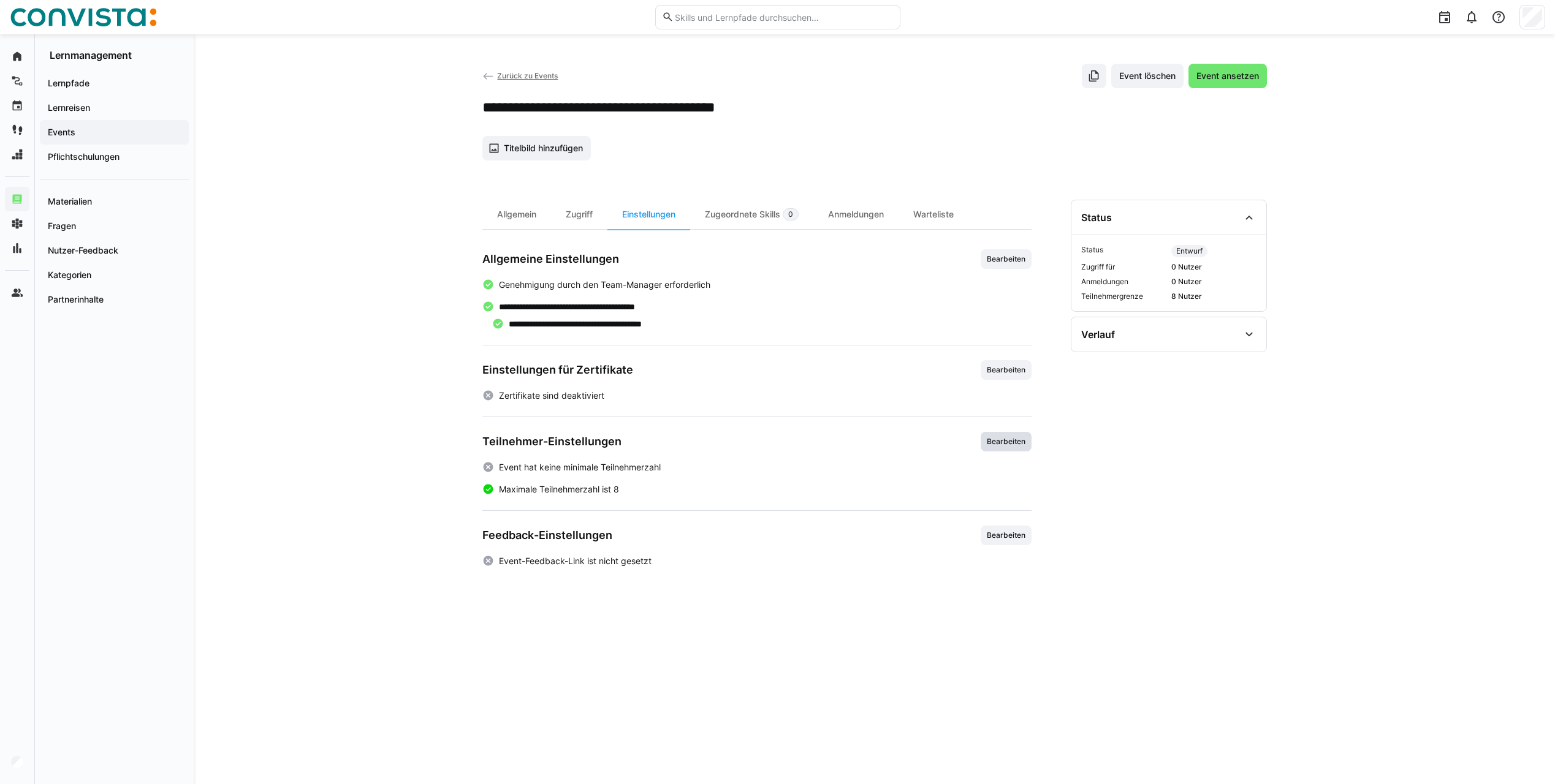
click at [986, 440] on span "Bearbeiten" at bounding box center [1006, 442] width 41 height 10
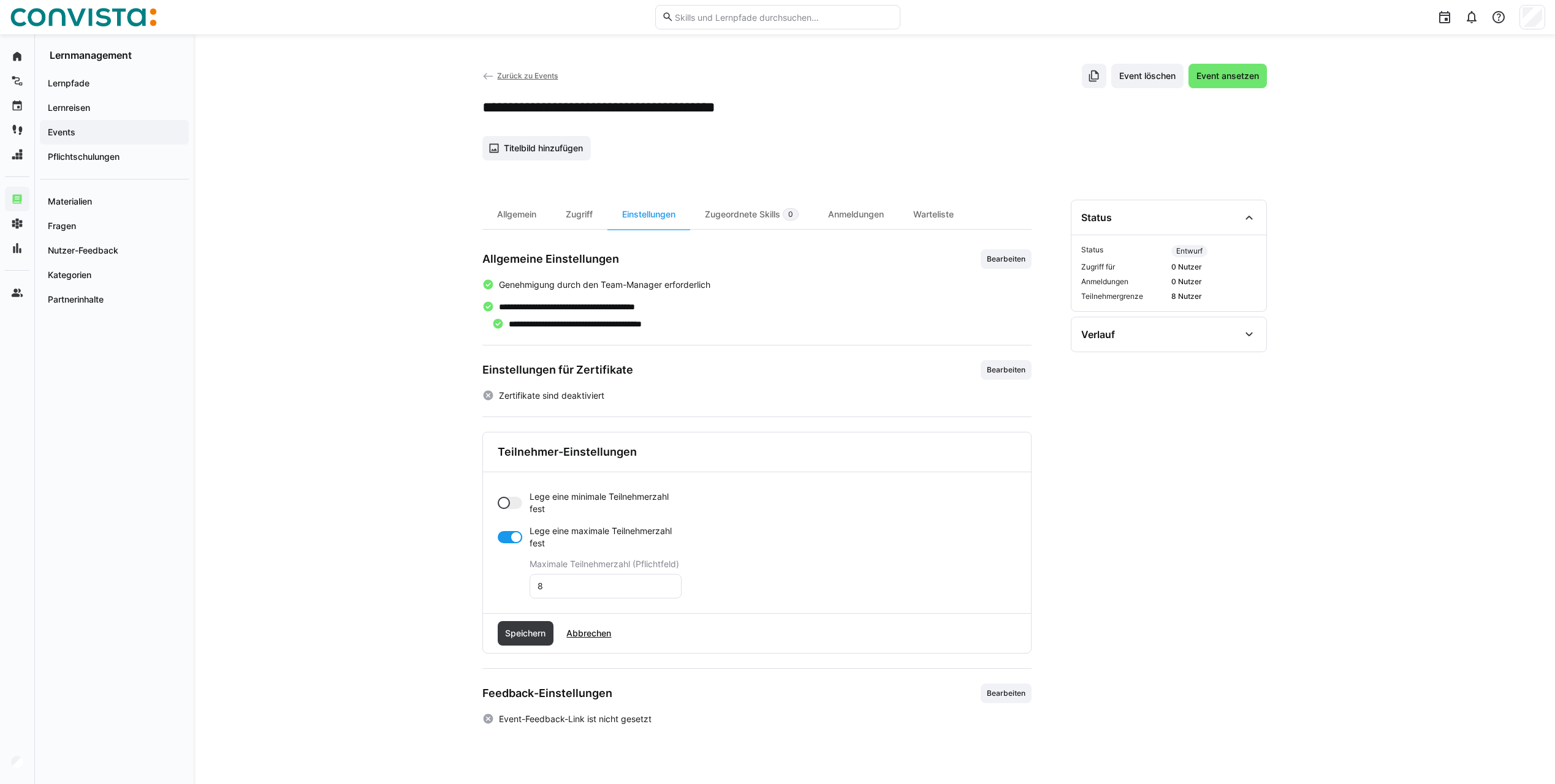
click at [504, 542] on div at bounding box center [510, 537] width 24 height 13
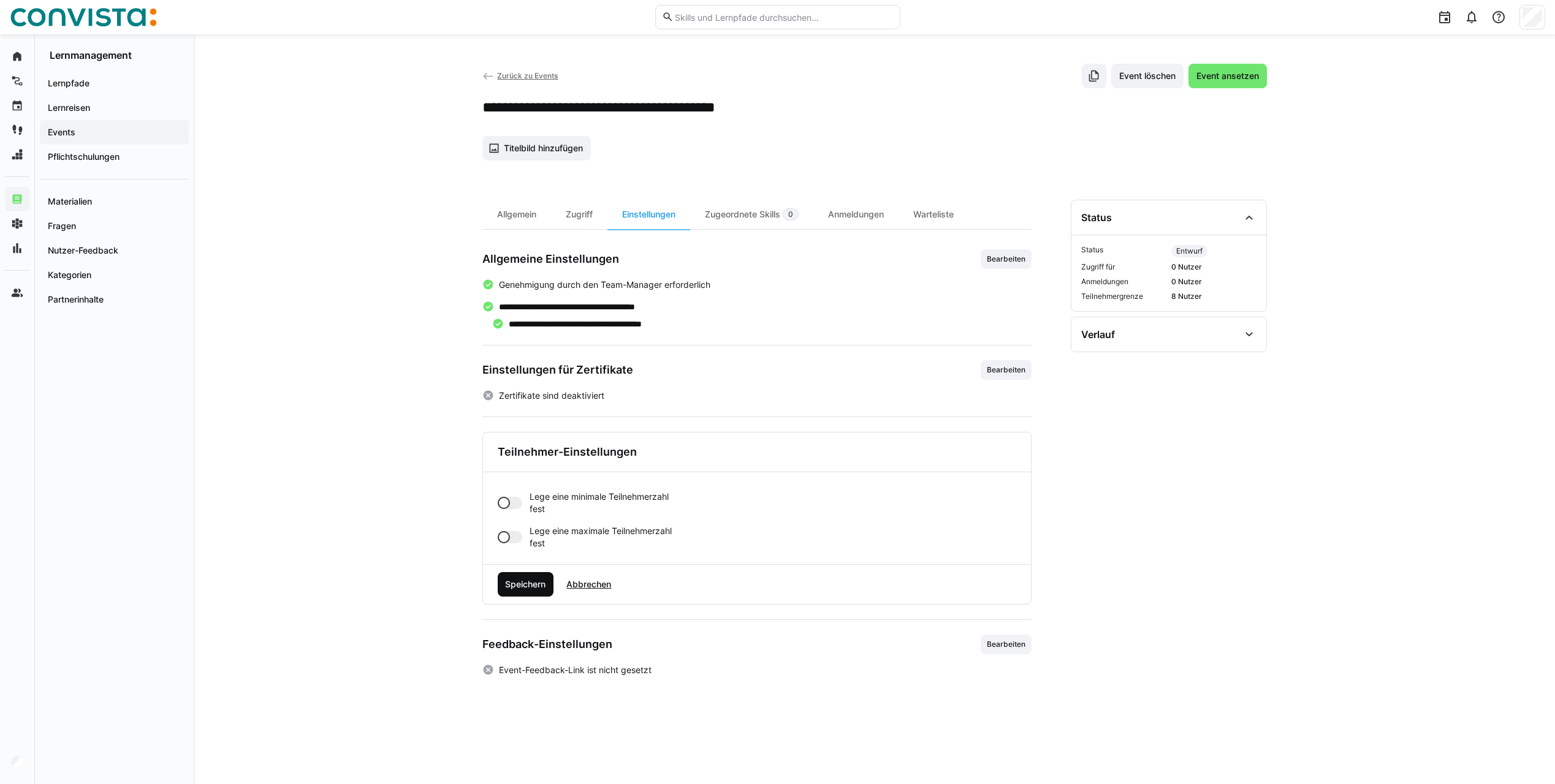
click at [526, 587] on span "Speichern" at bounding box center [525, 584] width 44 height 13
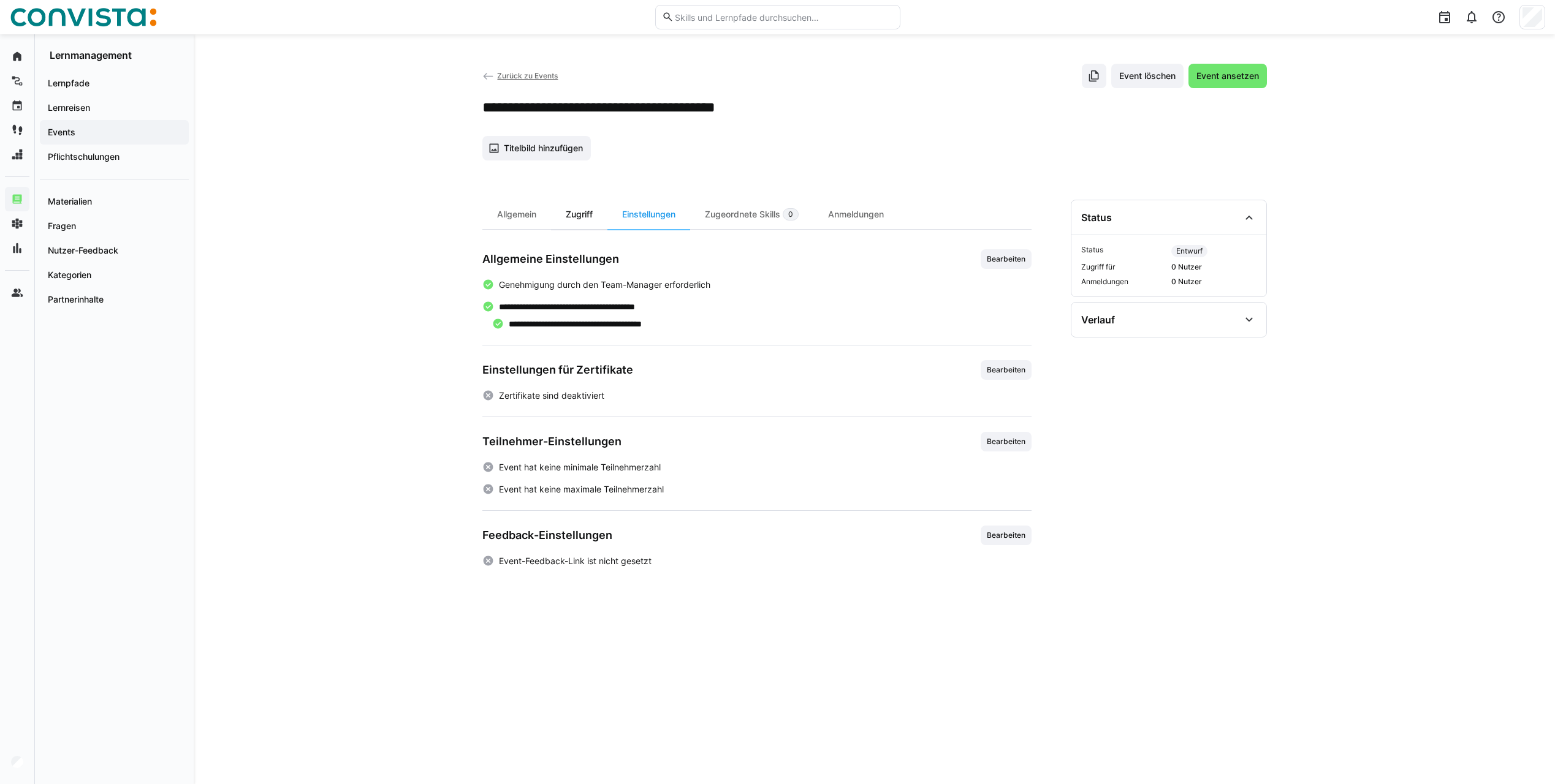
click at [582, 220] on div "Zugriff" at bounding box center [579, 215] width 57 height 29
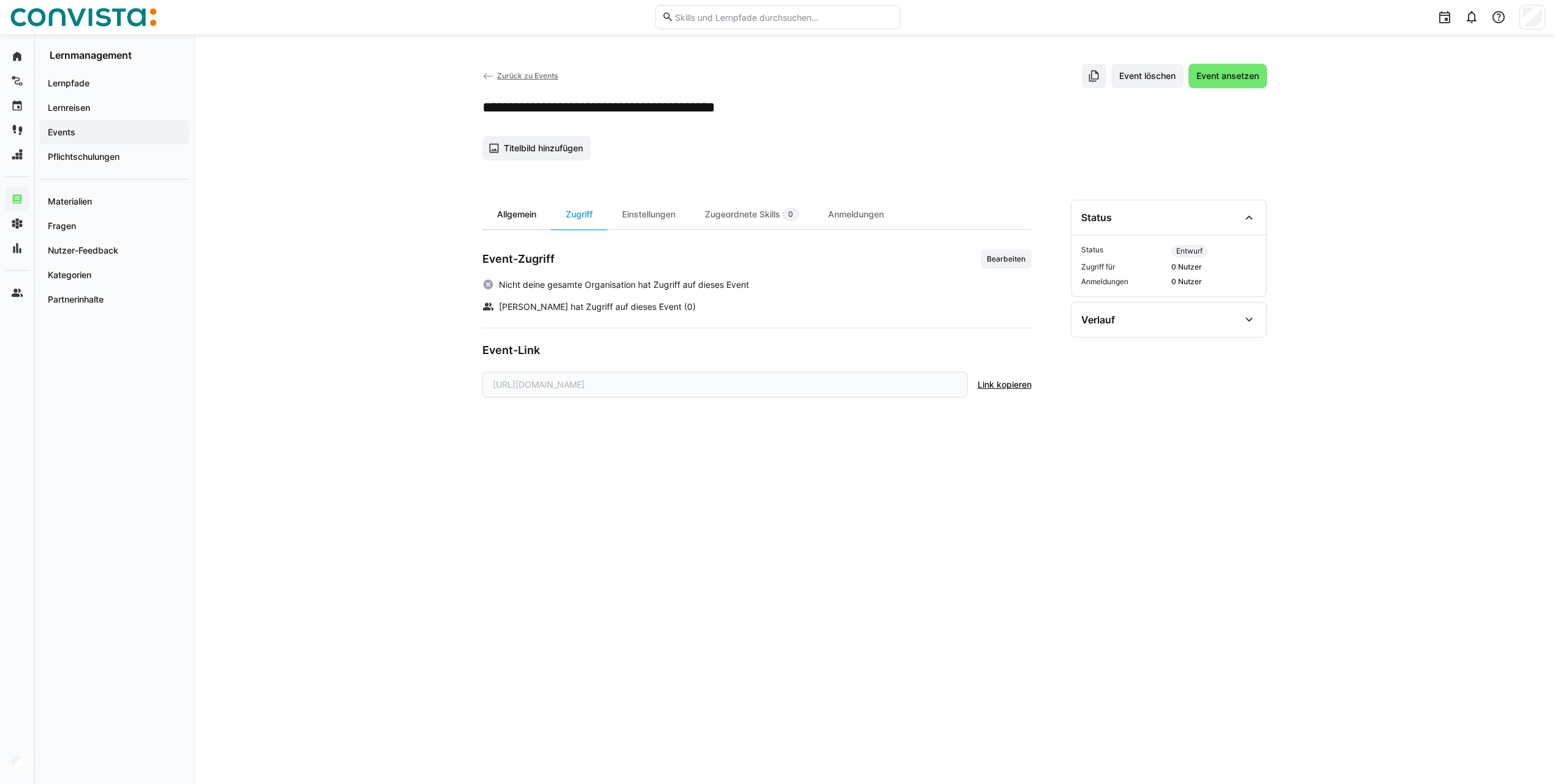
click at [519, 215] on div "Allgemein" at bounding box center [517, 215] width 69 height 29
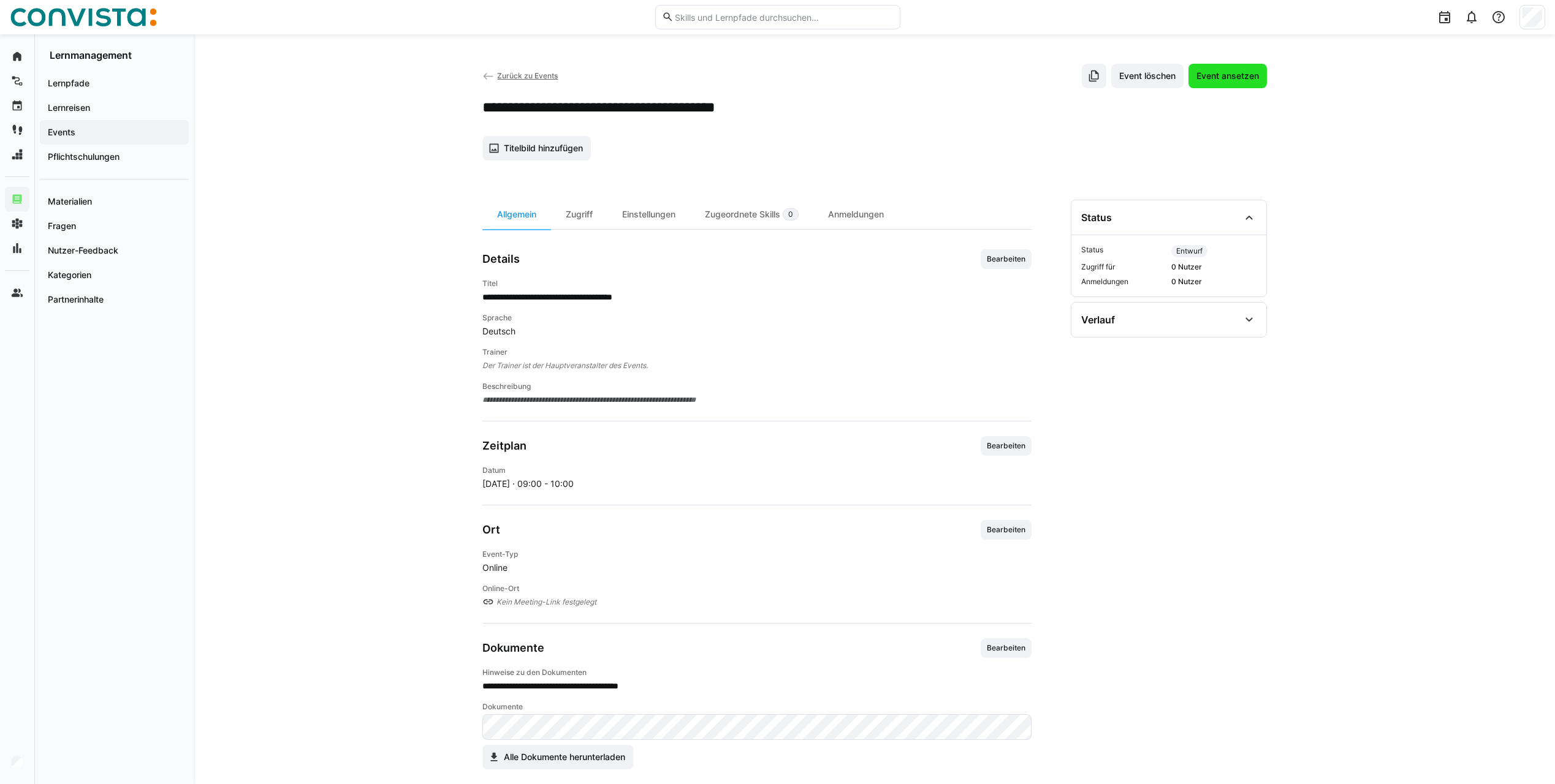
click at [1214, 77] on span "Event ansetzen" at bounding box center [1227, 76] width 66 height 13
click at [998, 261] on span "Bearbeiten" at bounding box center [1006, 259] width 41 height 10
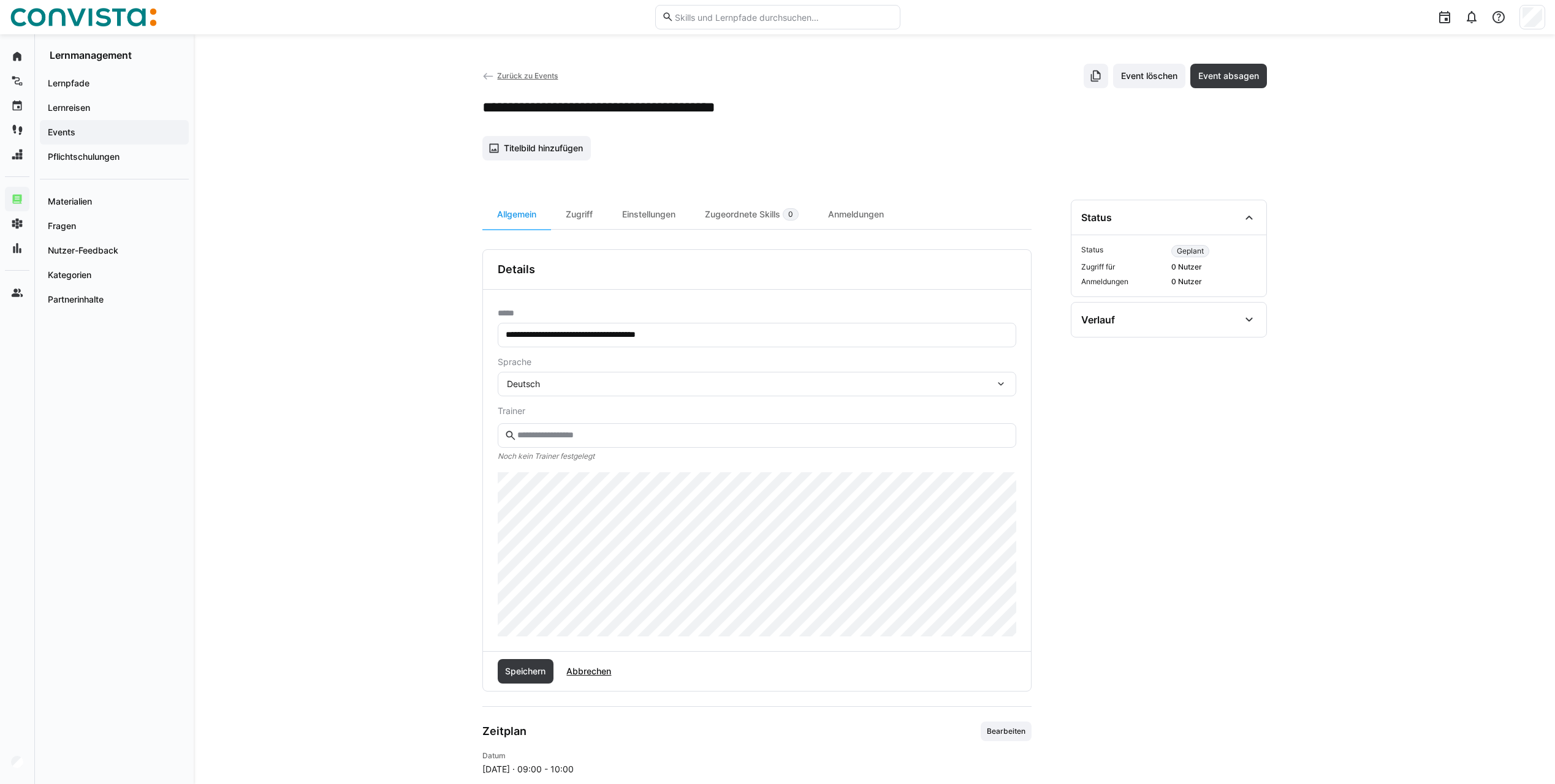
click at [550, 334] on input "**********" at bounding box center [757, 335] width 505 height 11
click at [724, 335] on input "**********" at bounding box center [757, 335] width 505 height 11
type input "**********"
click at [538, 673] on span "Speichern" at bounding box center [525, 672] width 44 height 13
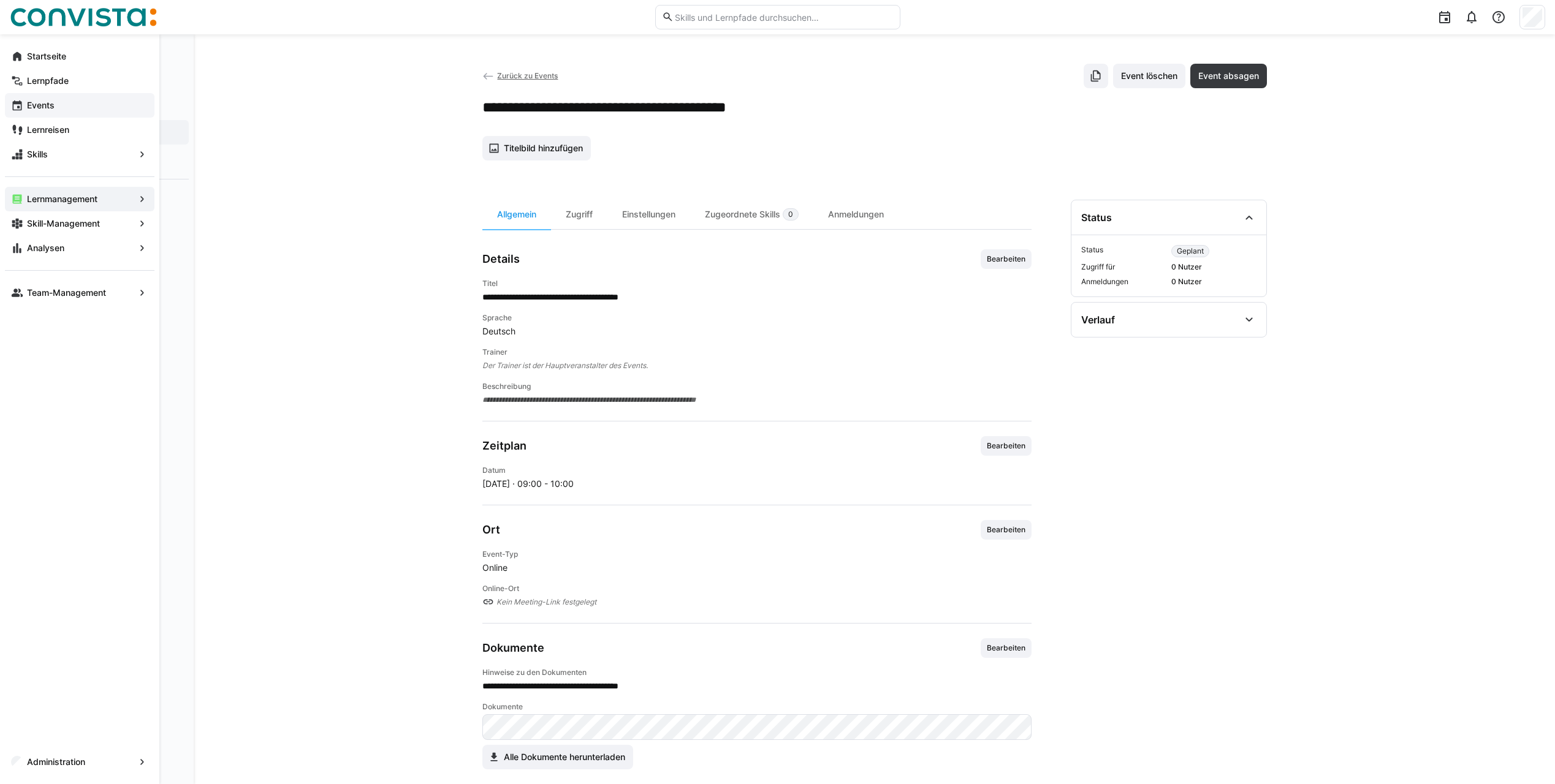
click at [0, 0] on app-navigation-label "Events" at bounding box center [0, 0] width 0 height 0
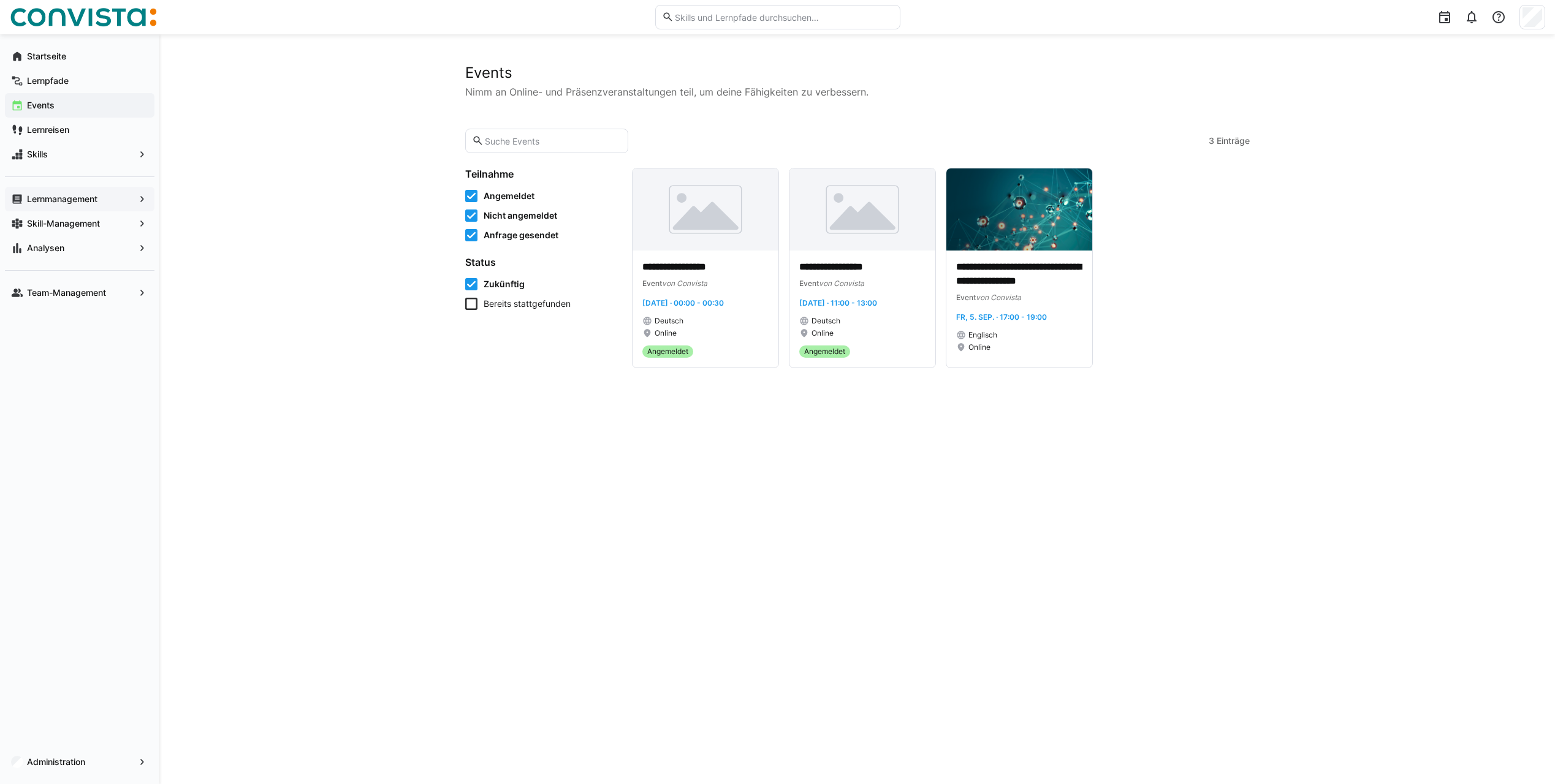
click at [0, 0] on app-navigation-label "Lernmanagement" at bounding box center [0, 0] width 0 height 0
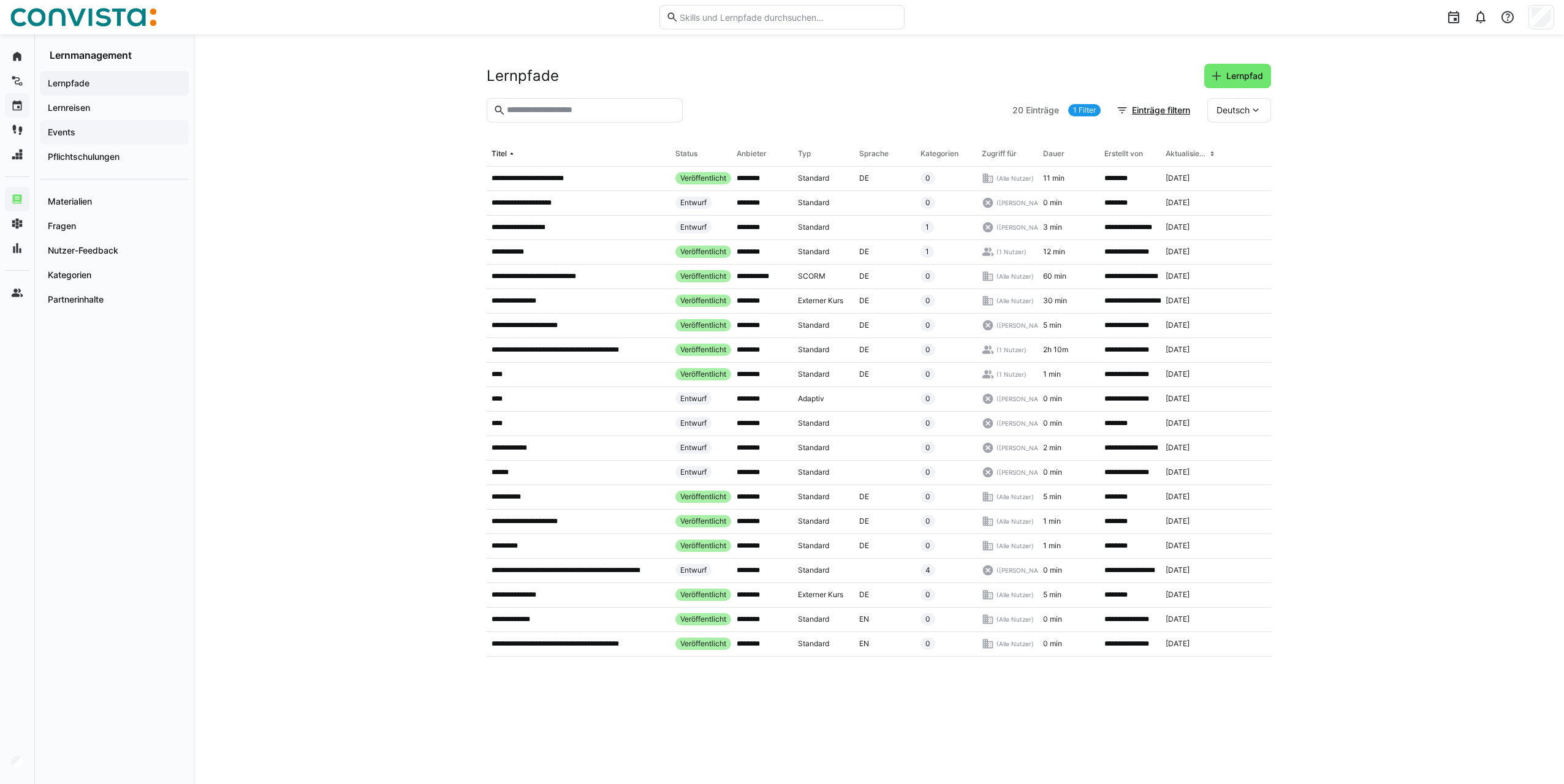
click at [77, 136] on span "Events" at bounding box center [114, 133] width 136 height 13
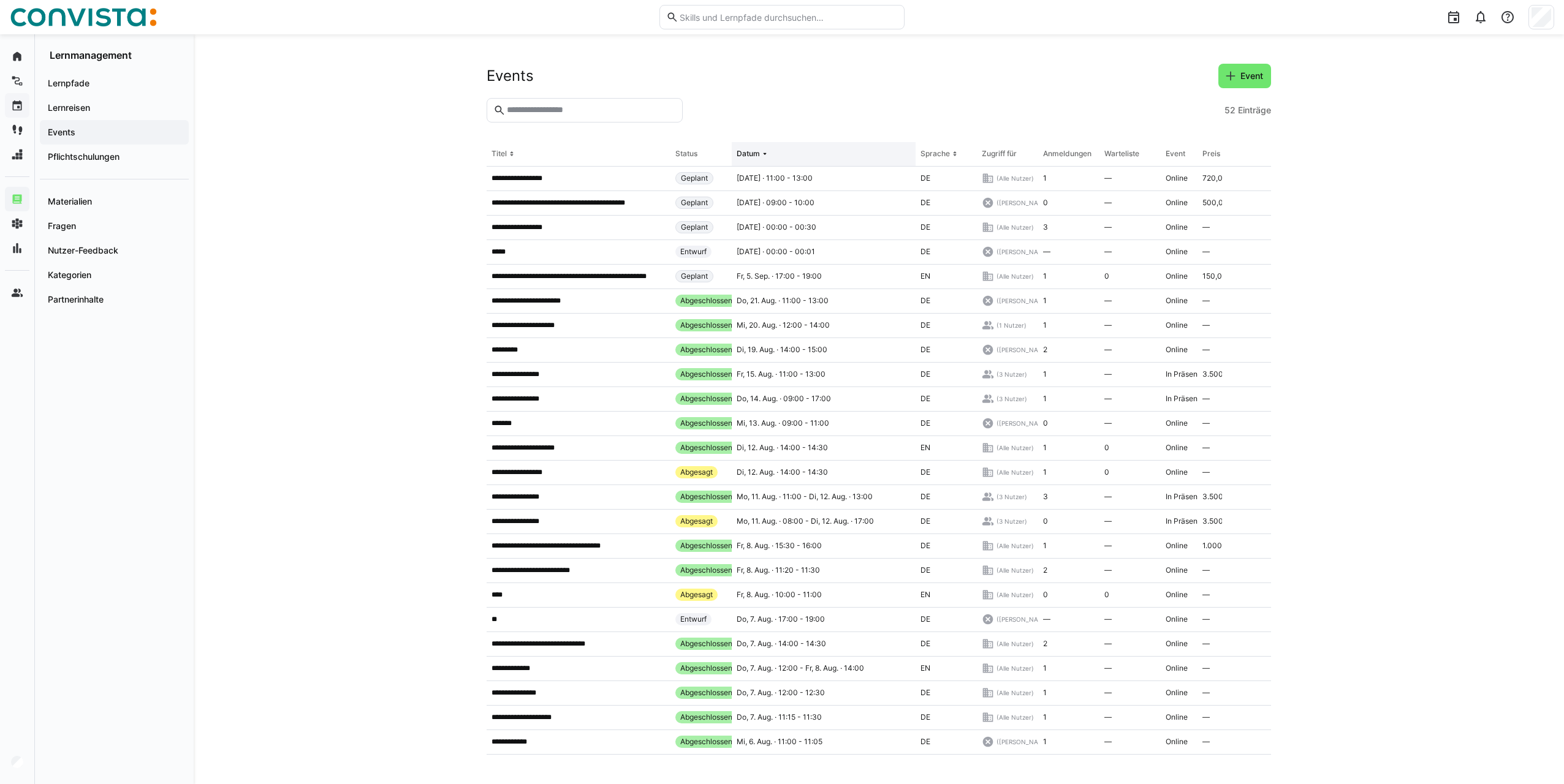
click at [746, 155] on div "Datum" at bounding box center [748, 154] width 23 height 10
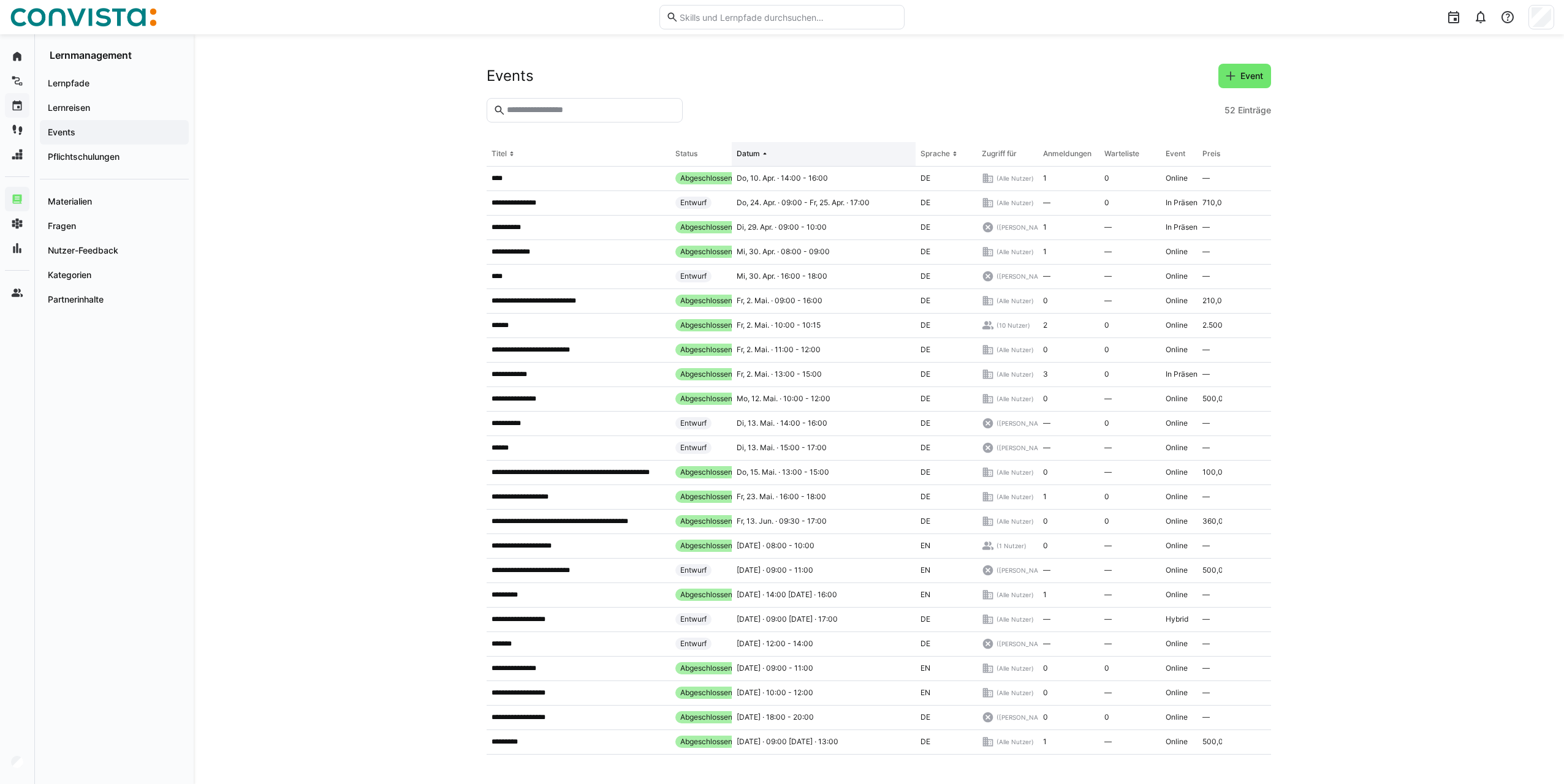
click at [742, 151] on div "Datum" at bounding box center [748, 154] width 23 height 10
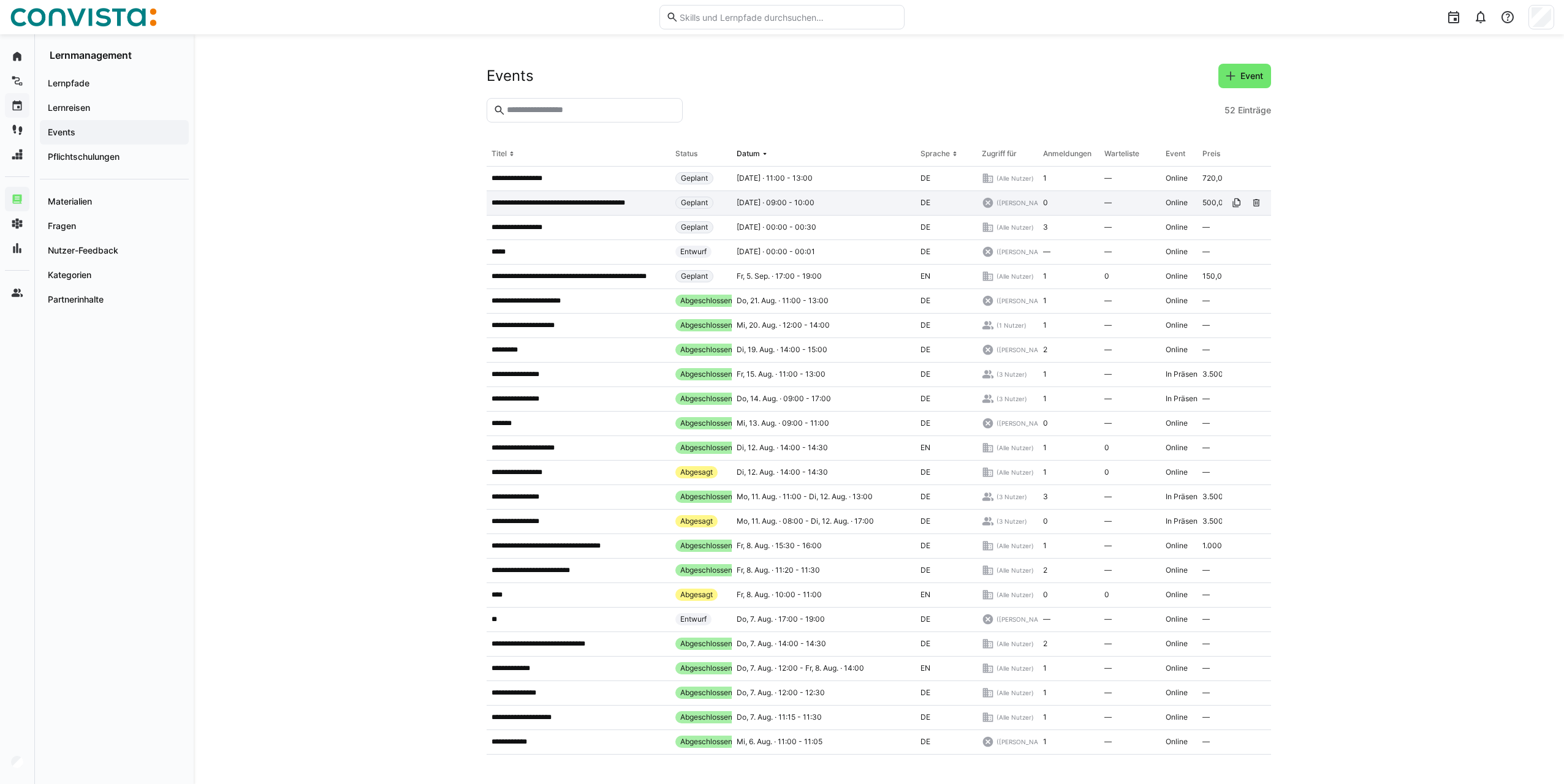
click at [606, 198] on p "**********" at bounding box center [571, 203] width 160 height 10
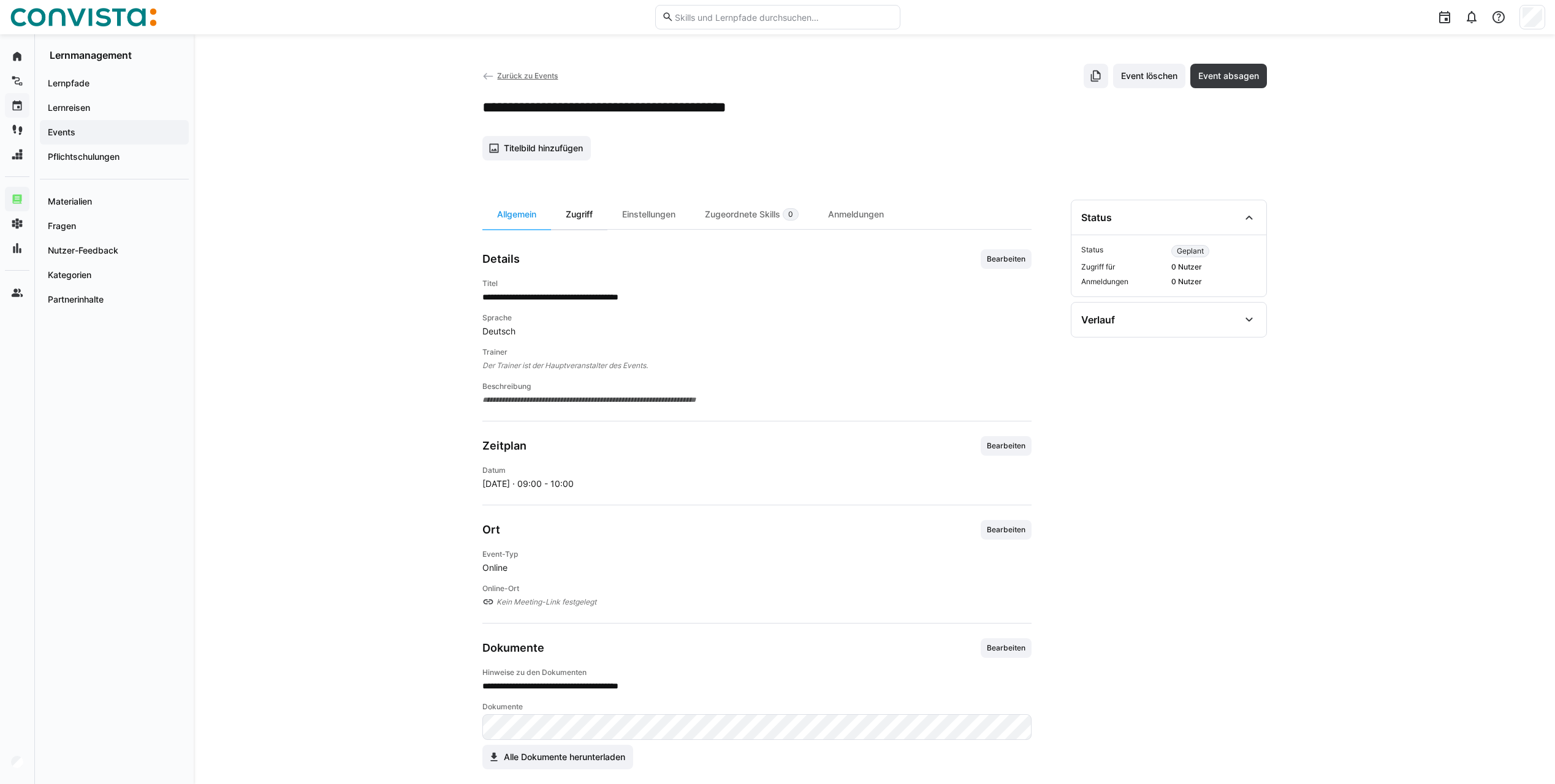
click at [577, 210] on div "Zugriff" at bounding box center [579, 215] width 57 height 29
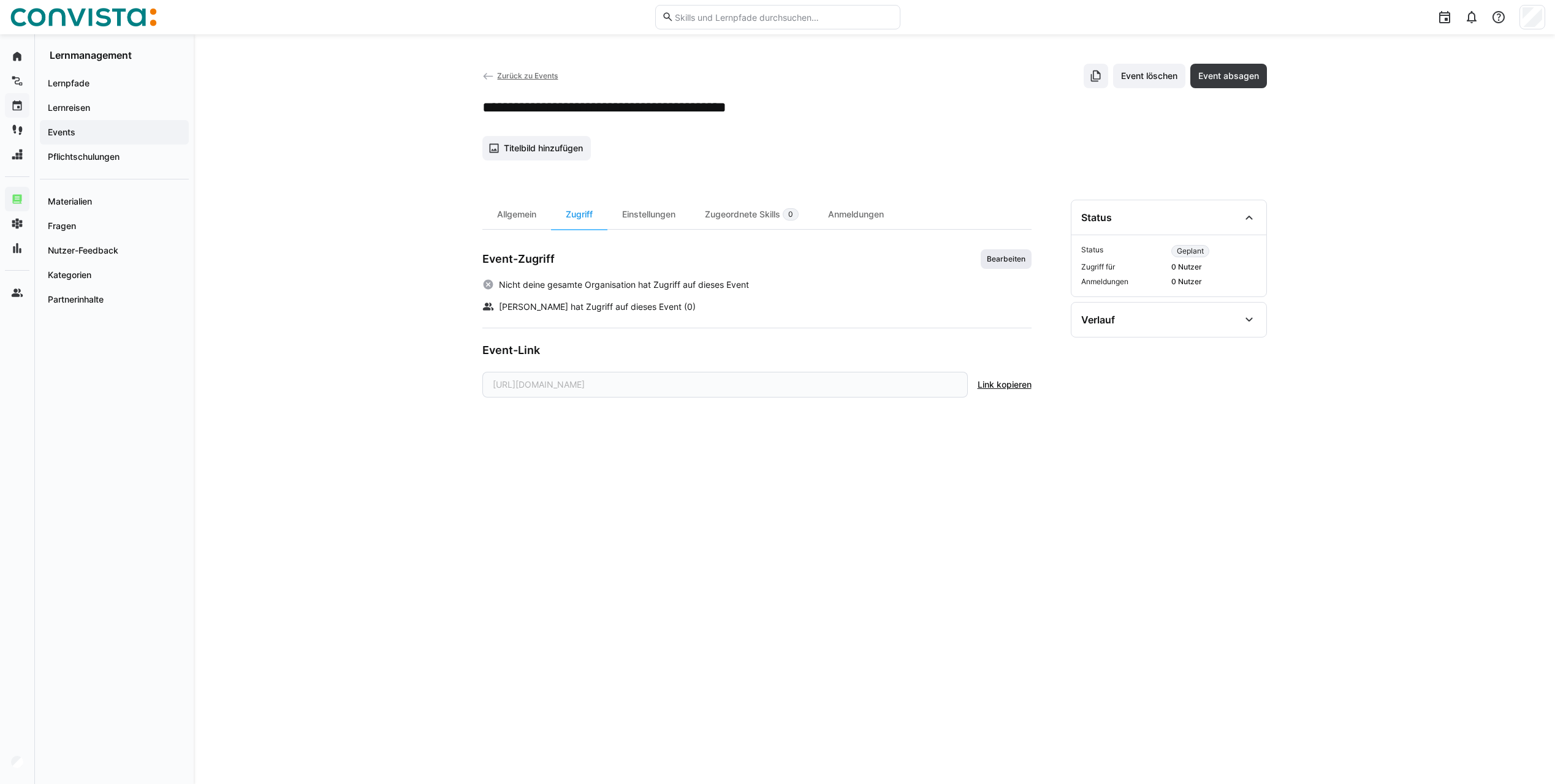
click at [996, 266] on span "Bearbeiten" at bounding box center [1006, 259] width 51 height 20
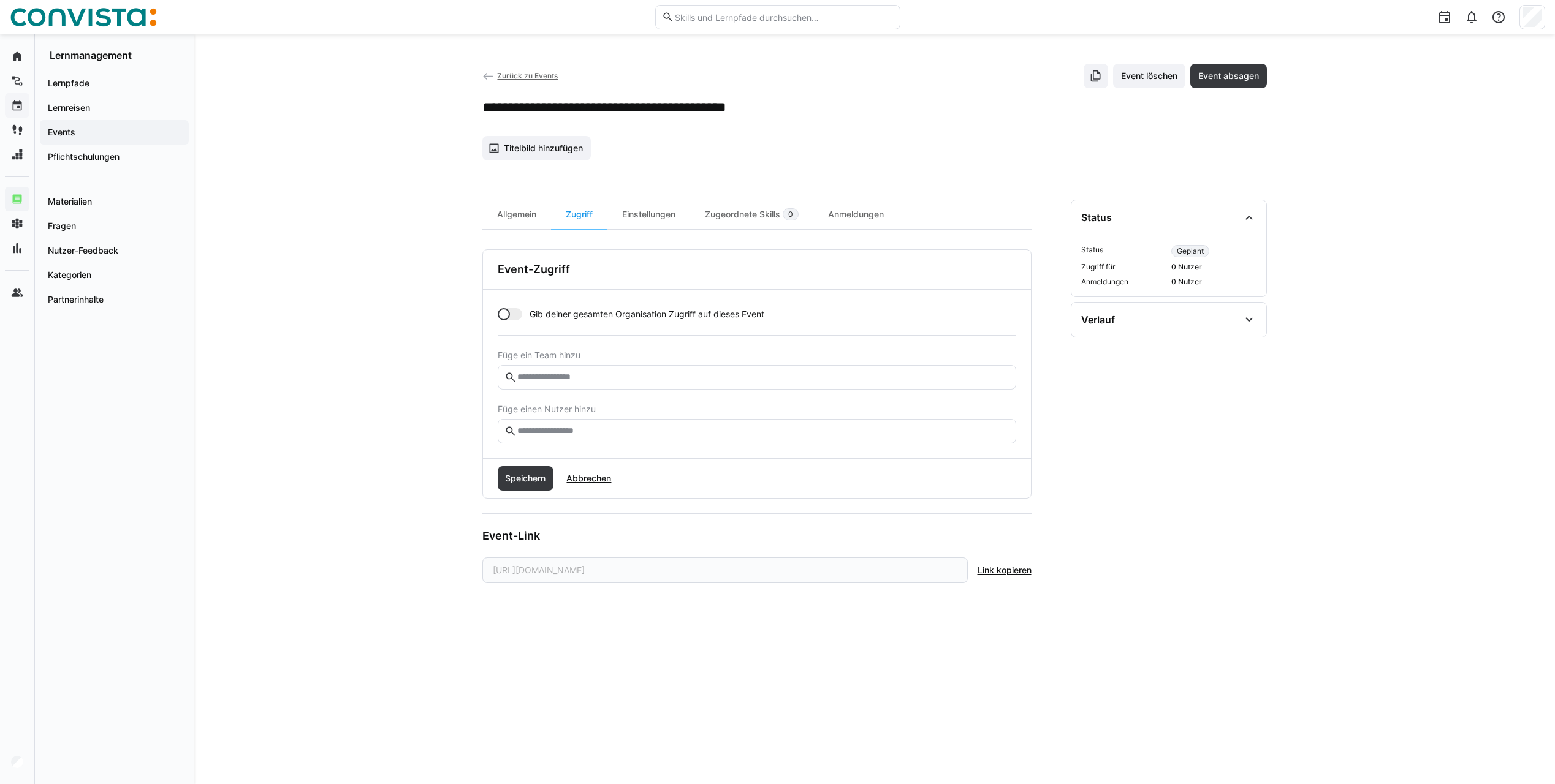
click at [518, 311] on div at bounding box center [510, 314] width 24 height 13
click at [533, 482] on span "Speichern" at bounding box center [525, 479] width 44 height 13
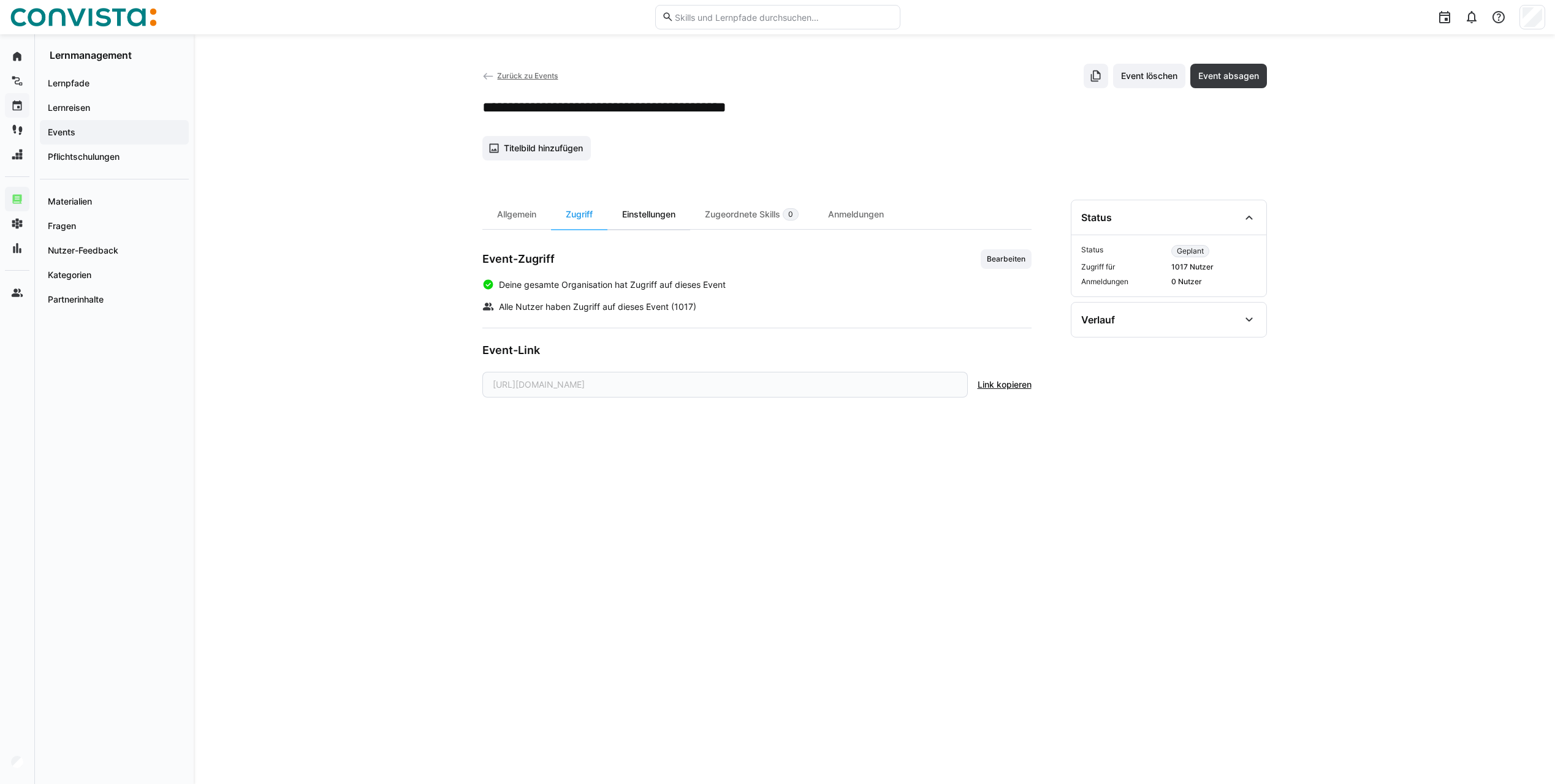
click at [660, 217] on div "Einstellungen" at bounding box center [649, 215] width 83 height 29
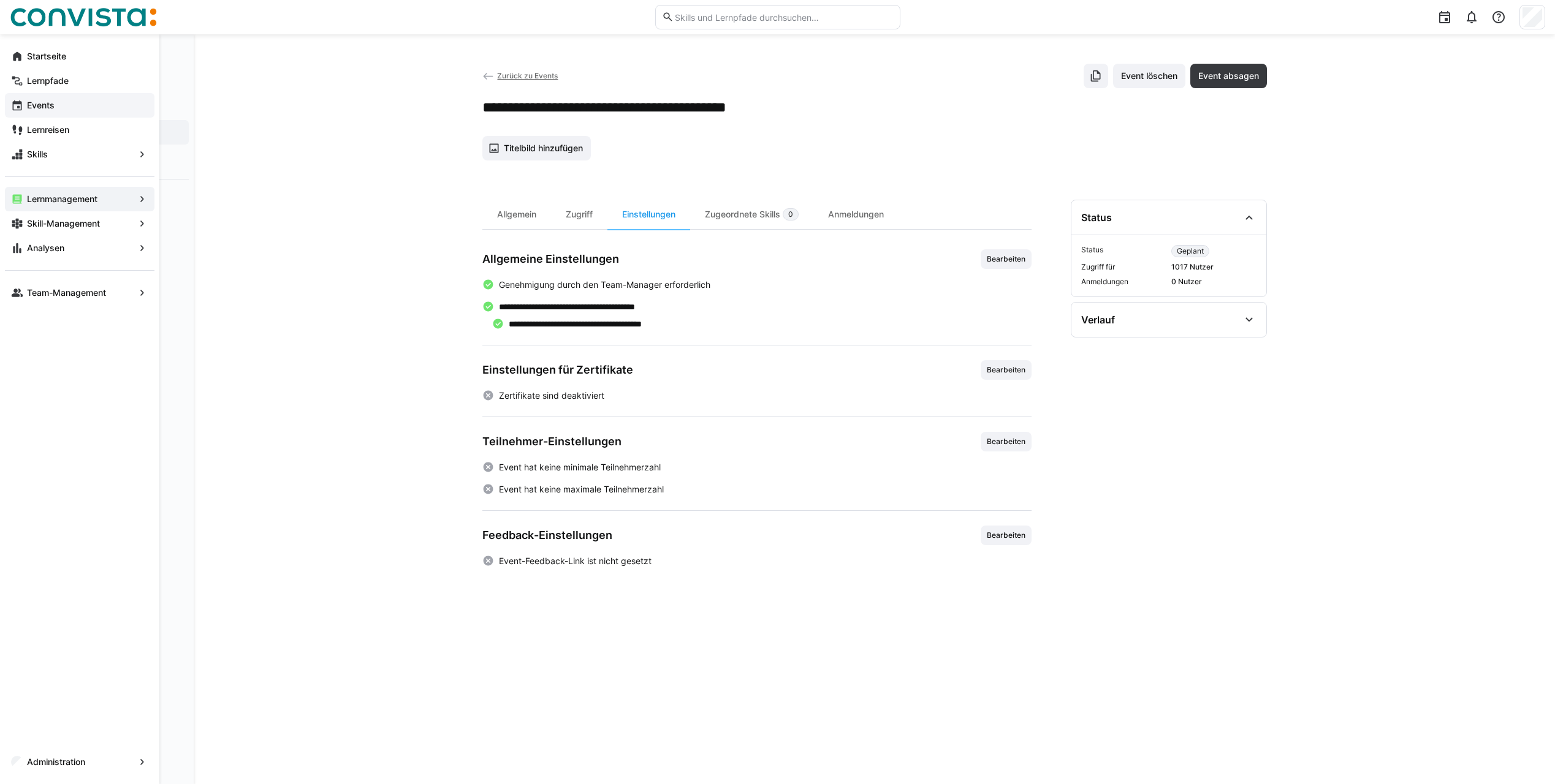
click at [78, 110] on span "Events" at bounding box center [87, 106] width 123 height 13
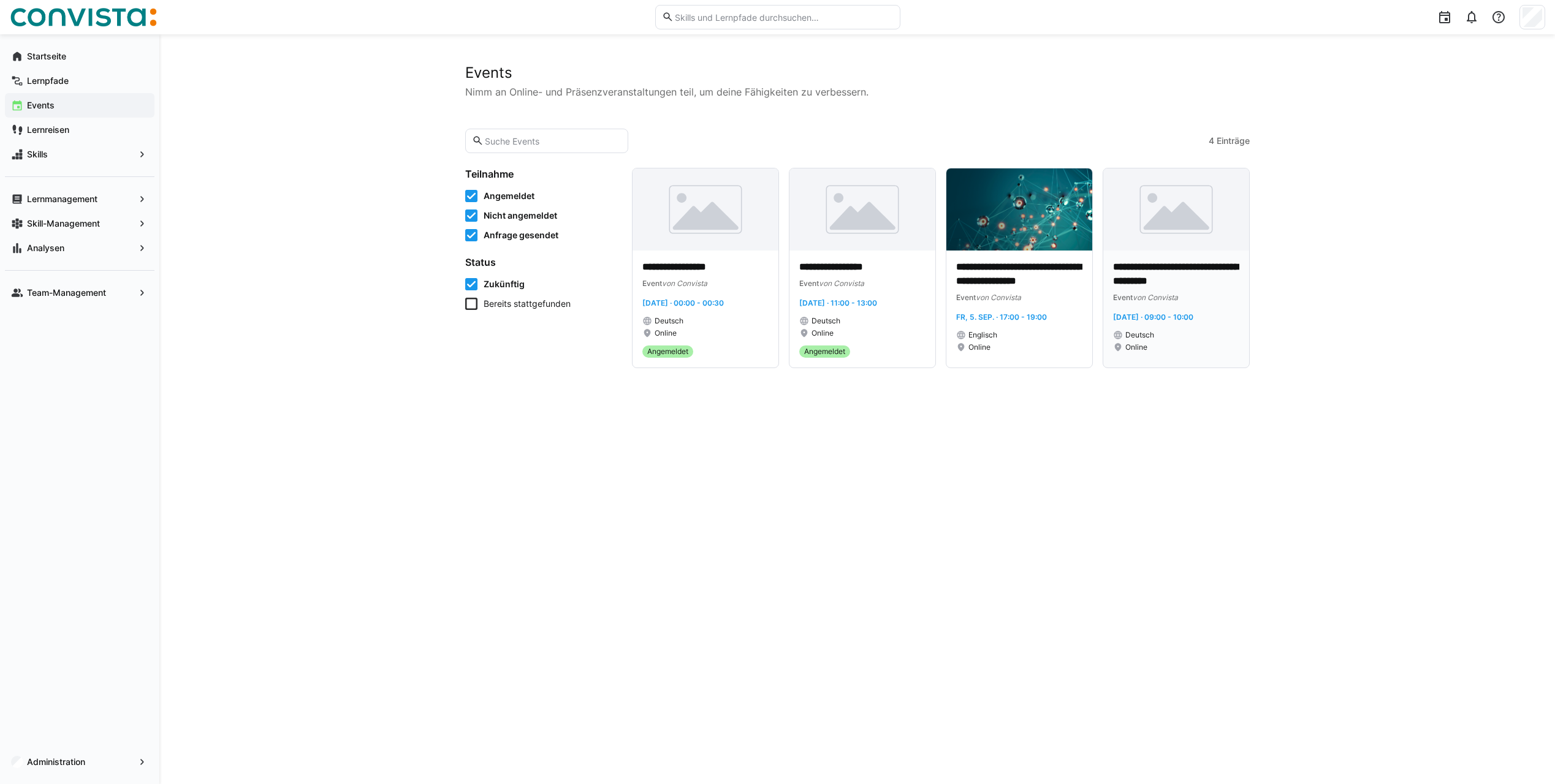
click at [1179, 238] on img at bounding box center [1176, 209] width 146 height 82
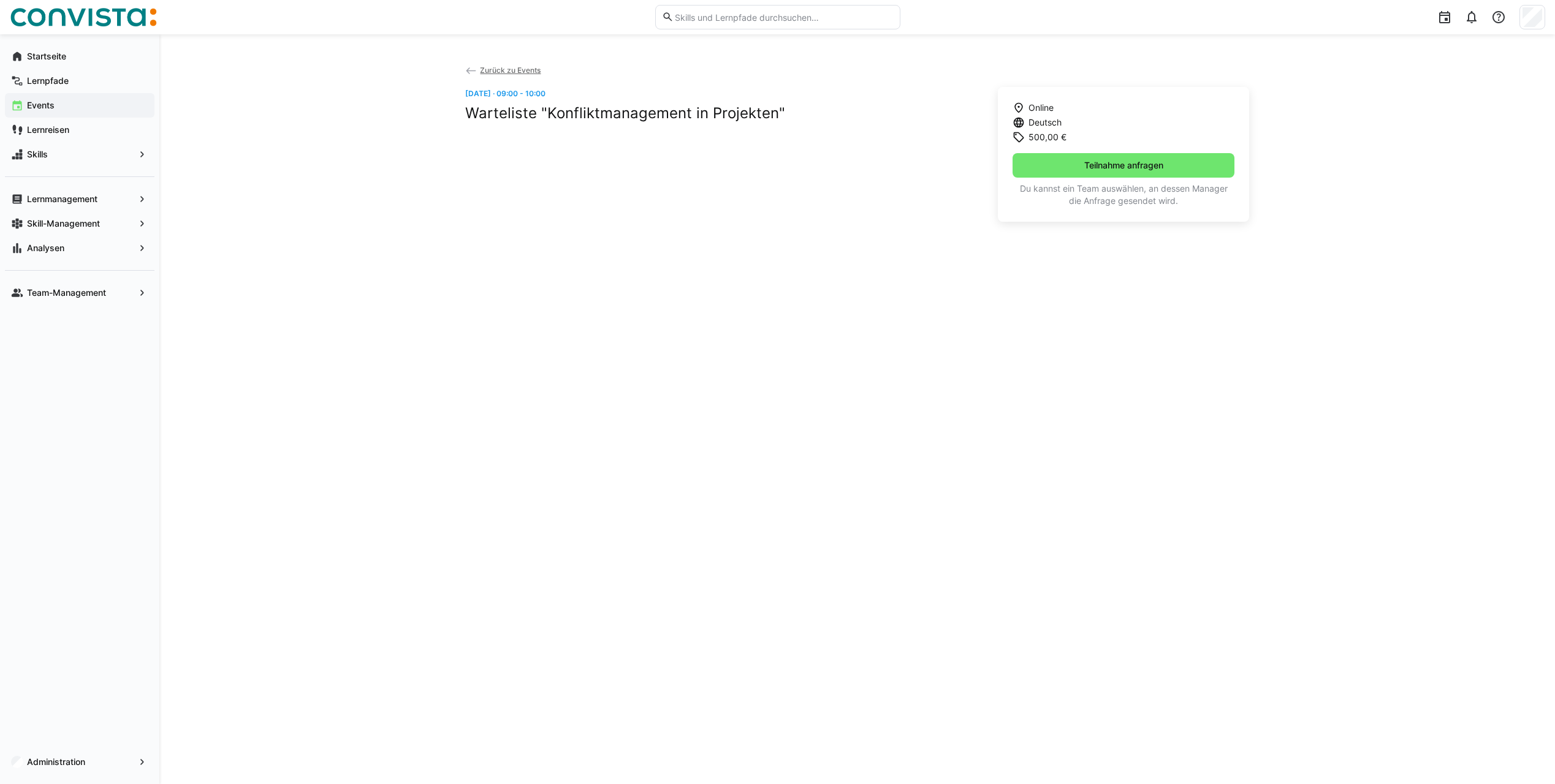
drag, startPoint x: 520, startPoint y: 71, endPoint x: 430, endPoint y: 111, distance: 98.5
click at [520, 71] on span "Zurück zu Events" at bounding box center [510, 70] width 61 height 9
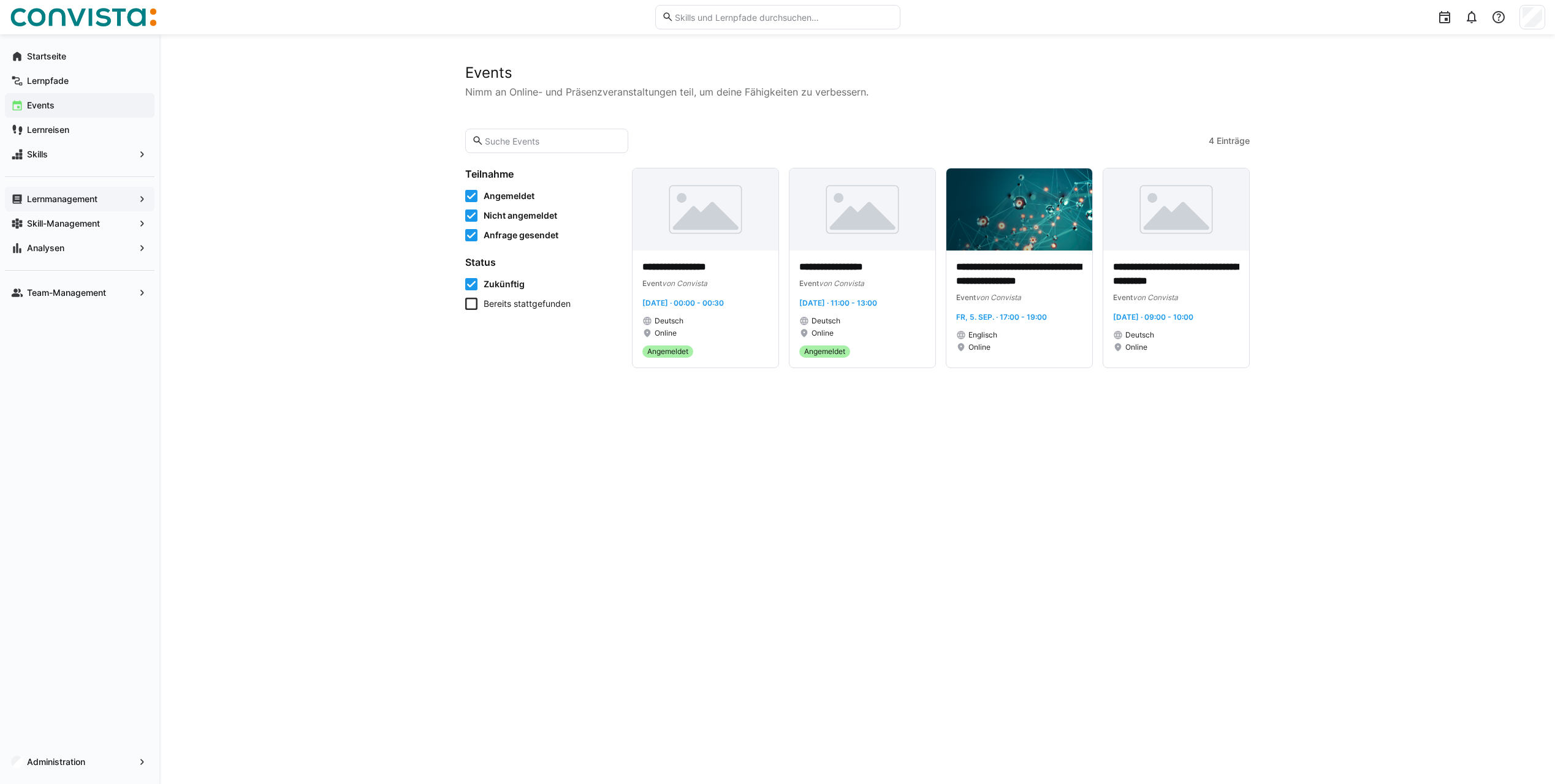
click at [0, 0] on app-navigation-label "Lernmanagement" at bounding box center [0, 0] width 0 height 0
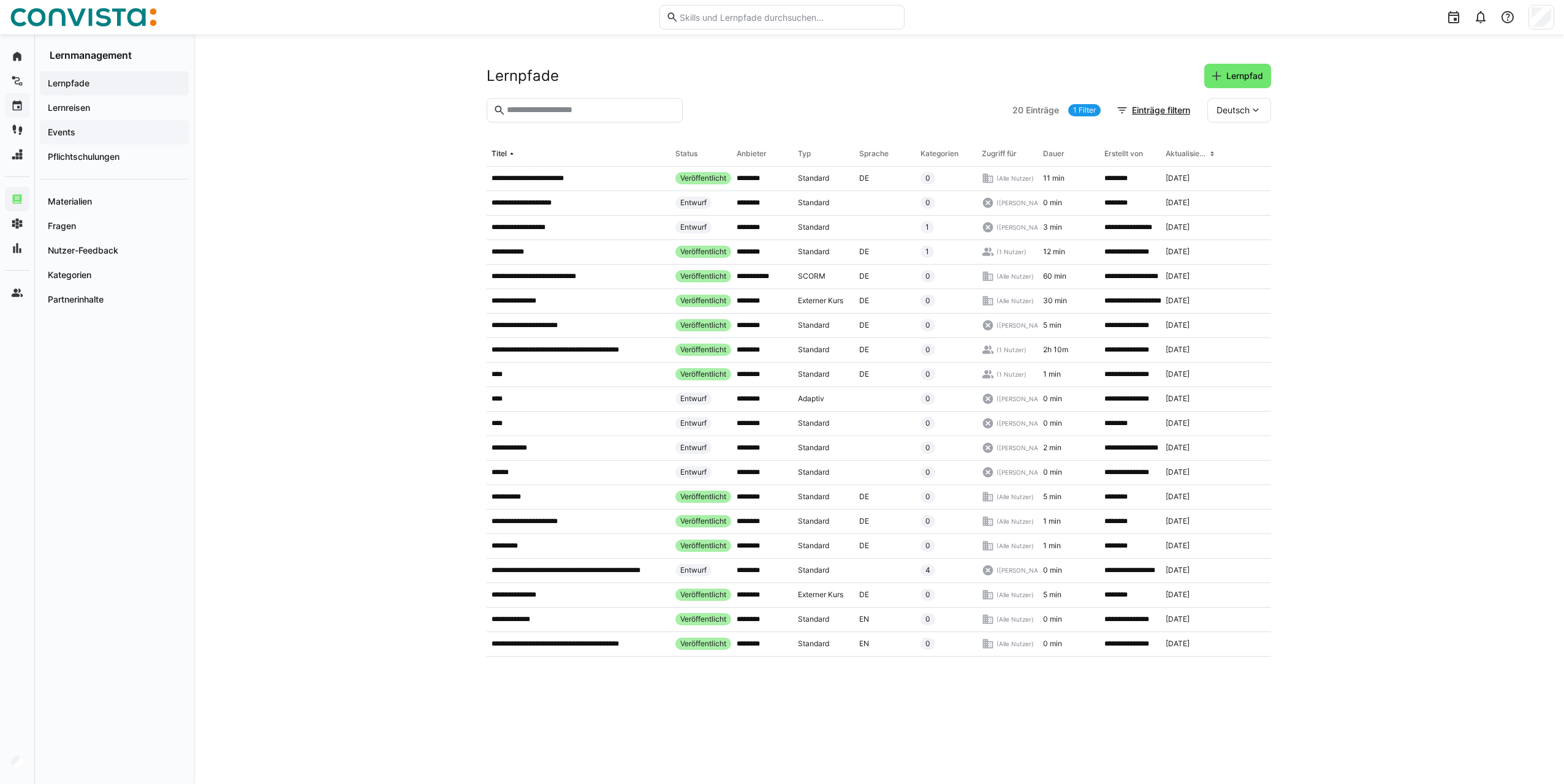
click at [120, 133] on span "Events" at bounding box center [114, 133] width 136 height 13
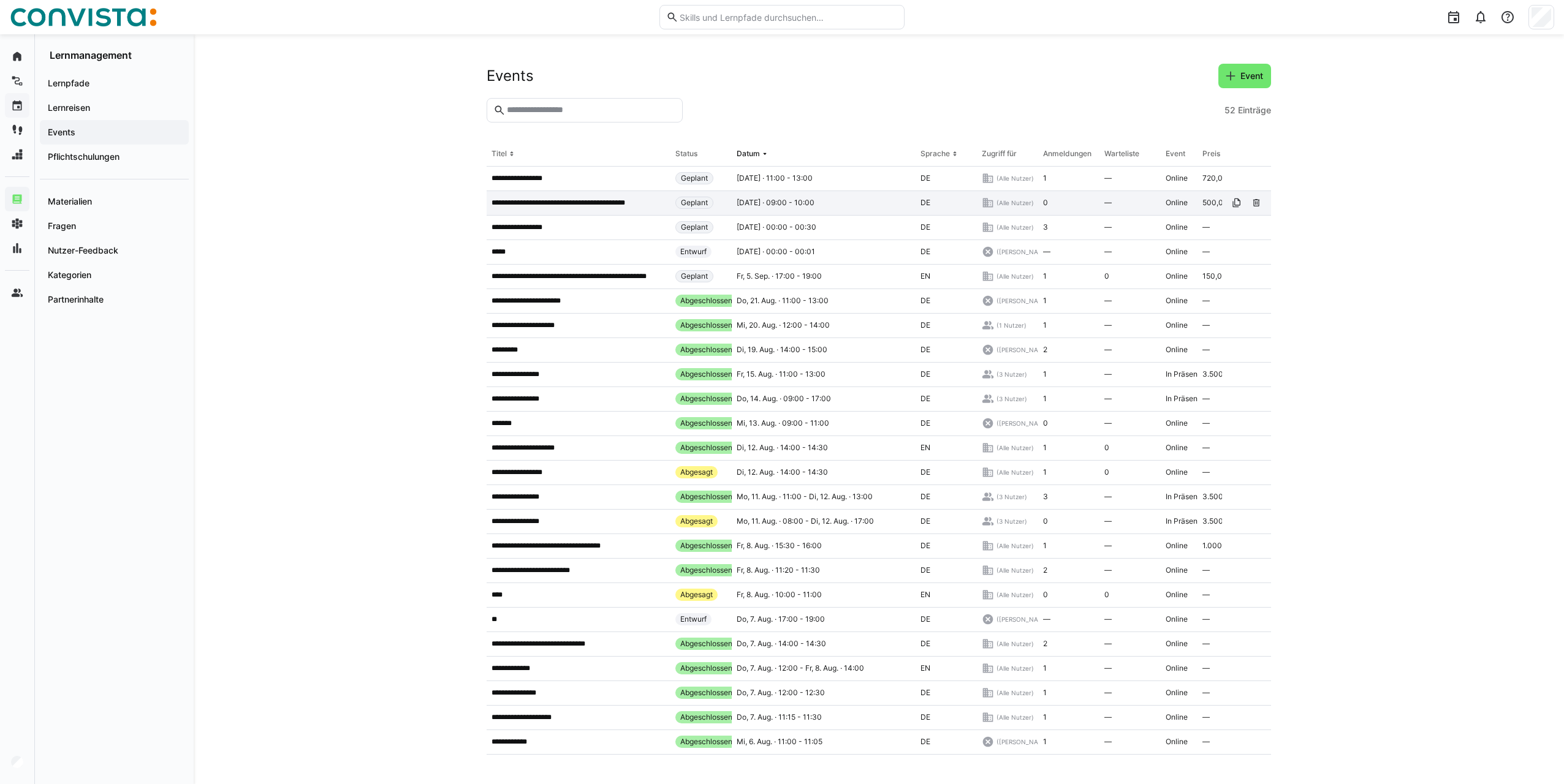
click at [564, 204] on p "**********" at bounding box center [571, 203] width 160 height 10
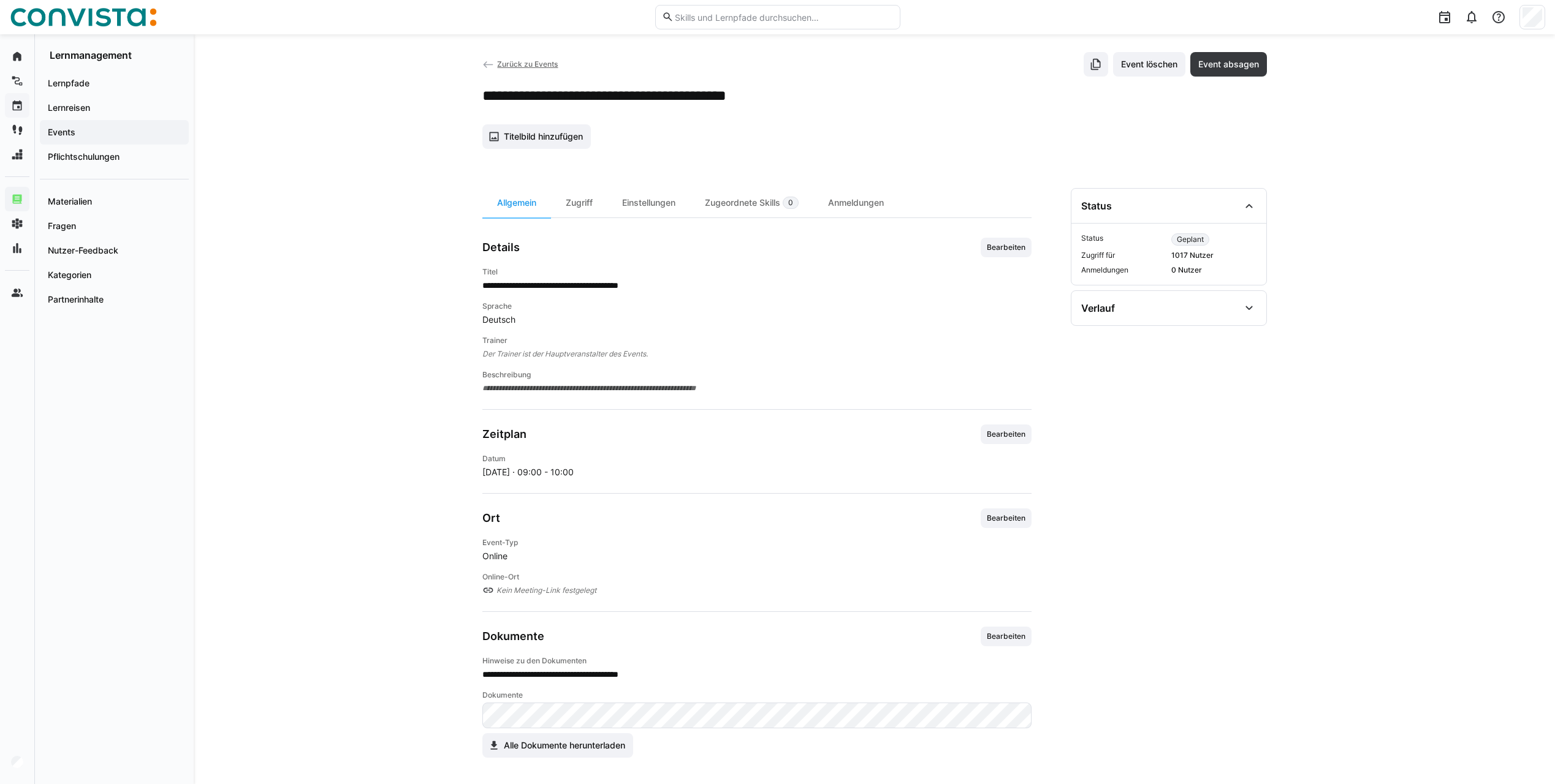
scroll to position [15, 0]
click at [986, 518] on span "Bearbeiten" at bounding box center [1006, 515] width 41 height 10
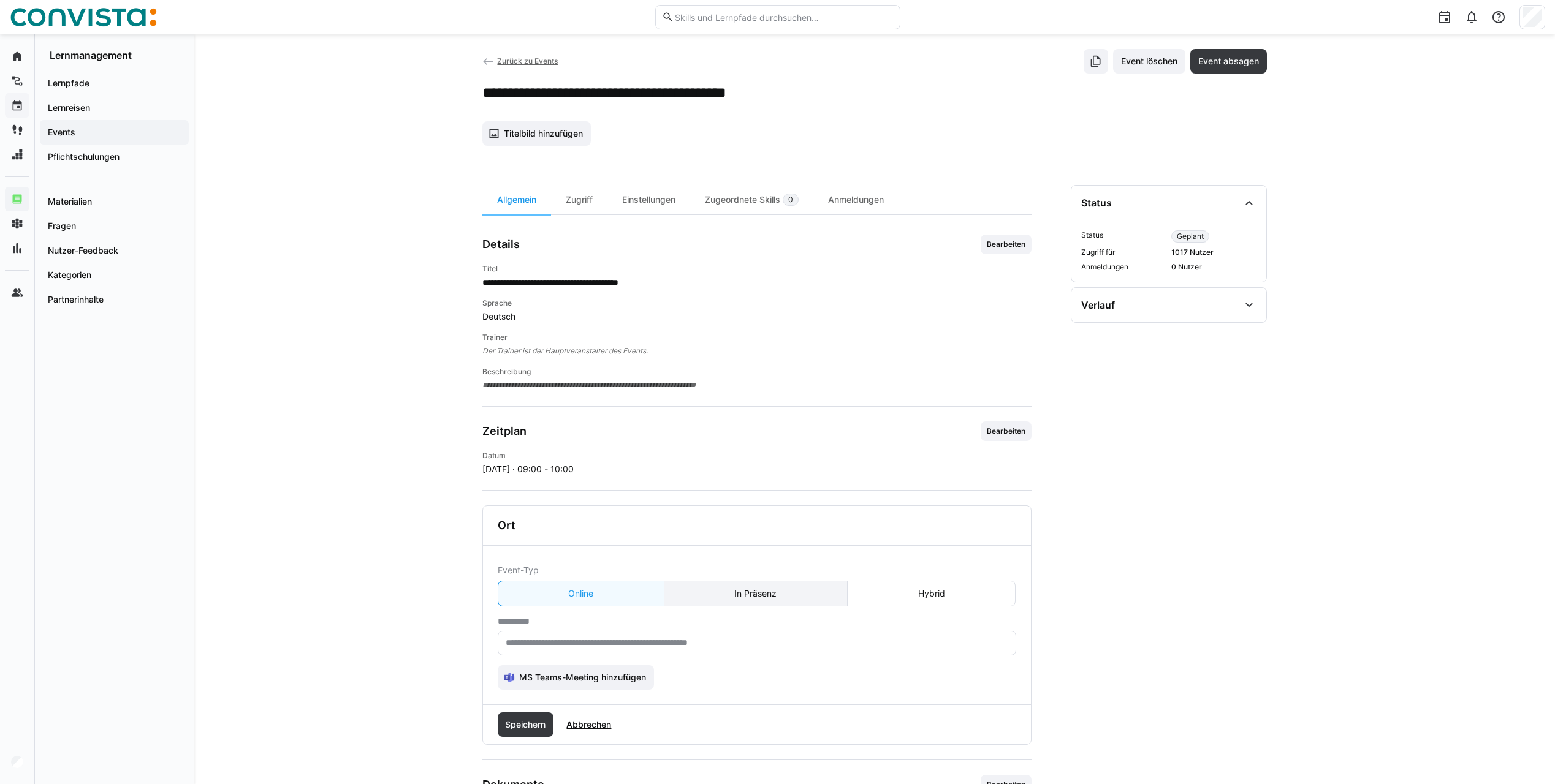
click at [747, 586] on eds-button-option "In Präsenz" at bounding box center [755, 593] width 184 height 26
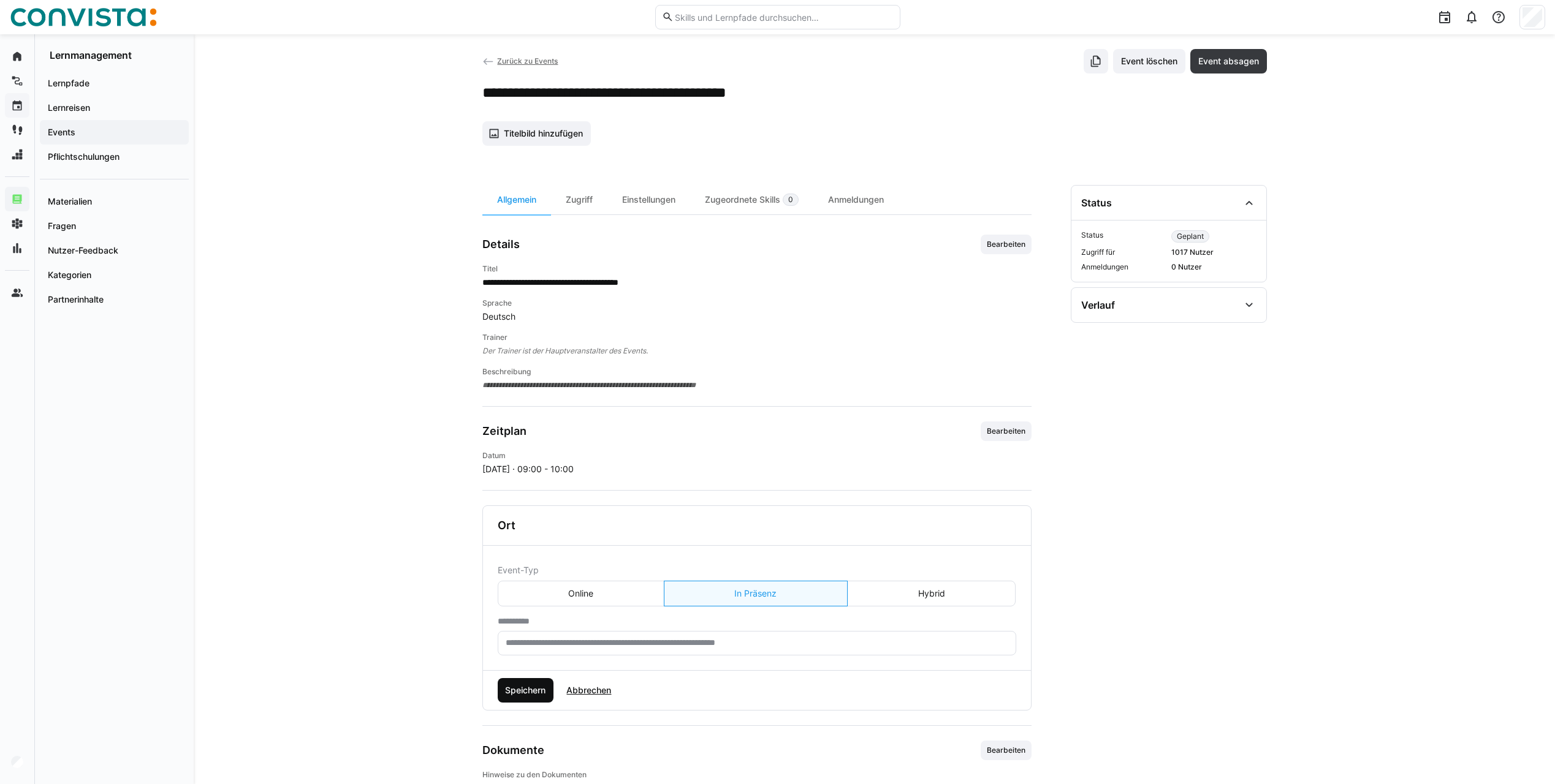
click at [535, 694] on span "Speichern" at bounding box center [525, 690] width 44 height 13
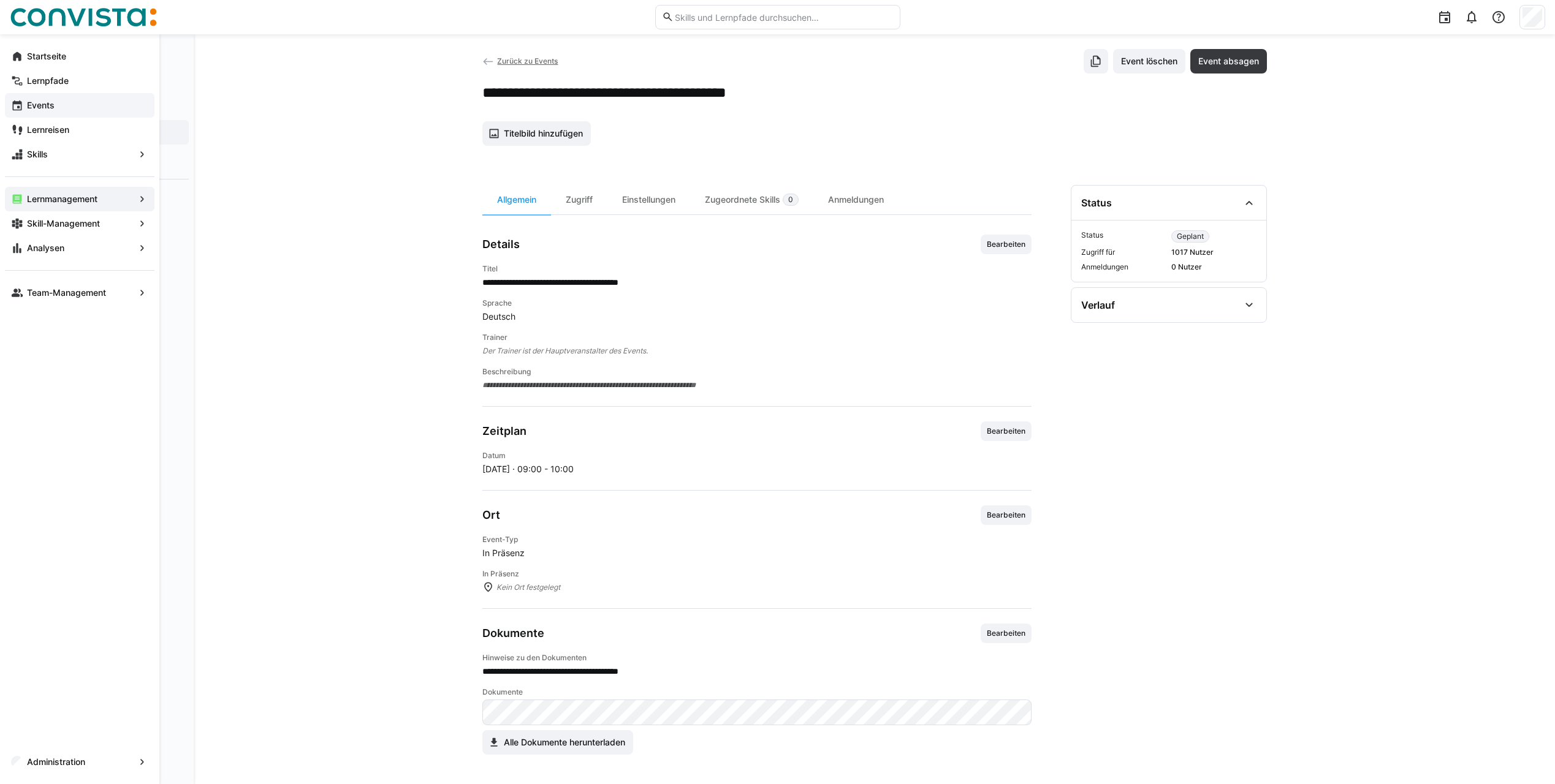
click at [26, 763] on span "Administration" at bounding box center [80, 762] width 109 height 13
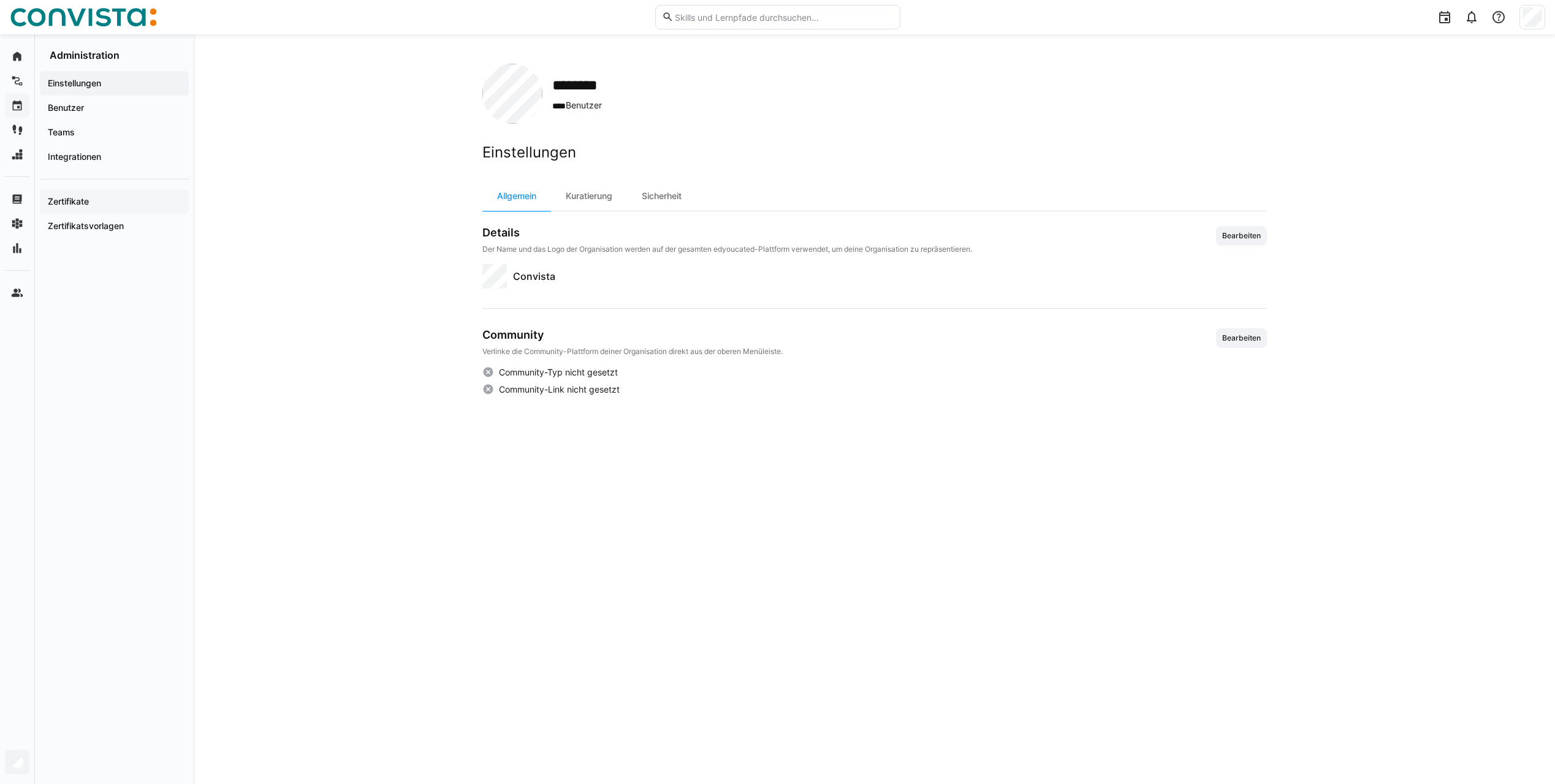
click at [100, 202] on span "Zertifikate" at bounding box center [114, 202] width 136 height 13
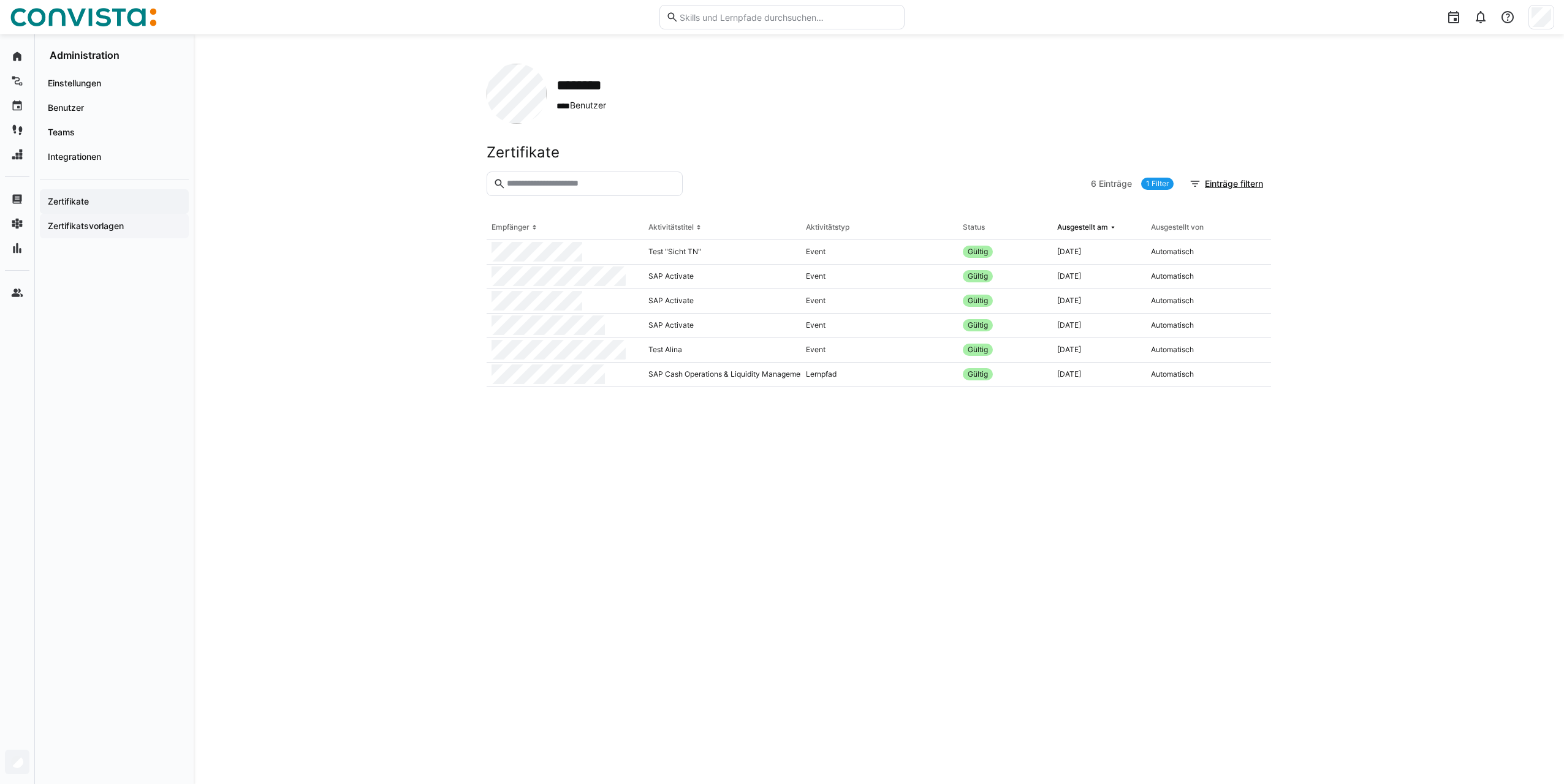
click at [0, 0] on app-navigation-label "Zertifikatsvorlagen" at bounding box center [0, 0] width 0 height 0
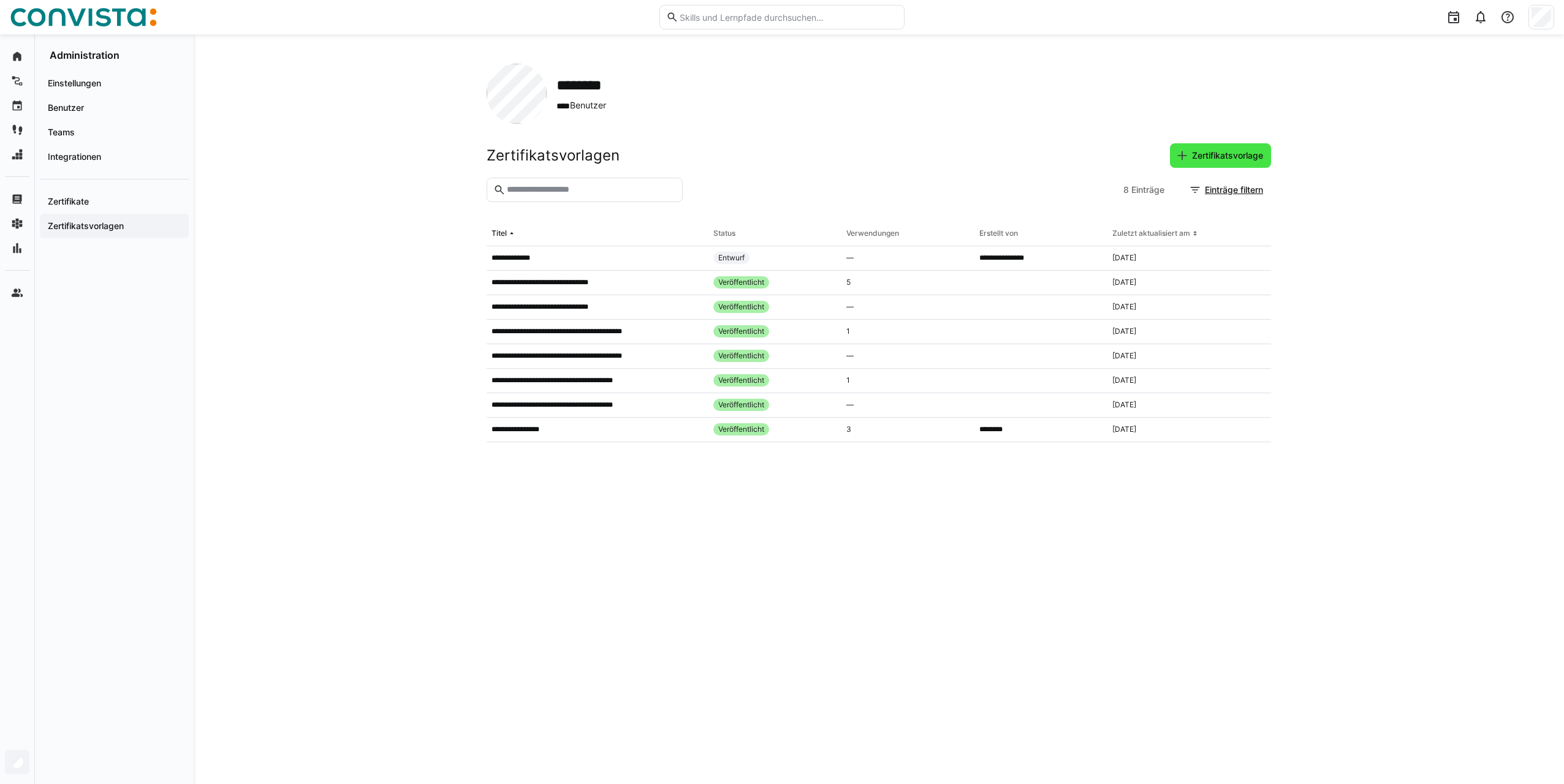
click at [1191, 152] on span "Zertifikatsvorlage" at bounding box center [1227, 156] width 75 height 13
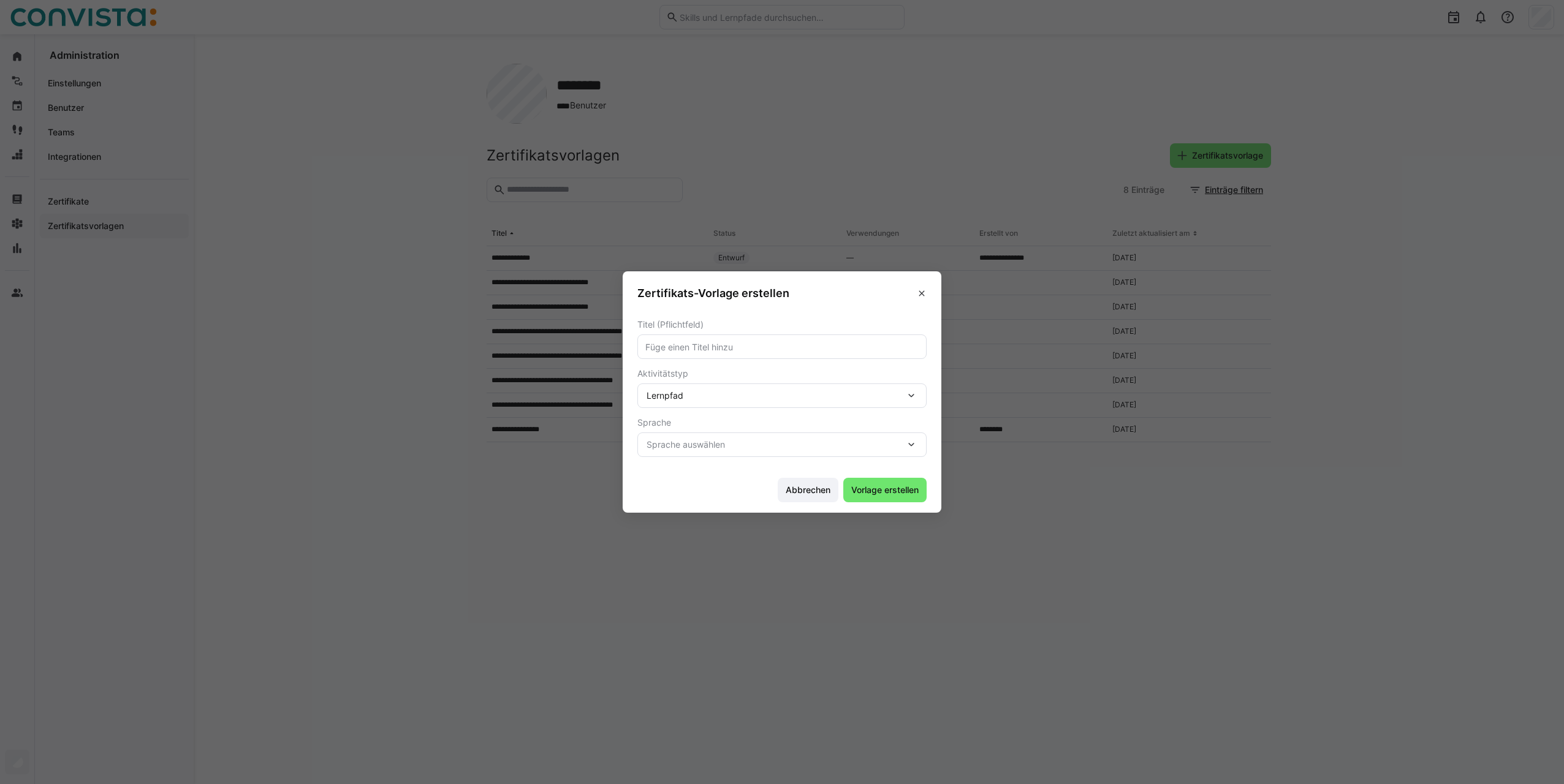
click at [724, 391] on div "Lernpfad" at bounding box center [776, 395] width 259 height 11
click at [698, 458] on div "Event" at bounding box center [782, 454] width 270 height 13
click at [896, 484] on span "Vorlage erstellen" at bounding box center [885, 491] width 71 height 13
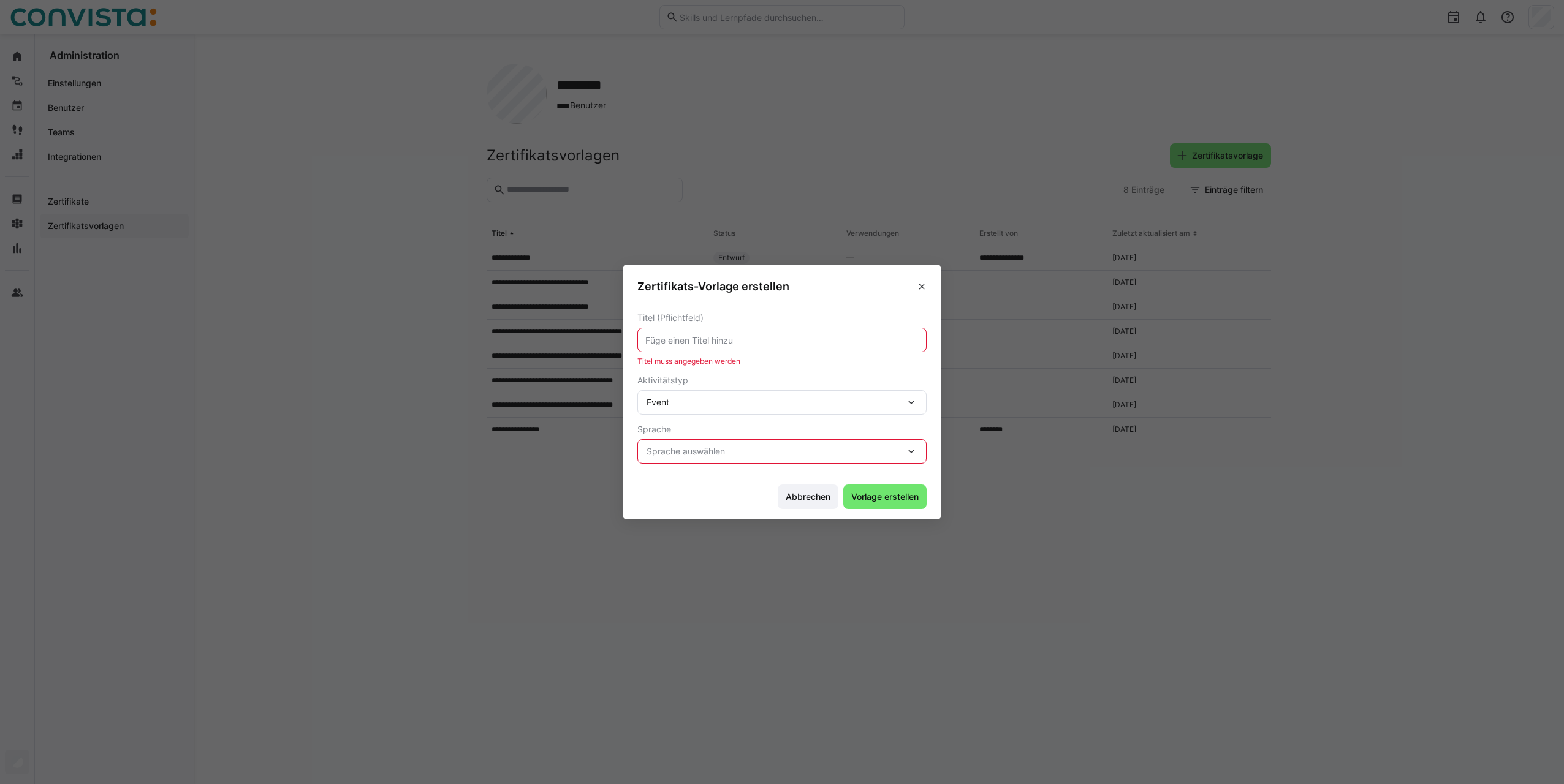
click at [729, 346] on eds-input at bounding box center [782, 340] width 289 height 24
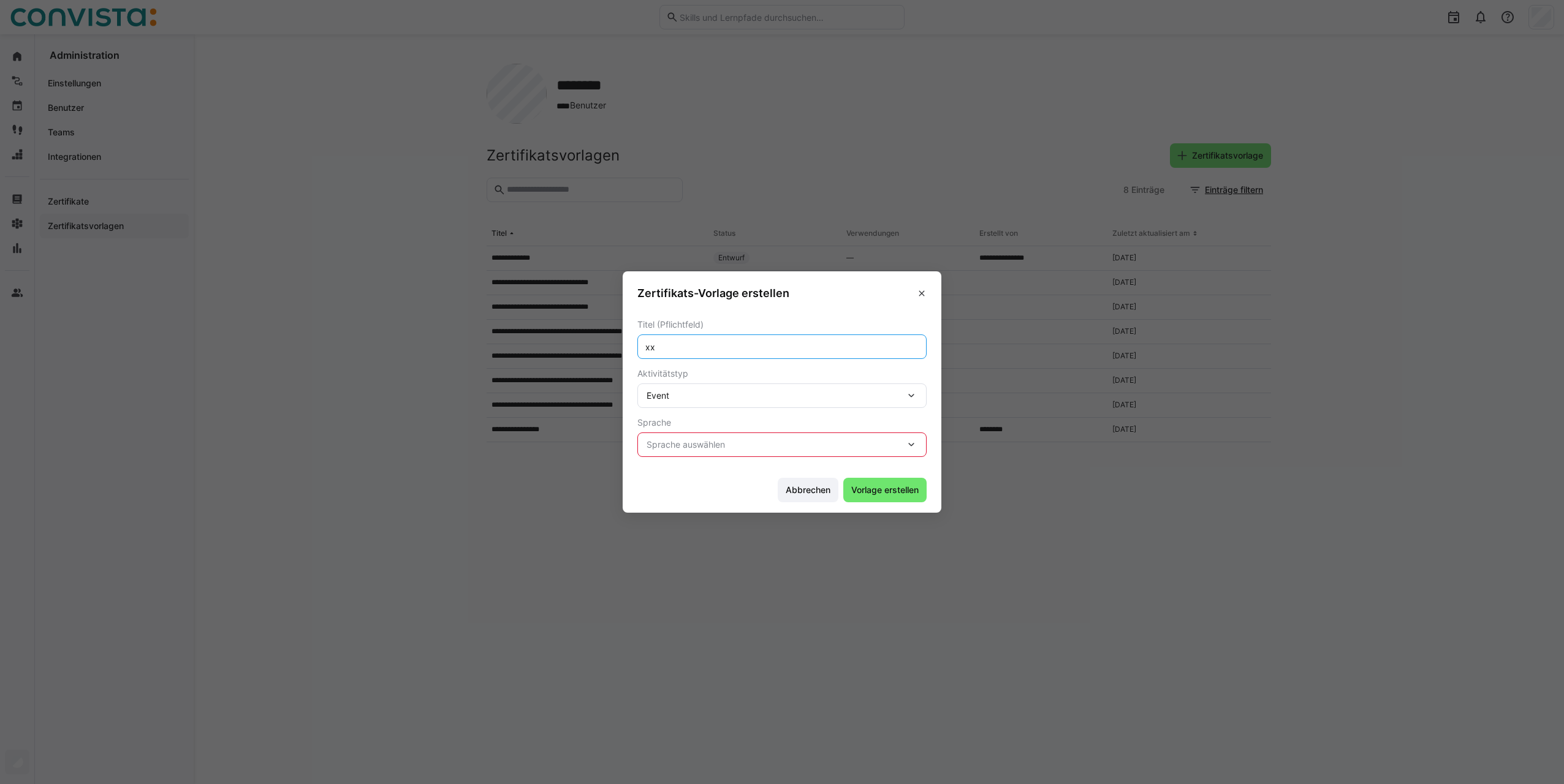
type input "xx"
click at [709, 444] on span "Sprache auswählen" at bounding box center [776, 445] width 259 height 13
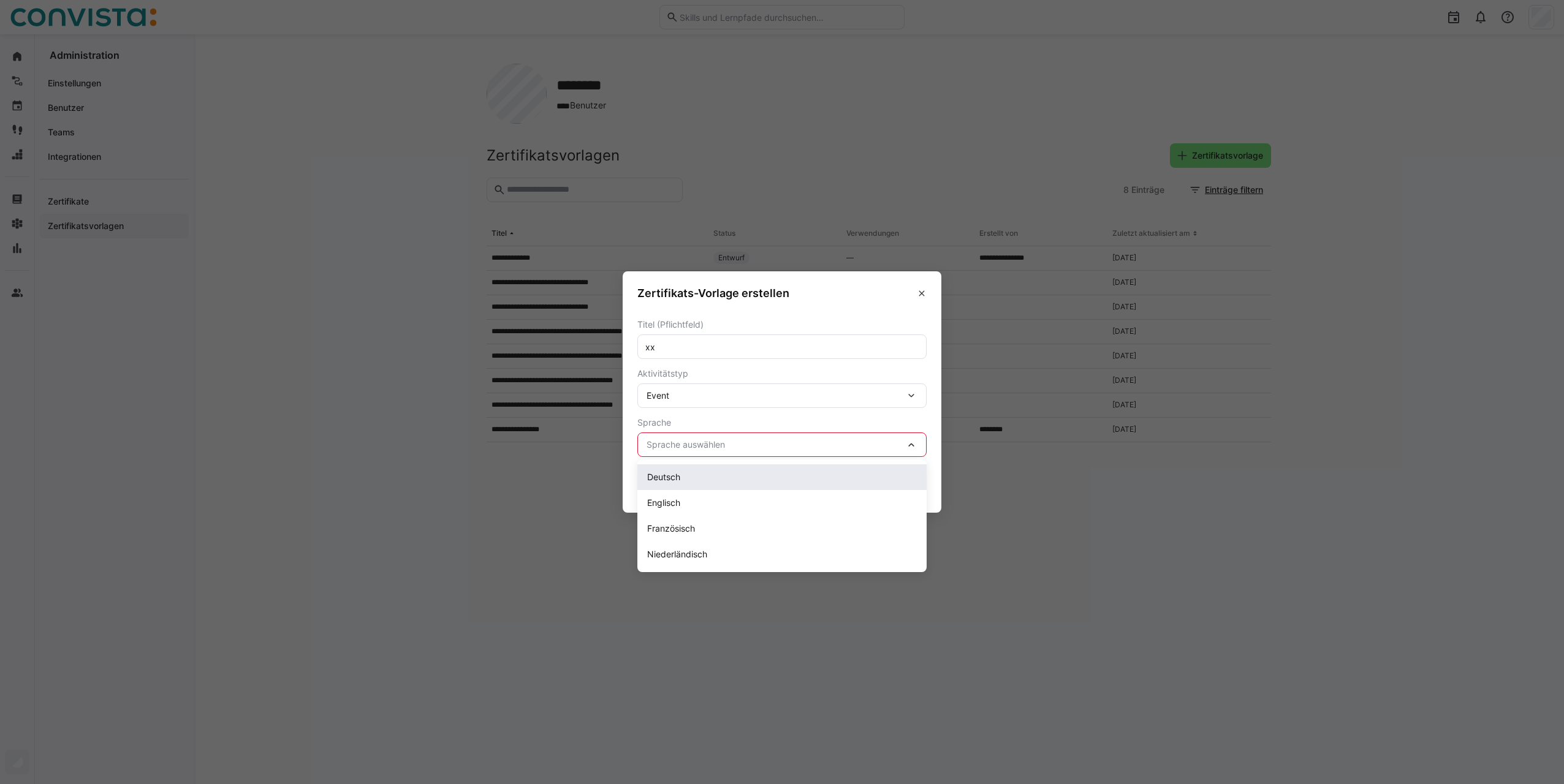
click at [692, 474] on div "Deutsch" at bounding box center [782, 477] width 270 height 13
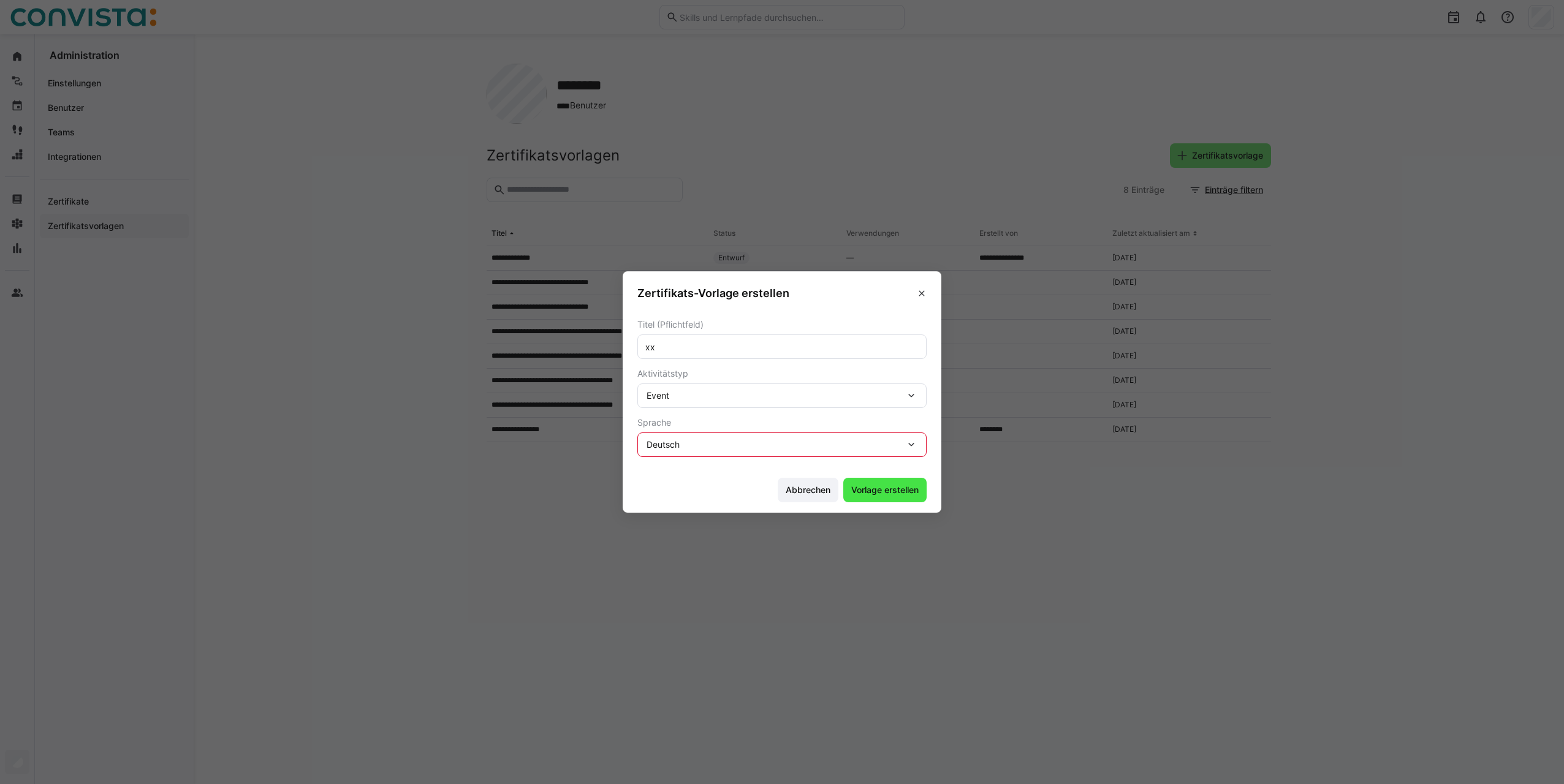
click at [887, 491] on span "Vorlage erstellen" at bounding box center [885, 491] width 71 height 13
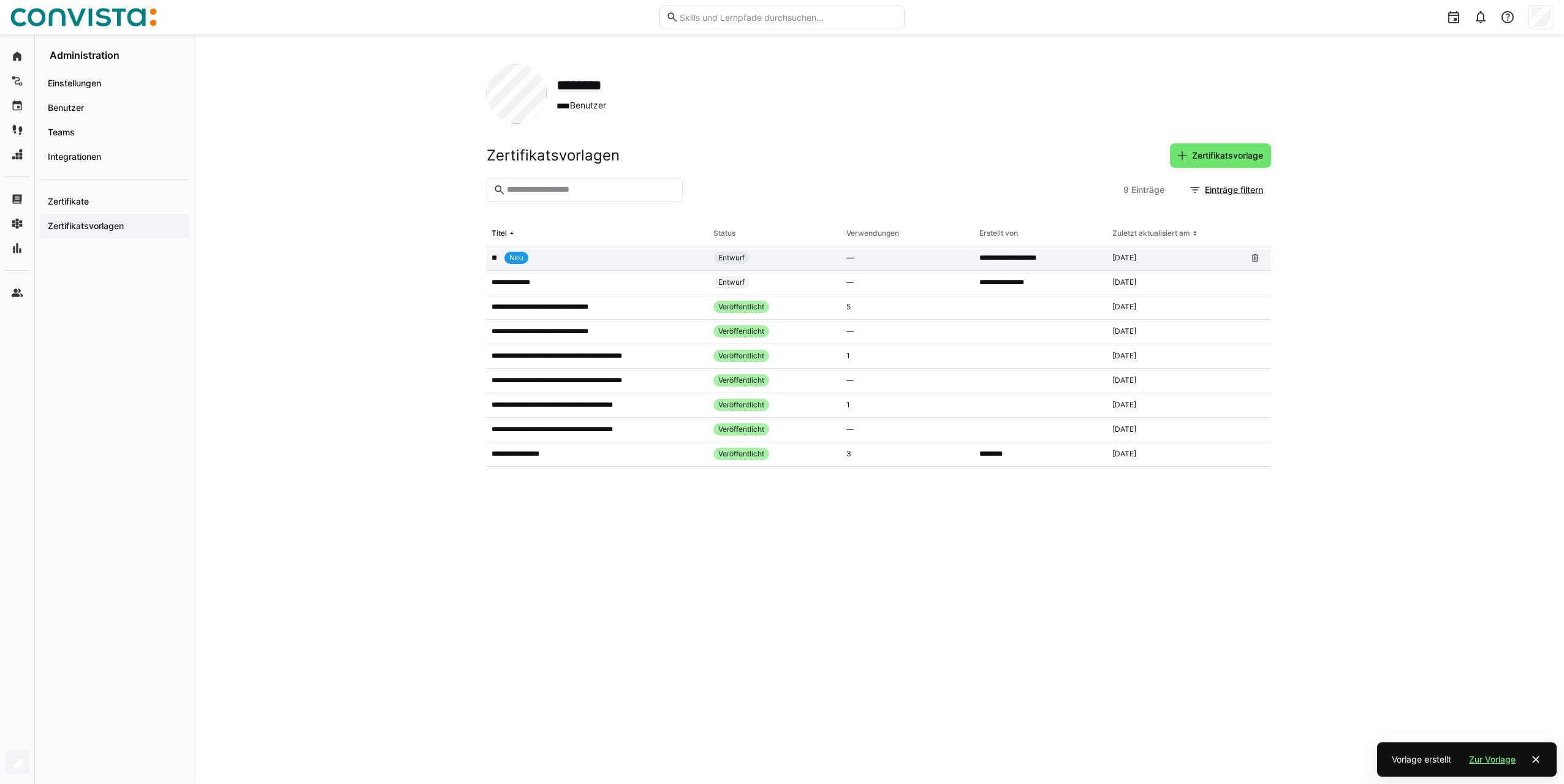
click at [524, 255] on span "Neu" at bounding box center [516, 258] width 24 height 13
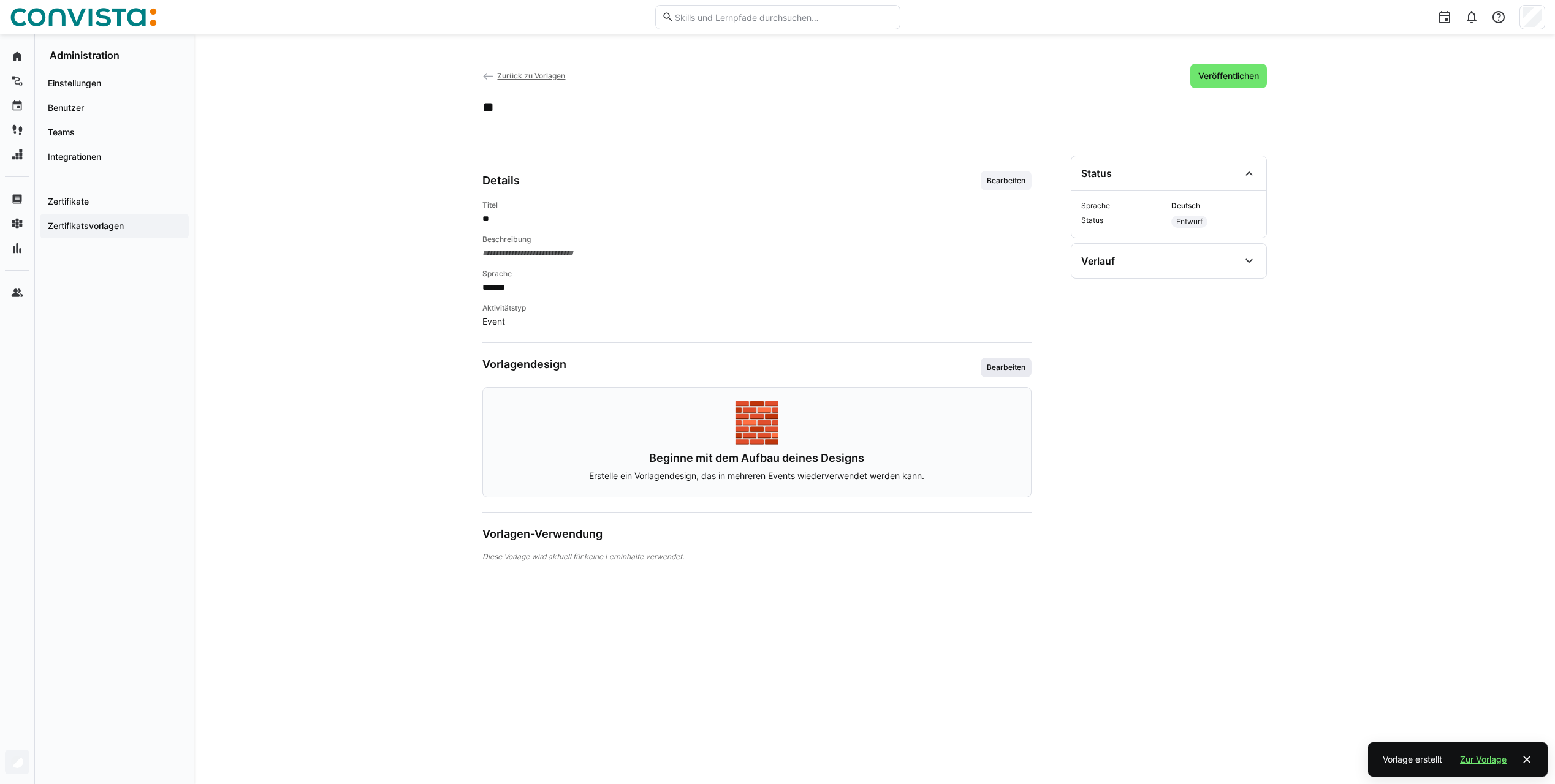
click at [1015, 370] on span "Bearbeiten" at bounding box center [1006, 368] width 41 height 10
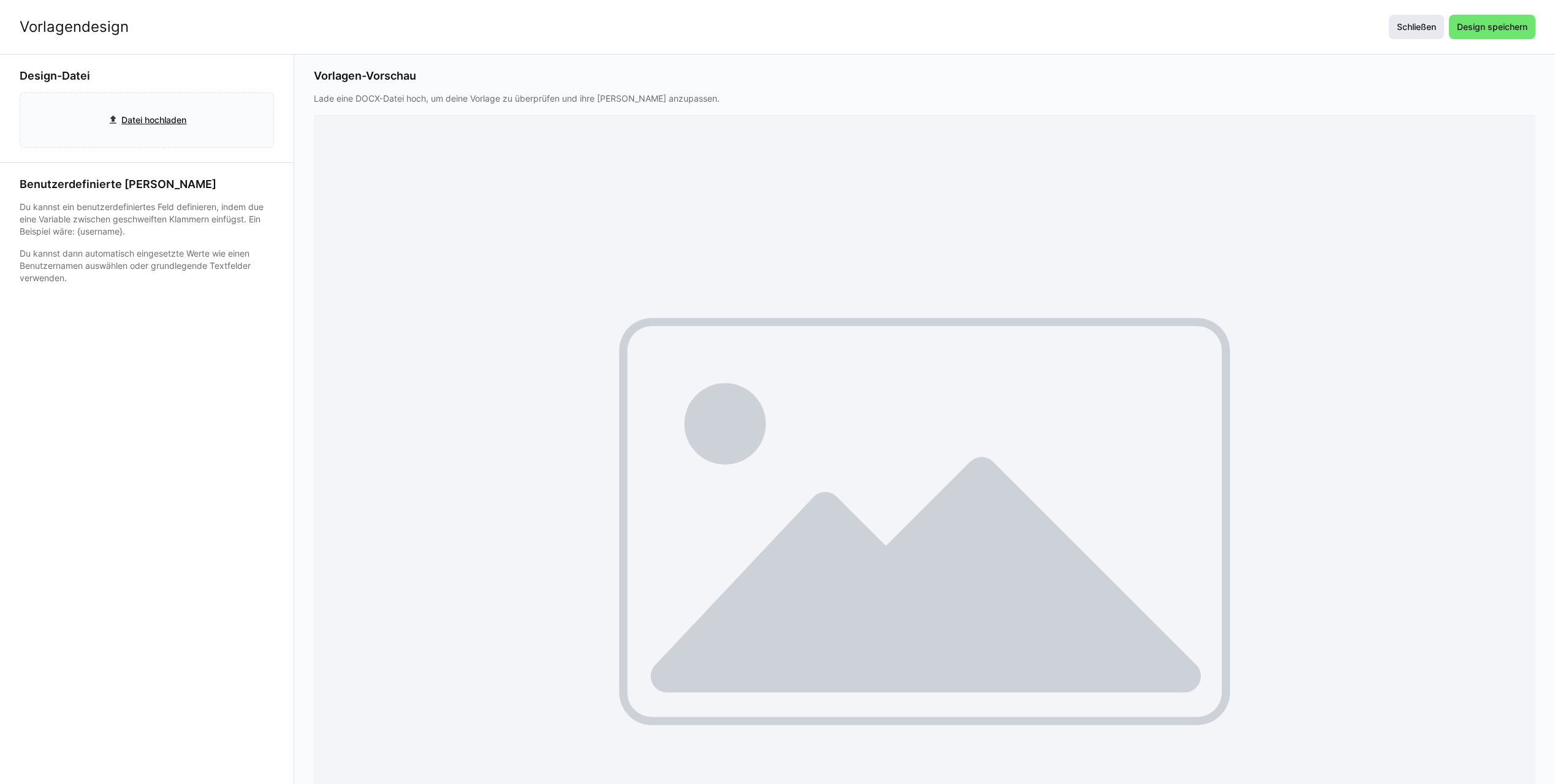
click at [1398, 29] on span "Schließen" at bounding box center [1416, 27] width 43 height 13
